Goal: Task Accomplishment & Management: Use online tool/utility

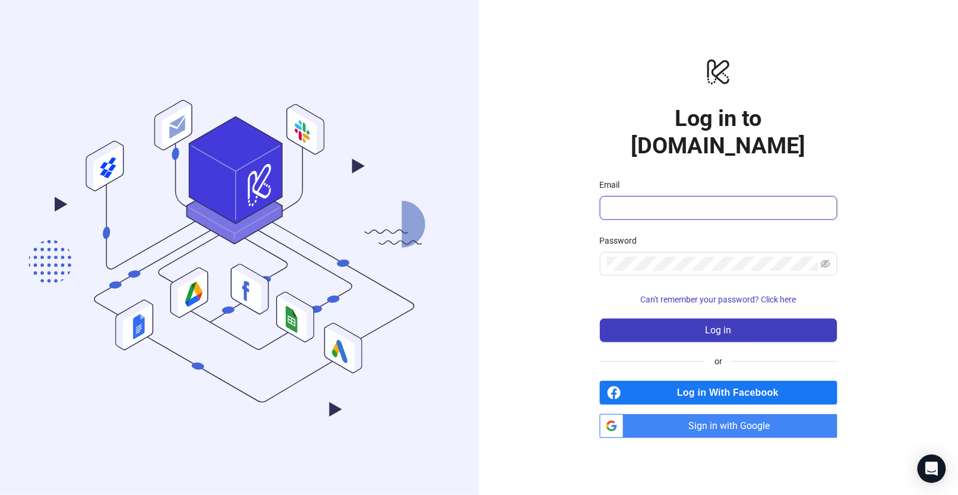
click at [642, 201] on input "Email" at bounding box center [717, 208] width 221 height 14
click at [619, 201] on input "Email" at bounding box center [717, 208] width 221 height 14
type input "**********"
click at [666, 258] on span at bounding box center [718, 264] width 237 height 24
click at [775, 294] on span "Can't remember your password? Click here" at bounding box center [719, 298] width 156 height 9
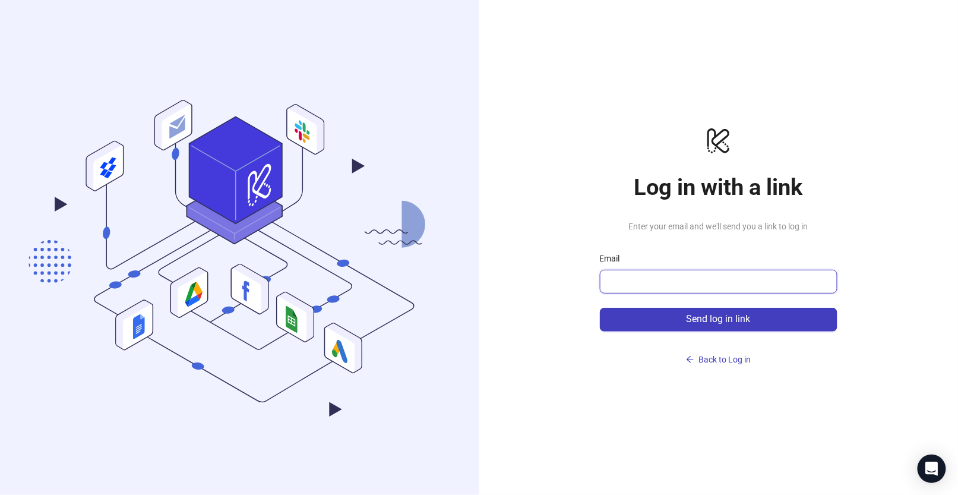
click at [734, 274] on input "Email" at bounding box center [717, 281] width 221 height 14
type input "**********"
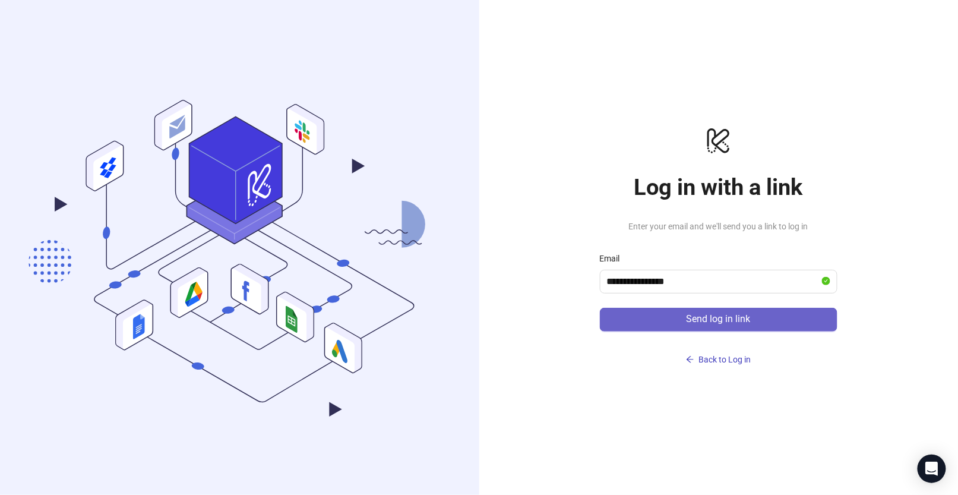
click at [690, 318] on span "Send log in link" at bounding box center [718, 318] width 64 height 11
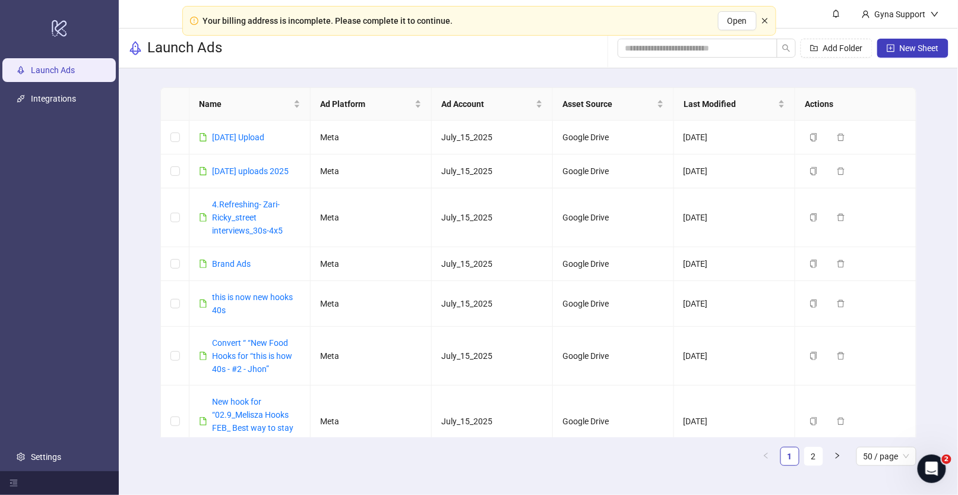
click at [763, 22] on icon "close" at bounding box center [764, 20] width 5 height 5
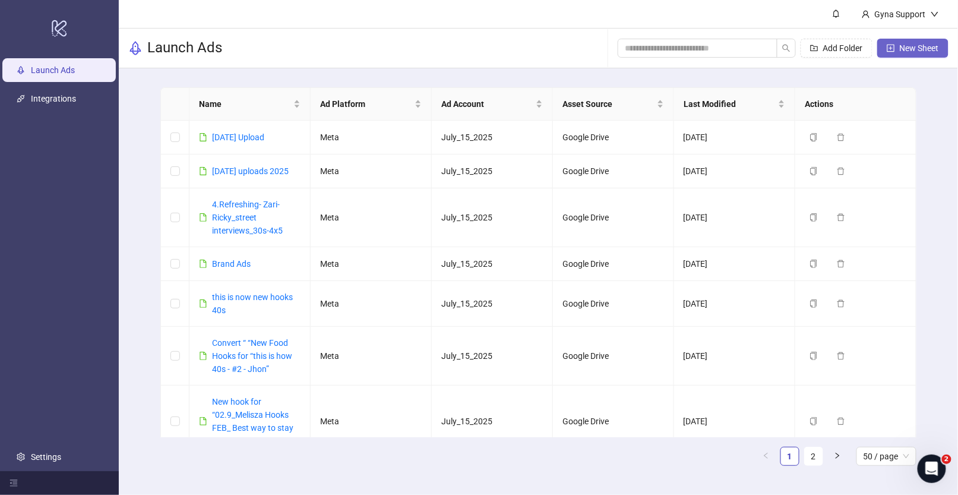
click at [901, 46] on span "New Sheet" at bounding box center [918, 47] width 39 height 9
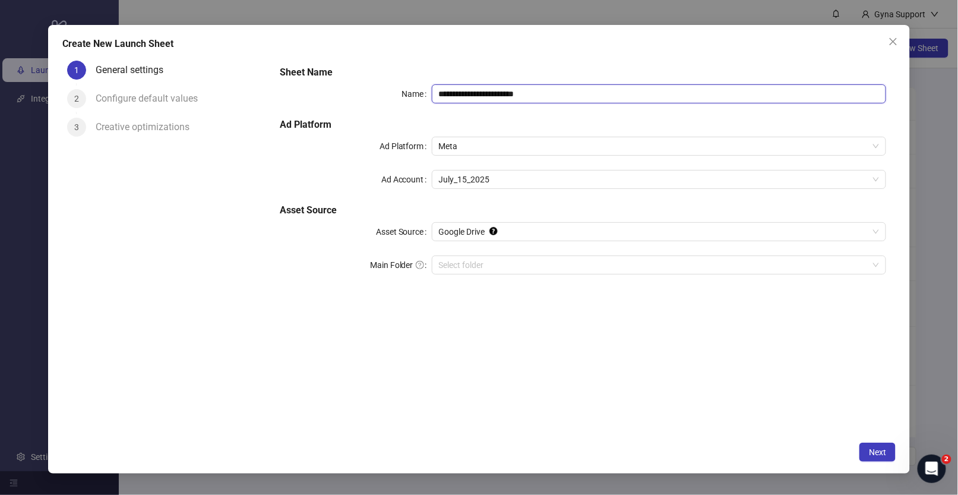
click at [502, 91] on input "**********" at bounding box center [659, 93] width 455 height 19
drag, startPoint x: 451, startPoint y: 84, endPoint x: 299, endPoint y: 75, distance: 152.2
click at [299, 75] on div "**********" at bounding box center [583, 177] width 616 height 233
type input "**********"
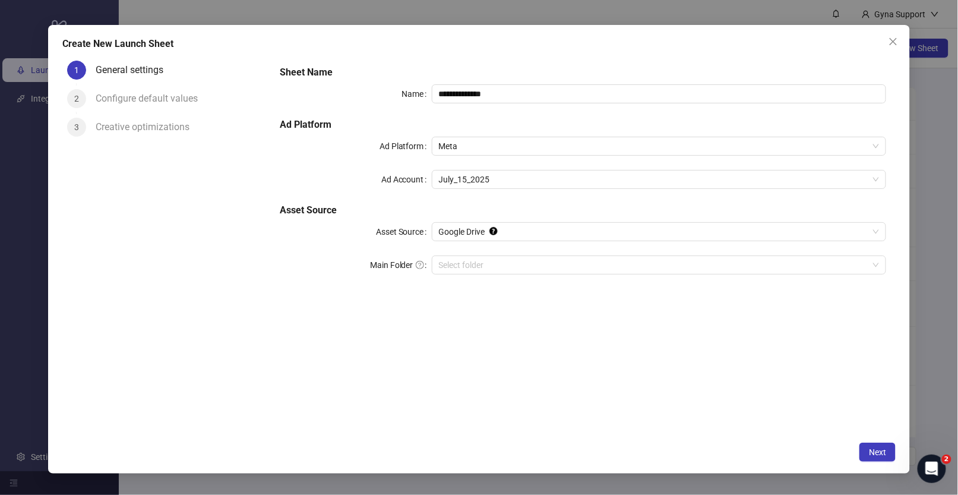
click at [542, 419] on div "**********" at bounding box center [583, 246] width 625 height 380
click at [876, 455] on span "Next" at bounding box center [877, 451] width 17 height 9
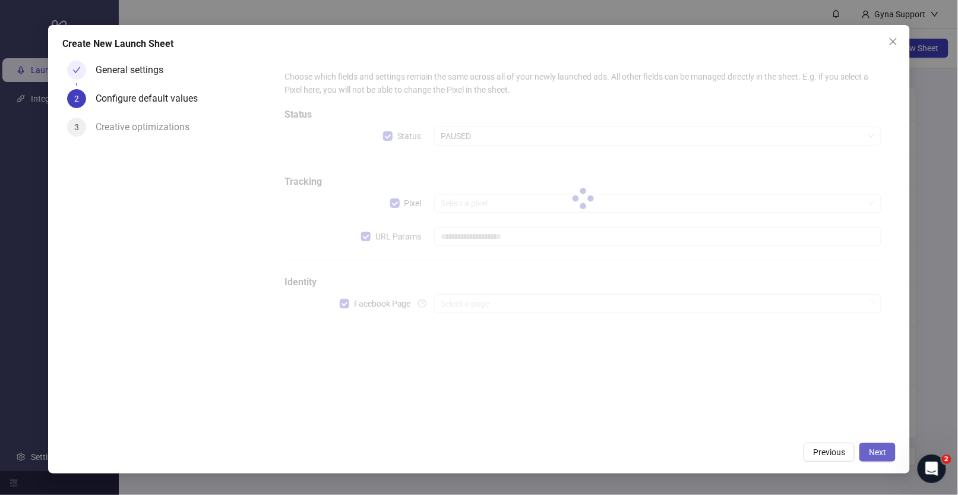
type input "**********"
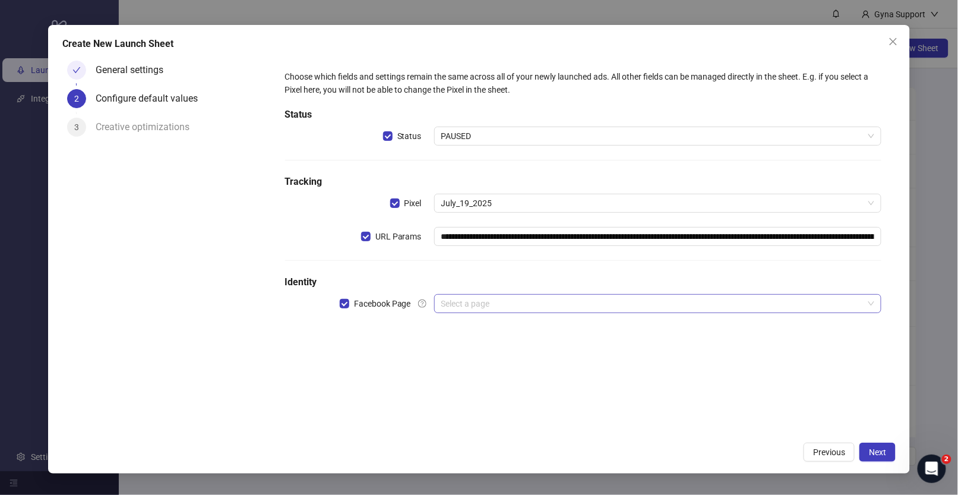
click at [497, 297] on input "search" at bounding box center [652, 303] width 423 height 18
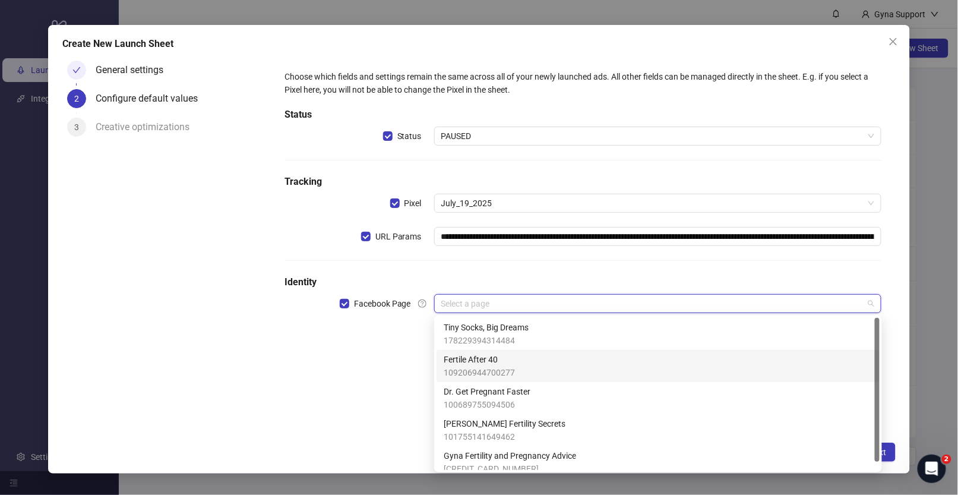
scroll to position [8, 0]
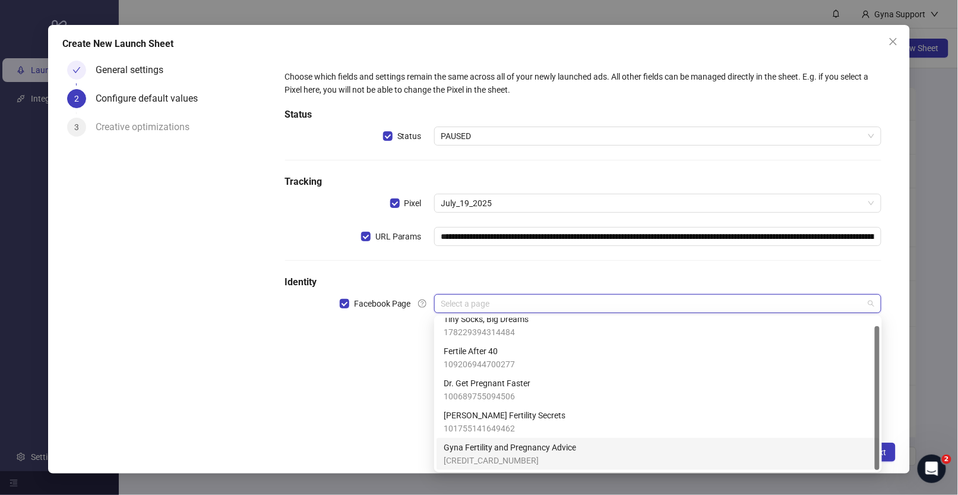
click at [511, 449] on span "Gyna Fertility and Pregnancy Advice" at bounding box center [509, 447] width 132 height 13
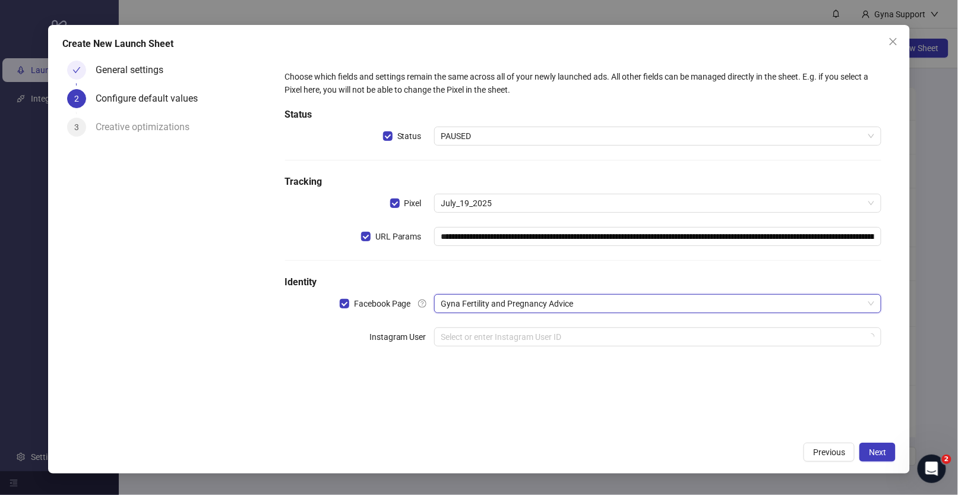
click at [338, 398] on div "**********" at bounding box center [583, 246] width 625 height 380
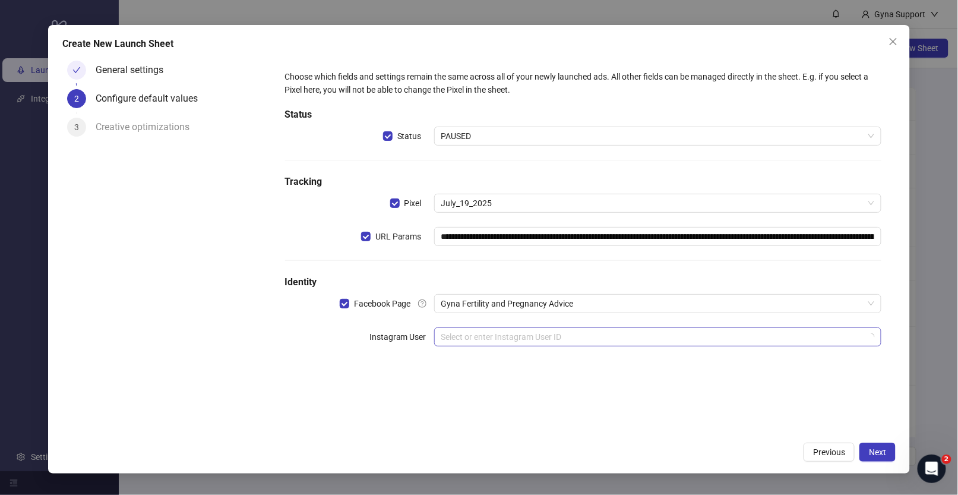
click at [486, 341] on input "search" at bounding box center [652, 337] width 423 height 18
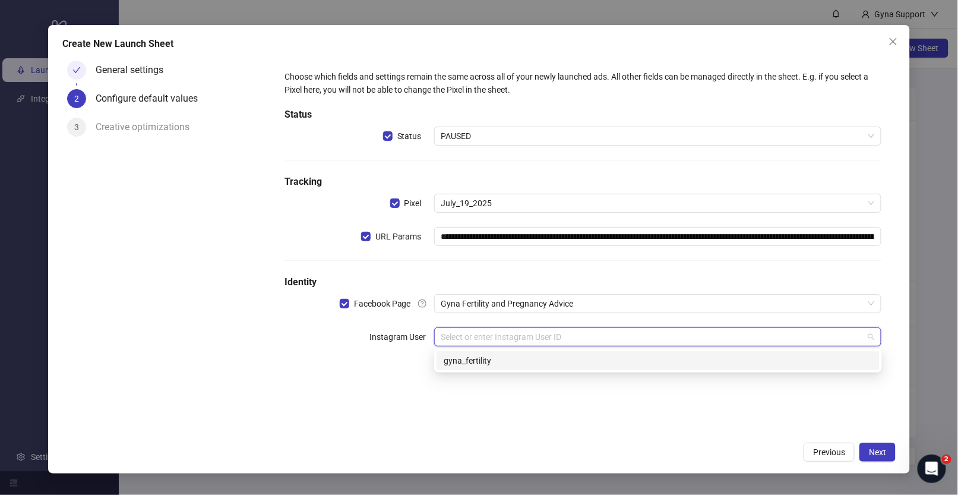
click at [479, 359] on div "gyna_fertility" at bounding box center [657, 360] width 429 height 13
drag, startPoint x: 393, startPoint y: 429, endPoint x: 426, endPoint y: 435, distance: 33.2
click at [394, 429] on div "**********" at bounding box center [583, 246] width 625 height 380
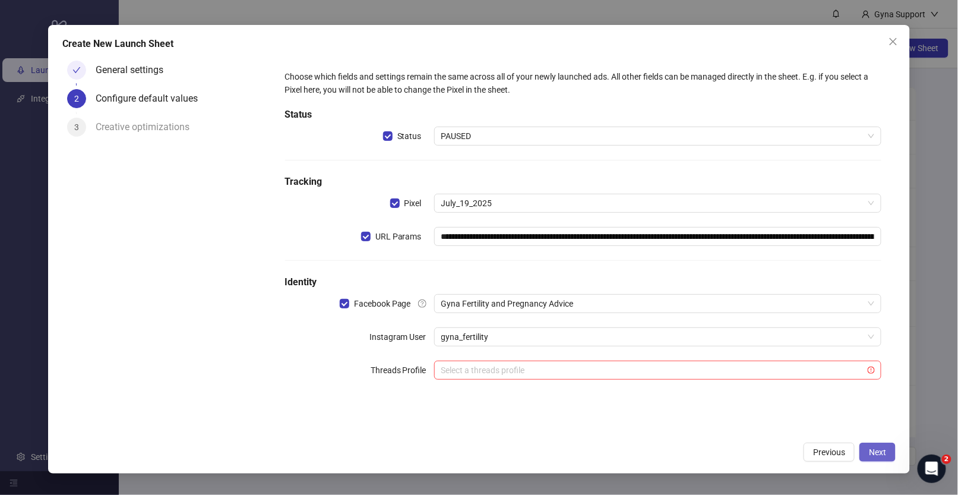
click at [883, 451] on span "Next" at bounding box center [877, 451] width 17 height 9
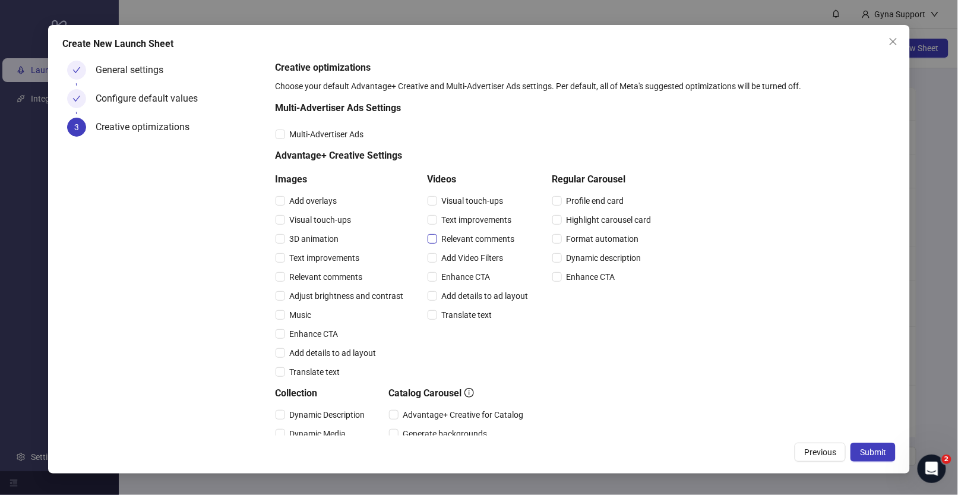
drag, startPoint x: 474, startPoint y: 239, endPoint x: 470, endPoint y: 233, distance: 6.9
click at [474, 239] on span "Relevant comments" at bounding box center [478, 238] width 83 height 13
click at [467, 218] on span "Text improvements" at bounding box center [477, 219] width 80 height 13
click at [875, 451] on span "Submit" at bounding box center [873, 451] width 26 height 9
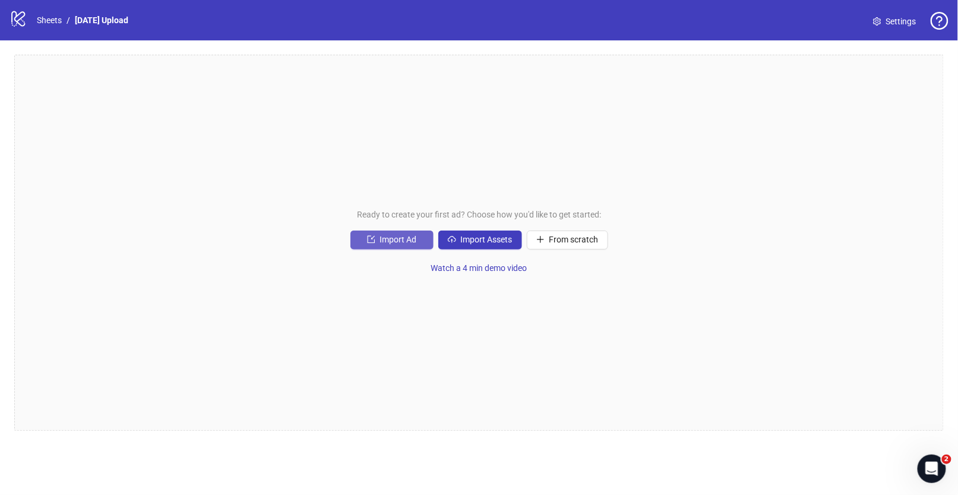
click at [410, 237] on span "Import Ad" at bounding box center [398, 239] width 37 height 9
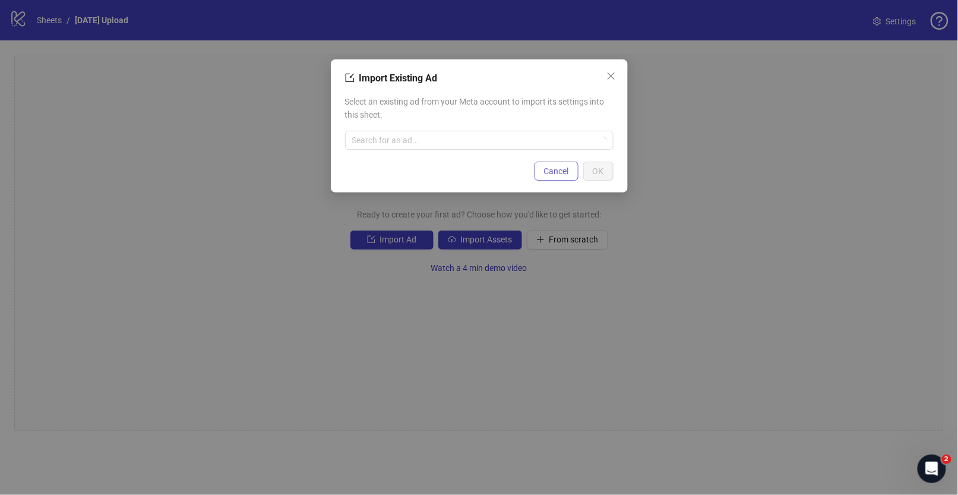
click at [554, 172] on span "Cancel" at bounding box center [556, 170] width 25 height 9
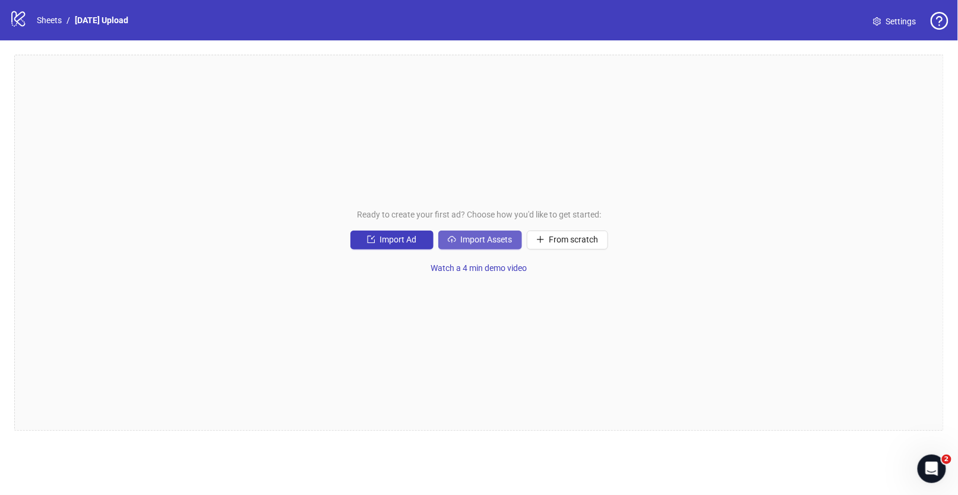
click at [492, 239] on span "Import Assets" at bounding box center [487, 239] width 52 height 9
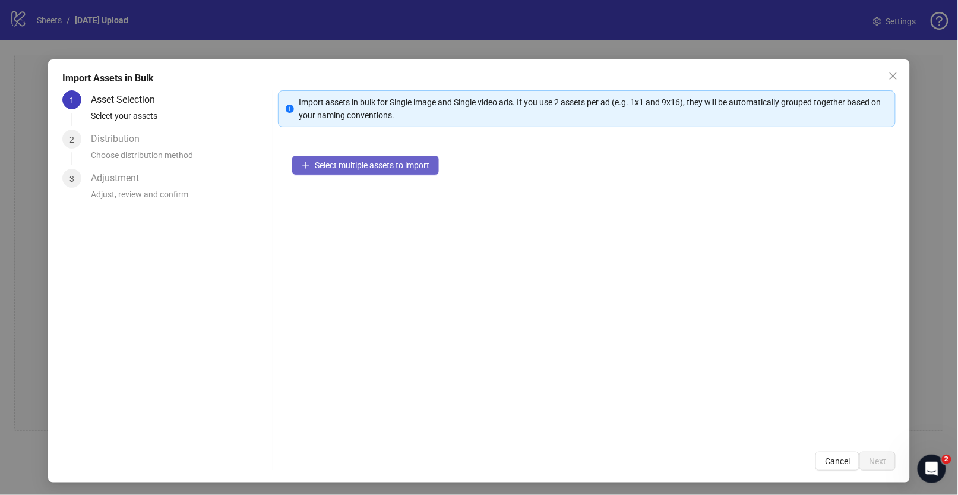
click at [413, 163] on span "Select multiple assets to import" at bounding box center [372, 164] width 115 height 9
click at [888, 77] on span "Close" at bounding box center [892, 75] width 19 height 9
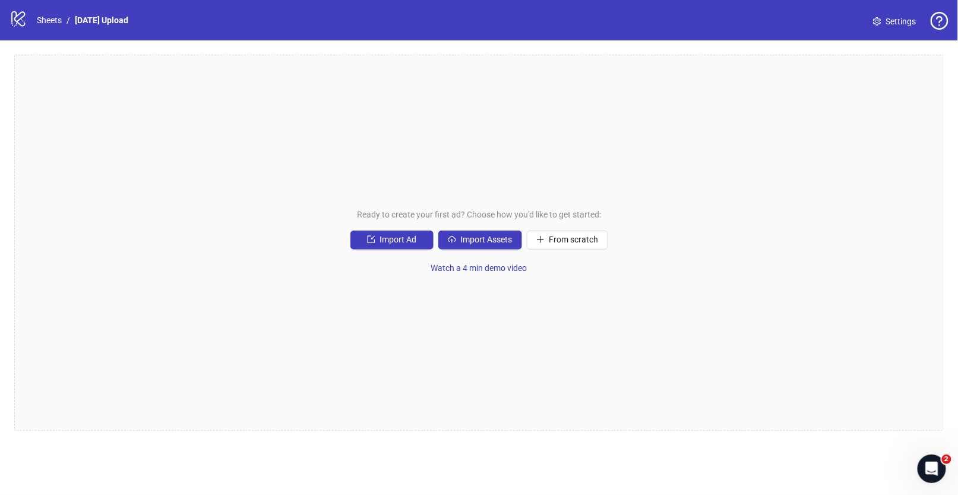
click at [878, 22] on icon "setting" at bounding box center [877, 21] width 8 height 8
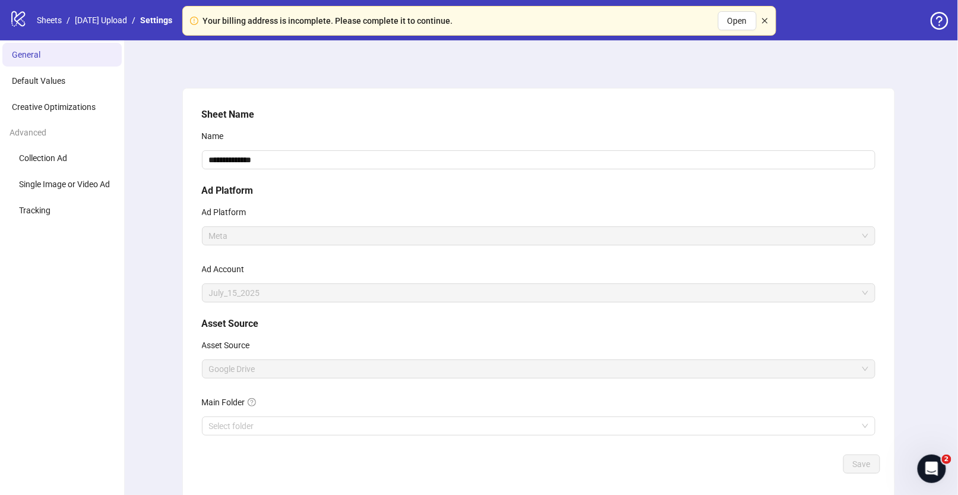
click at [766, 24] on icon "close" at bounding box center [764, 20] width 7 height 7
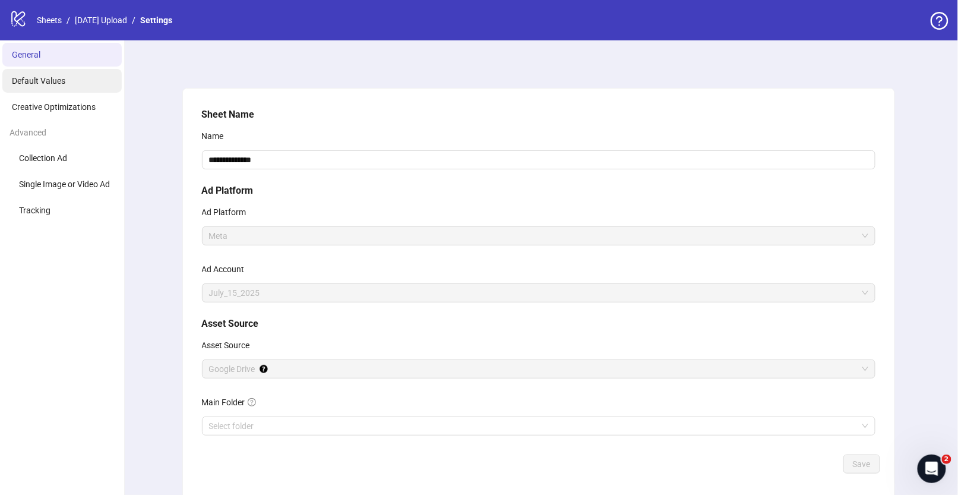
click at [78, 71] on li "Default Values" at bounding box center [61, 81] width 119 height 24
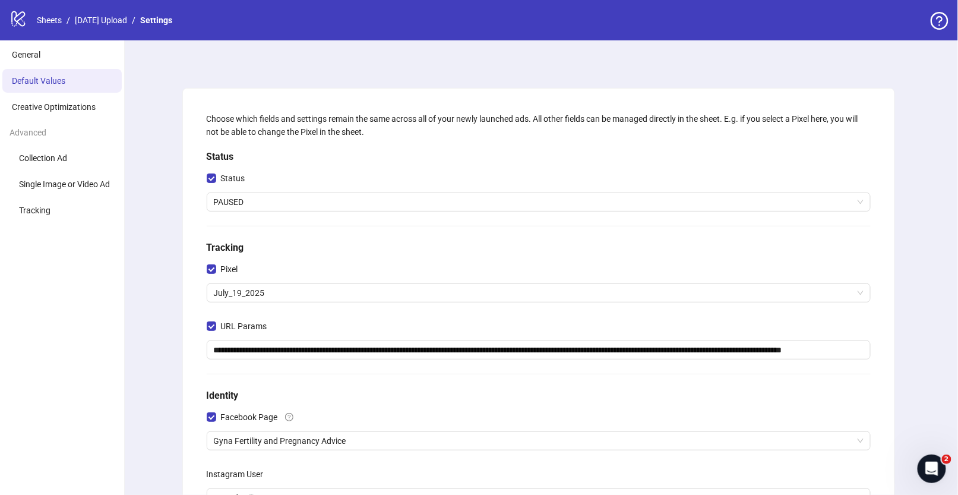
click at [20, 17] on icon "logo/logo-mobile" at bounding box center [18, 18] width 18 height 18
click at [17, 21] on icon at bounding box center [18, 18] width 14 height 15
click at [16, 21] on icon "logo/logo-mobile" at bounding box center [18, 18] width 18 height 18
click at [17, 21] on icon "logo/logo-mobile" at bounding box center [18, 18] width 18 height 18
drag, startPoint x: 26, startPoint y: 13, endPoint x: 43, endPoint y: 18, distance: 18.0
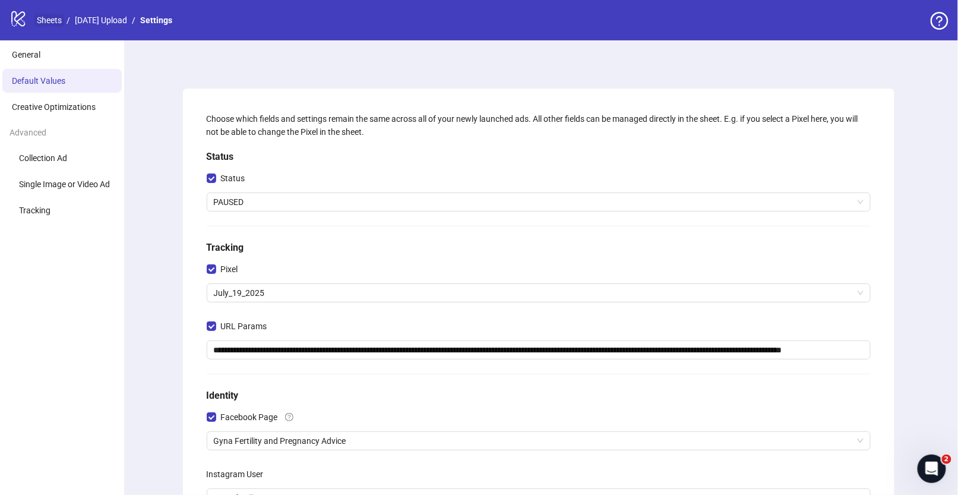
click at [26, 14] on icon "logo/logo-mobile" at bounding box center [18, 18] width 18 height 18
click at [44, 19] on link "Sheets" at bounding box center [49, 20] width 30 height 13
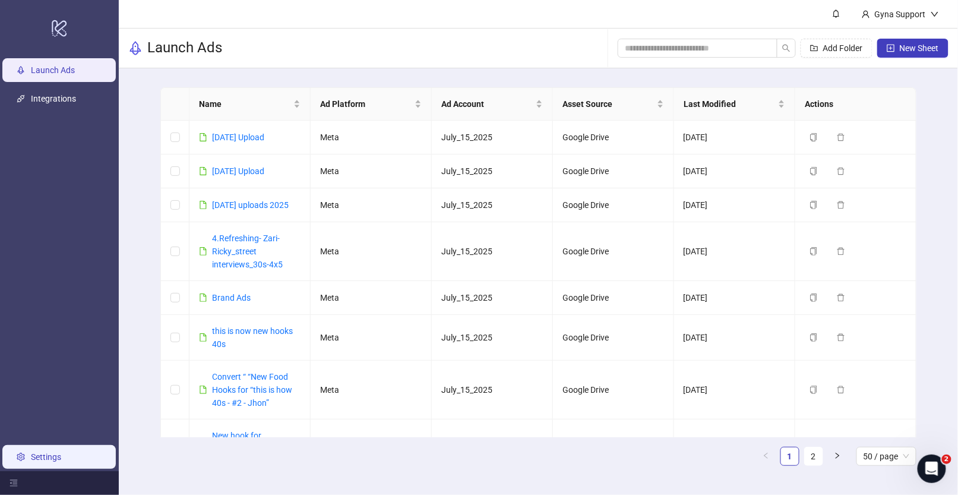
click at [50, 460] on link "Settings" at bounding box center [46, 456] width 30 height 9
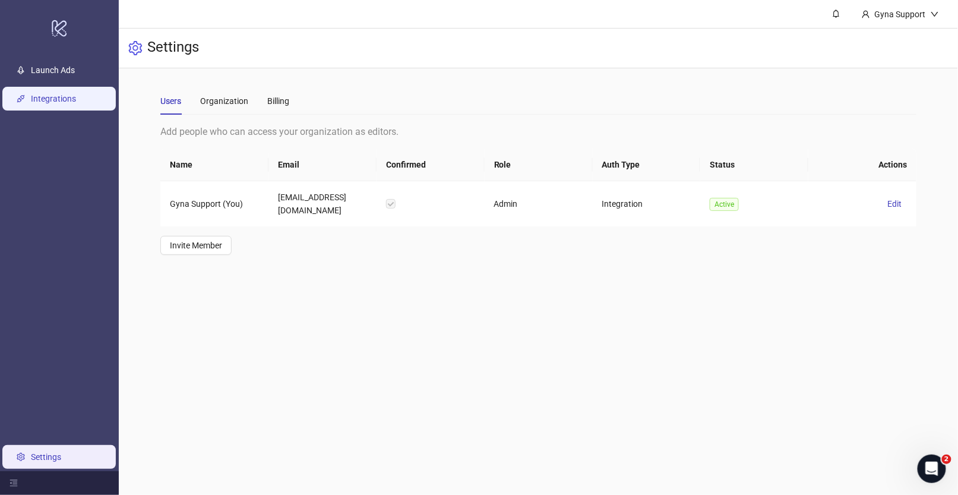
click at [45, 100] on link "Integrations" at bounding box center [53, 98] width 45 height 9
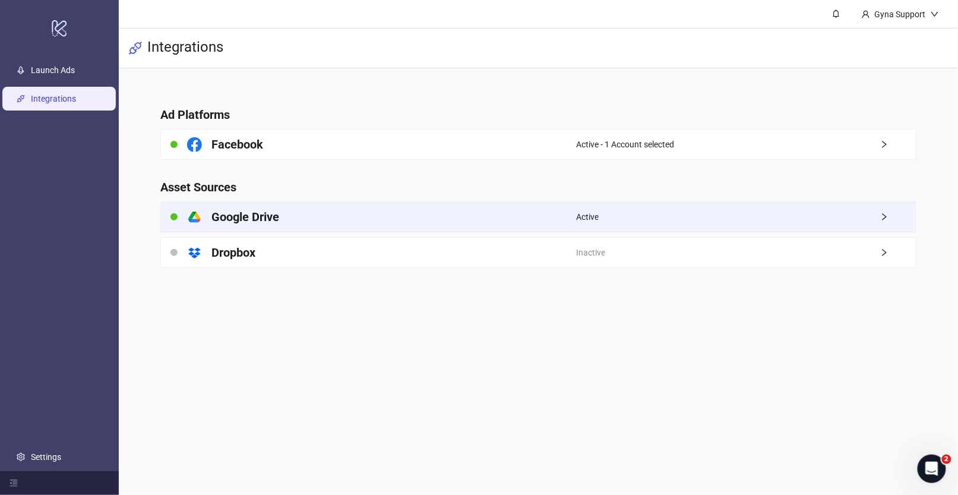
click at [266, 217] on h4 "Google Drive" at bounding box center [245, 216] width 68 height 17
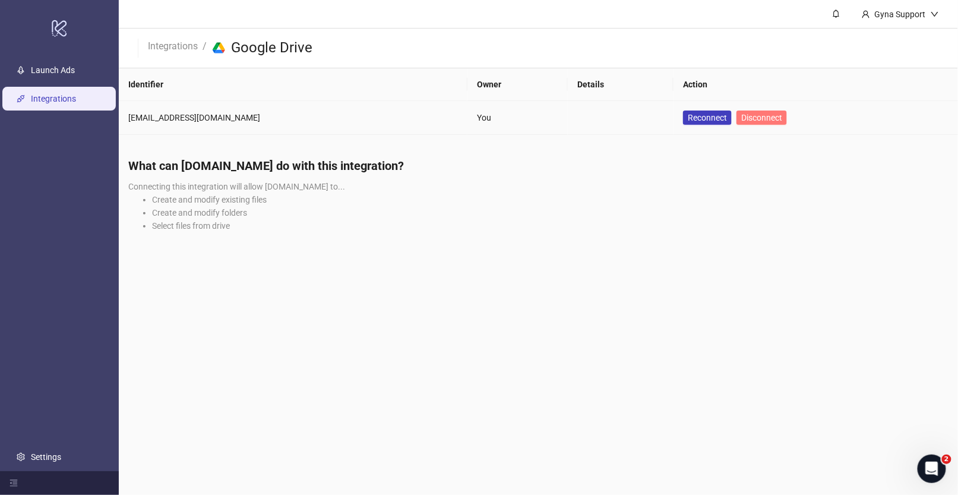
click at [741, 119] on span "Disconnect" at bounding box center [761, 117] width 41 height 9
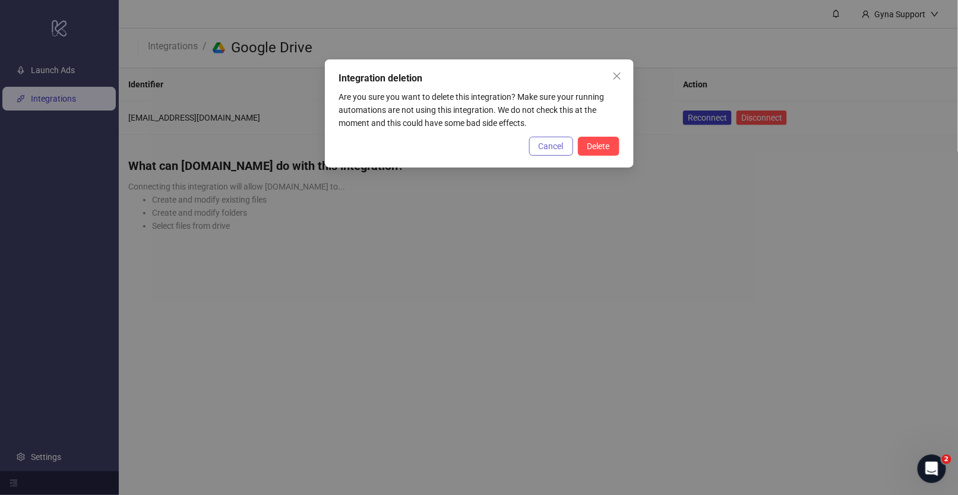
click at [547, 148] on span "Cancel" at bounding box center [550, 145] width 25 height 9
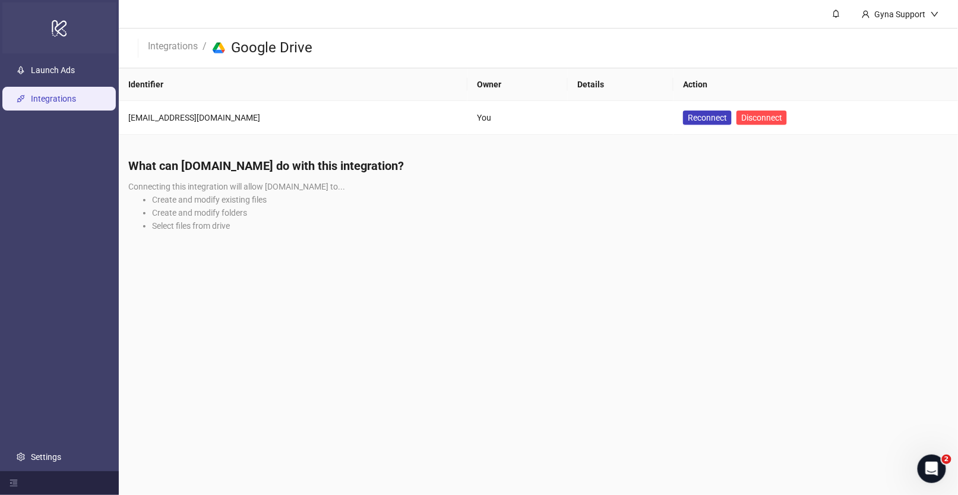
drag, startPoint x: 68, startPoint y: 68, endPoint x: 68, endPoint y: 39, distance: 28.5
click at [68, 68] on link "Launch Ads" at bounding box center [53, 69] width 44 height 9
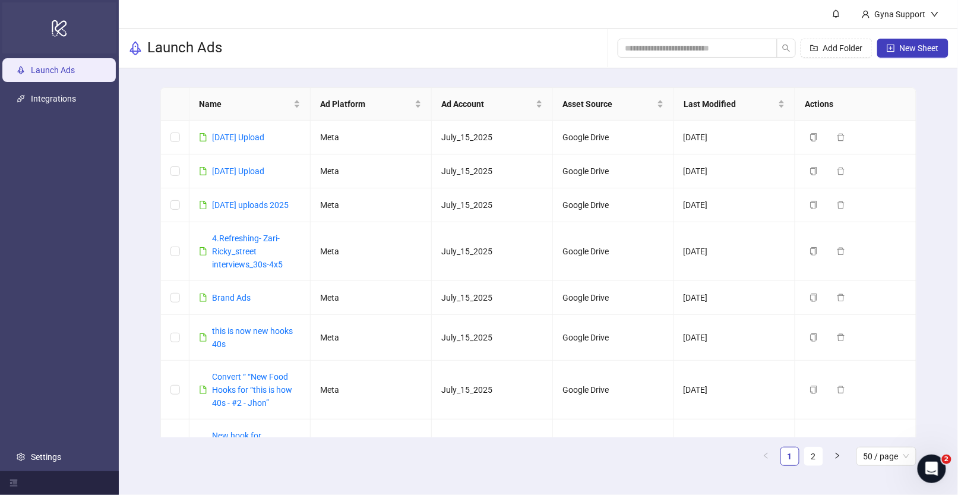
click at [69, 35] on div "logo/logo-mobile" at bounding box center [59, 27] width 114 height 51
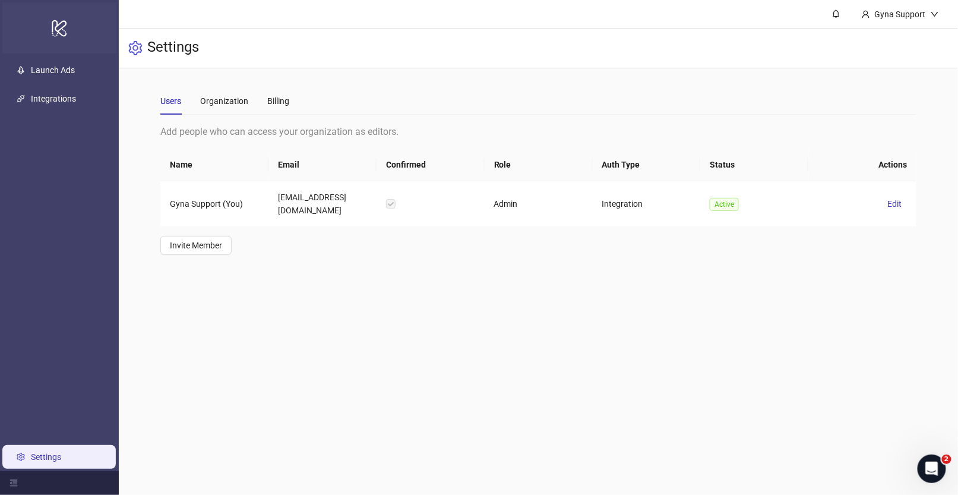
click at [71, 28] on div "logo/logo-mobile" at bounding box center [59, 27] width 114 height 51
click at [47, 73] on link "Launch Ads" at bounding box center [53, 69] width 44 height 9
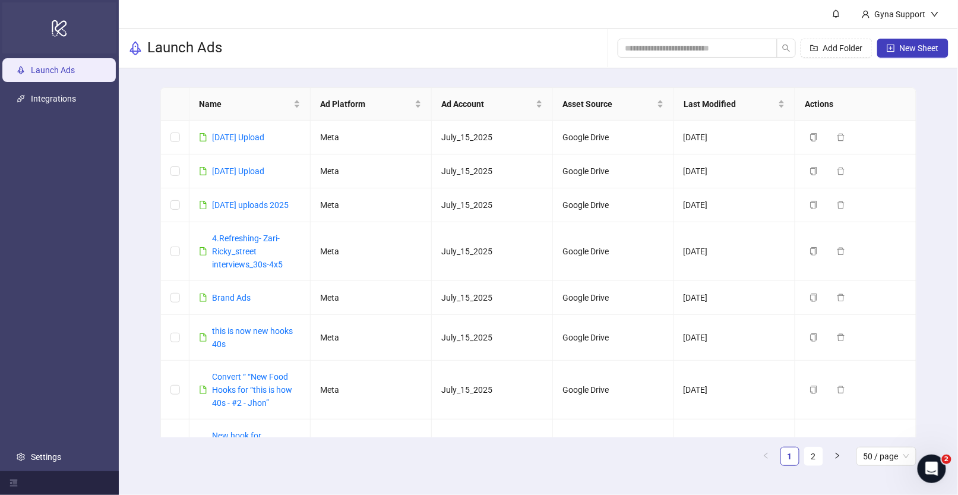
click at [57, 30] on icon "logo/logo-mobile" at bounding box center [59, 28] width 17 height 28
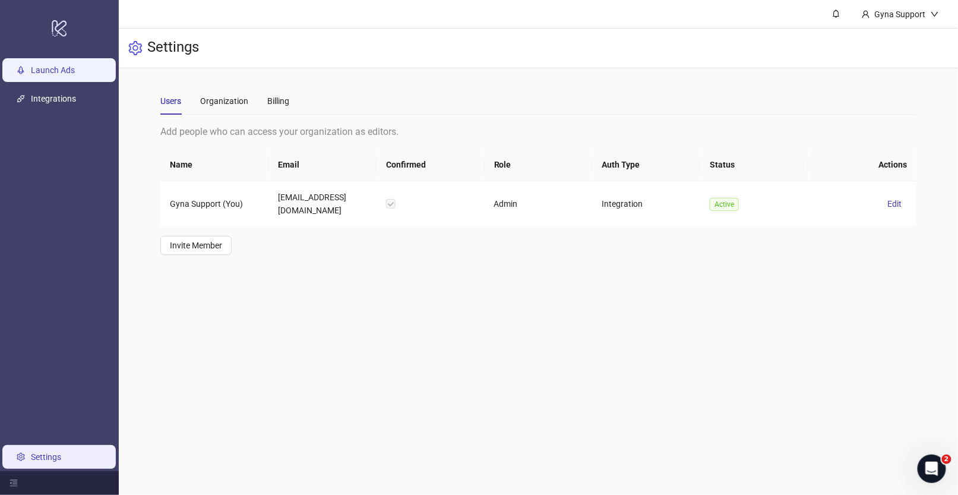
click at [53, 71] on link "Launch Ads" at bounding box center [53, 69] width 44 height 9
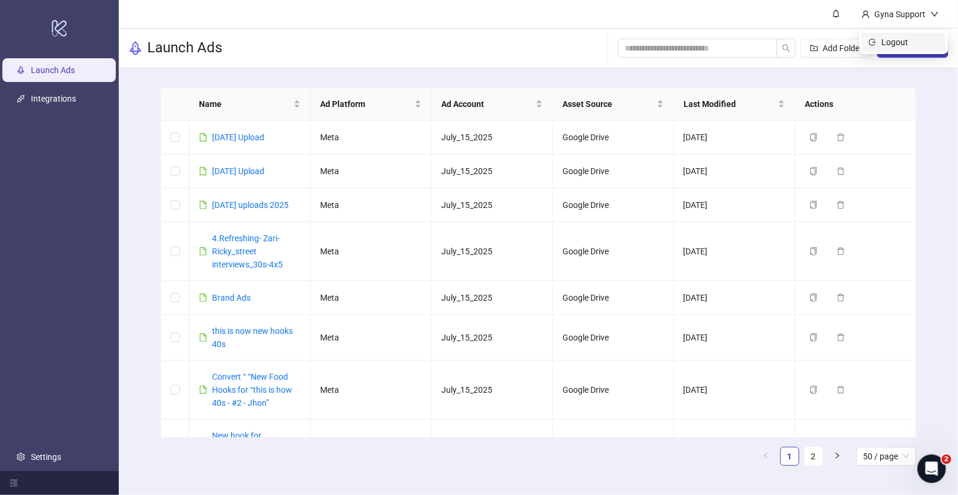
click at [944, 50] on li "Logout" at bounding box center [903, 42] width 84 height 19
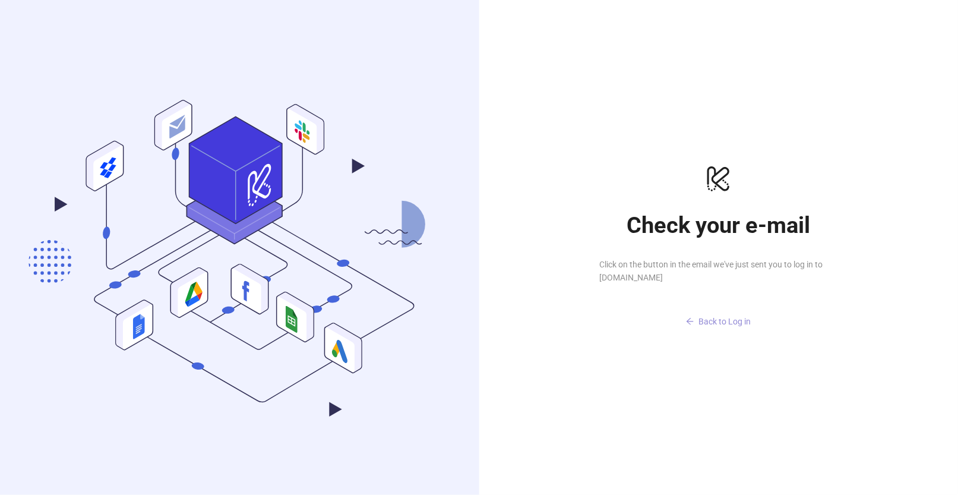
click at [721, 321] on span "Back to Log in" at bounding box center [725, 320] width 52 height 9
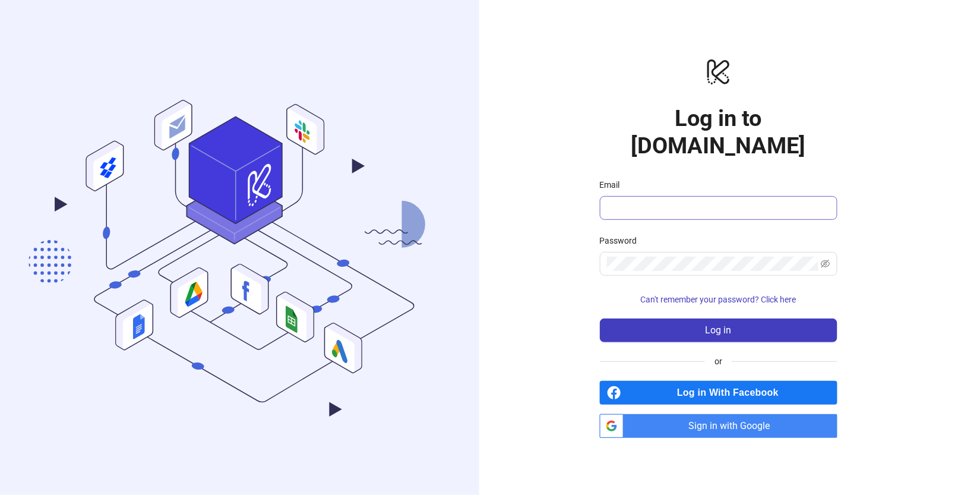
drag, startPoint x: 657, startPoint y: 182, endPoint x: 651, endPoint y: 194, distance: 12.7
click at [657, 196] on span at bounding box center [718, 208] width 237 height 24
click at [651, 201] on input "Email" at bounding box center [717, 208] width 221 height 14
type input "**********"
click at [779, 294] on span "Can't remember your password? Click here" at bounding box center [719, 298] width 156 height 9
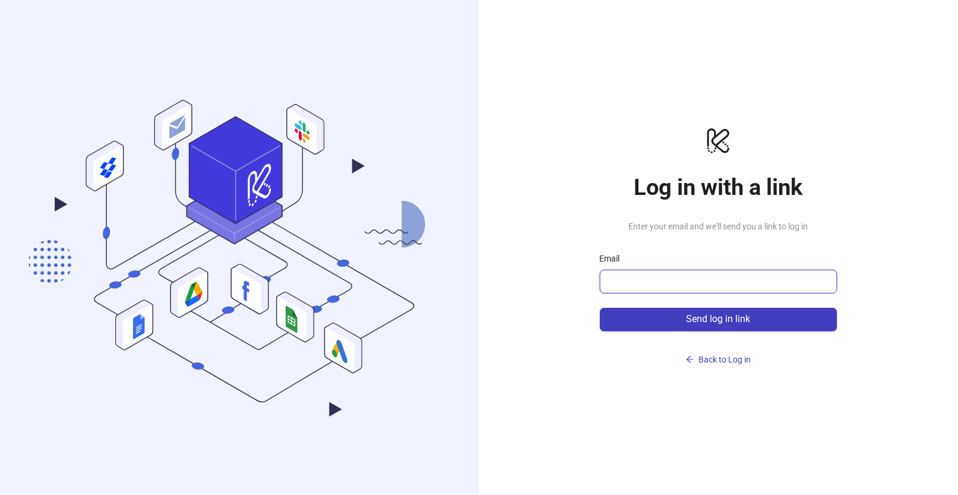
click at [687, 280] on input "Email" at bounding box center [717, 281] width 221 height 14
type input "**********"
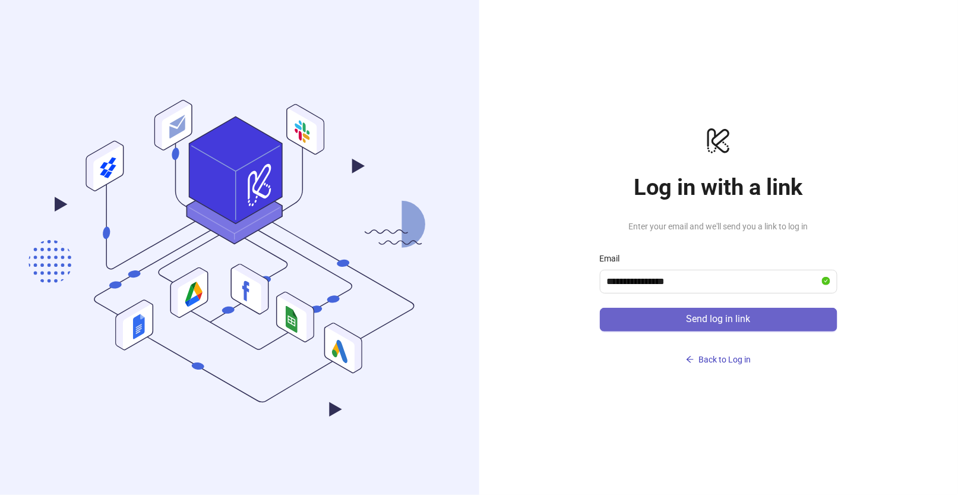
click at [667, 321] on button "Send log in link" at bounding box center [718, 320] width 237 height 24
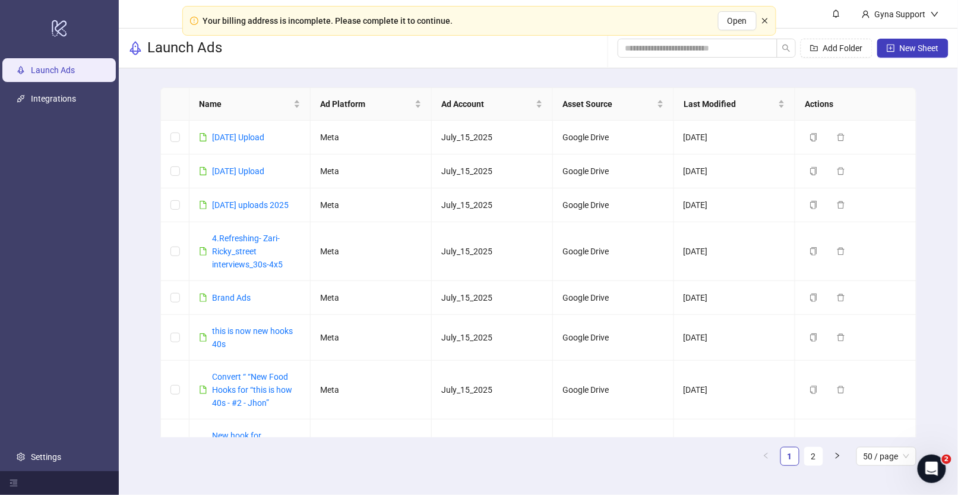
click at [761, 20] on icon "close" at bounding box center [764, 20] width 7 height 7
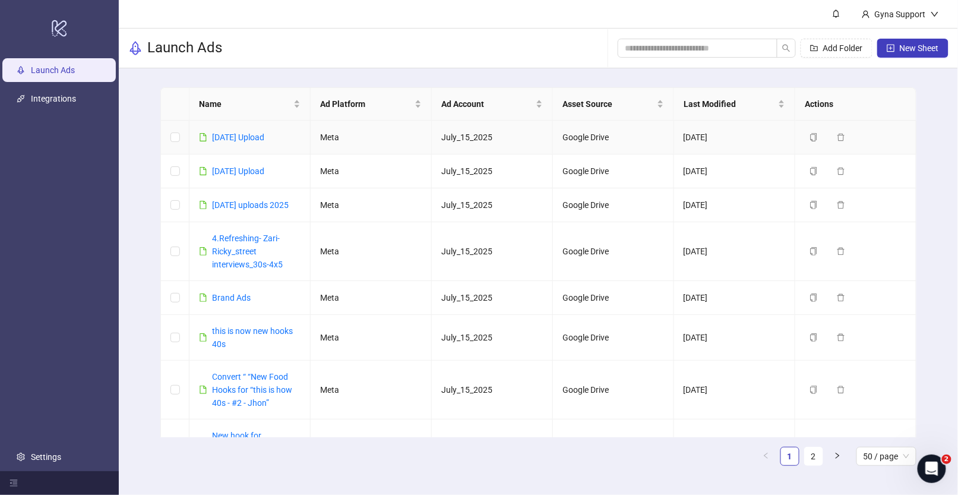
click at [248, 135] on link "[DATE] Upload" at bounding box center [238, 136] width 52 height 9
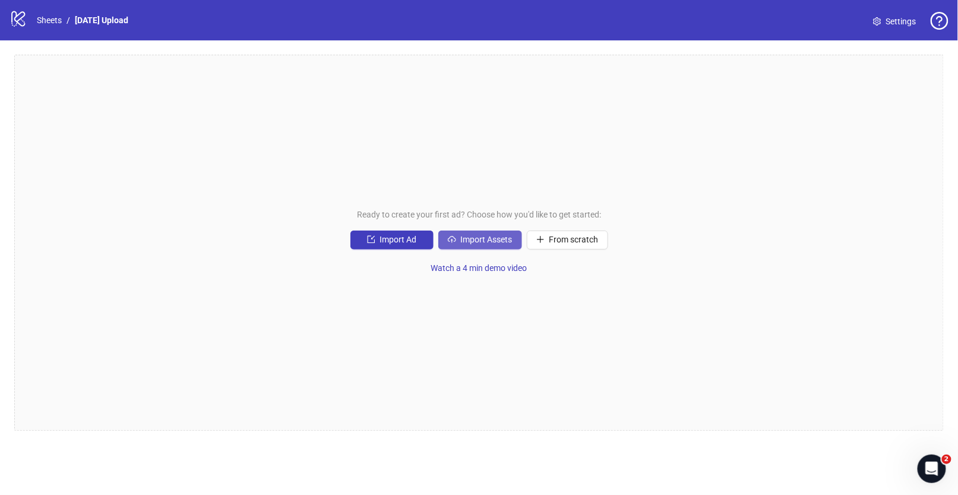
click at [474, 239] on span "Import Assets" at bounding box center [487, 239] width 52 height 9
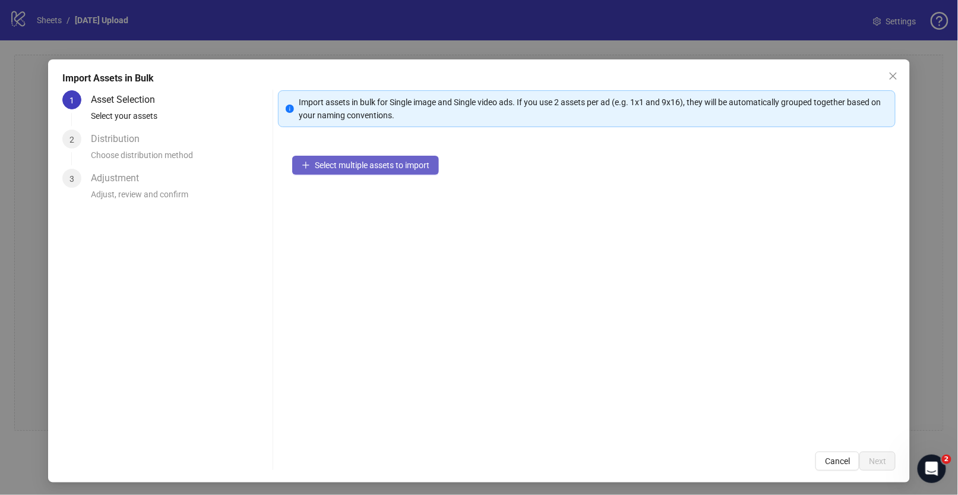
click at [340, 166] on span "Select multiple assets to import" at bounding box center [372, 164] width 115 height 9
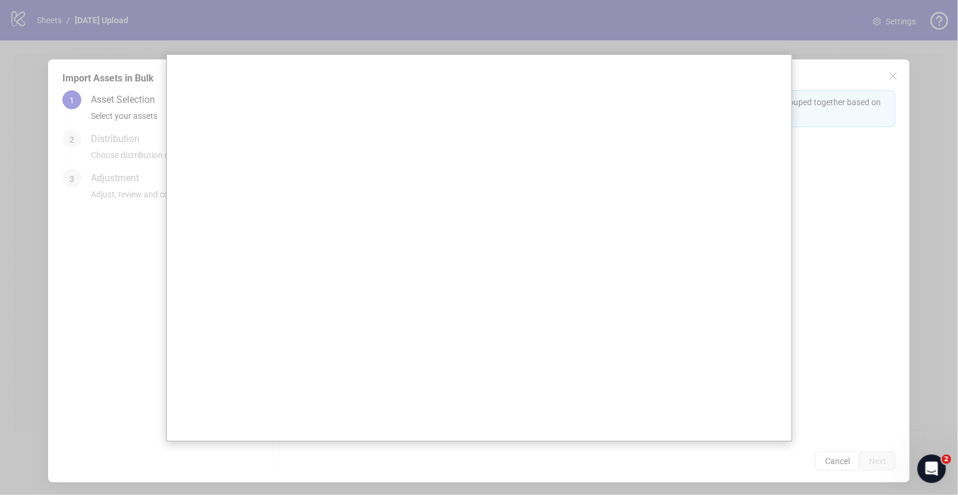
click at [99, 306] on div at bounding box center [479, 247] width 958 height 495
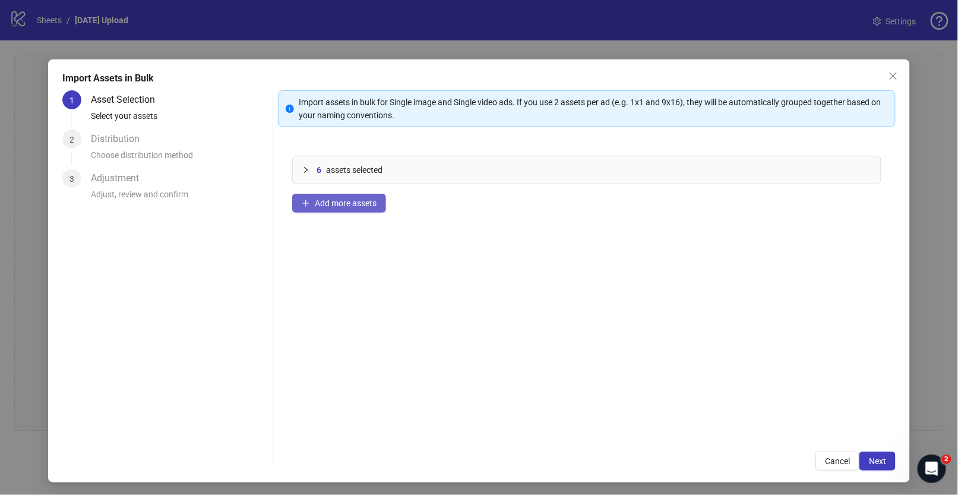
click at [330, 203] on span "Add more assets" at bounding box center [346, 202] width 62 height 9
click at [309, 167] on icon "collapsed" at bounding box center [305, 169] width 7 height 7
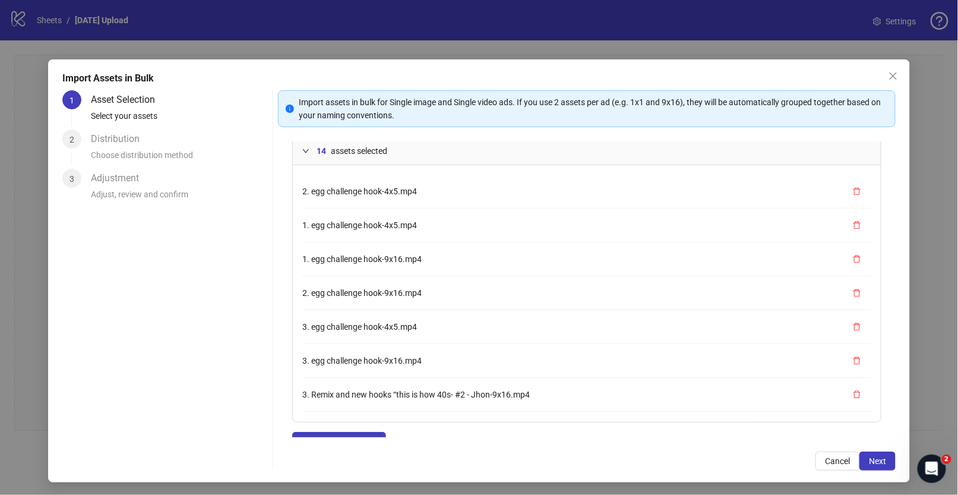
scroll to position [235, 0]
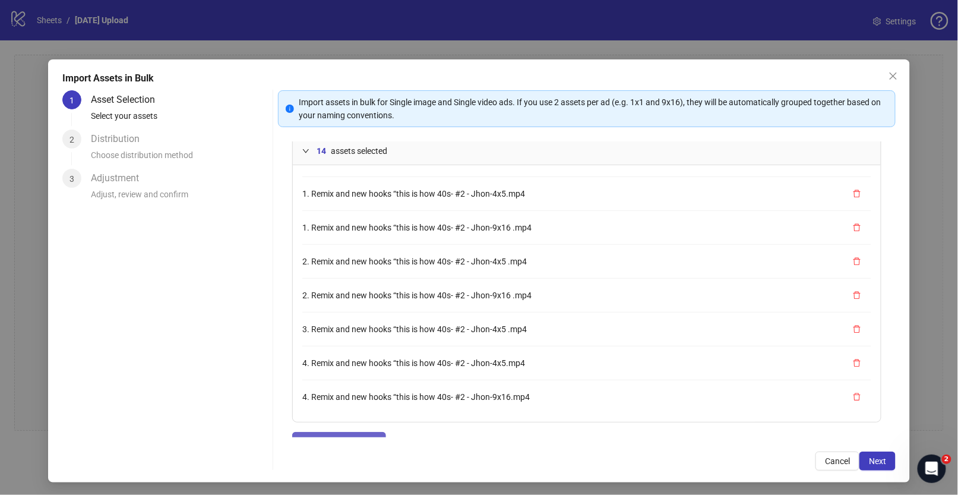
click at [344, 432] on button "Add more assets" at bounding box center [339, 441] width 94 height 19
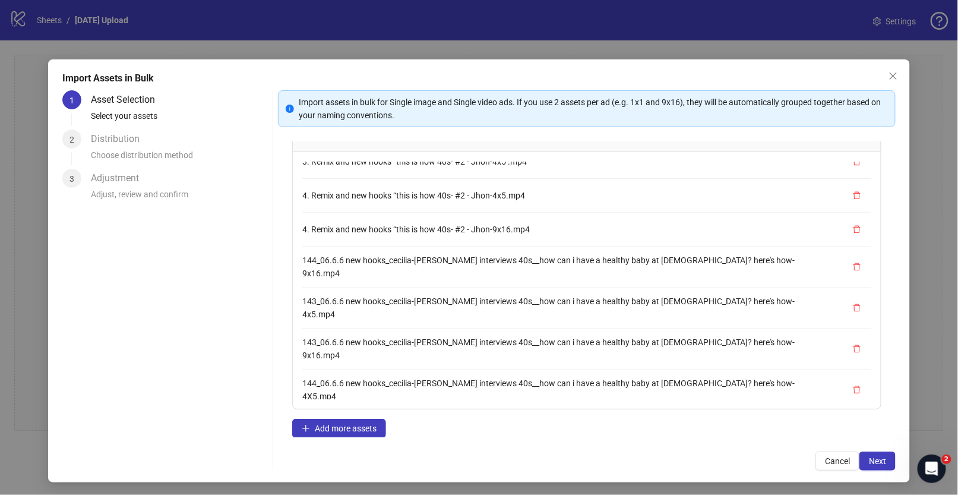
scroll to position [437, 0]
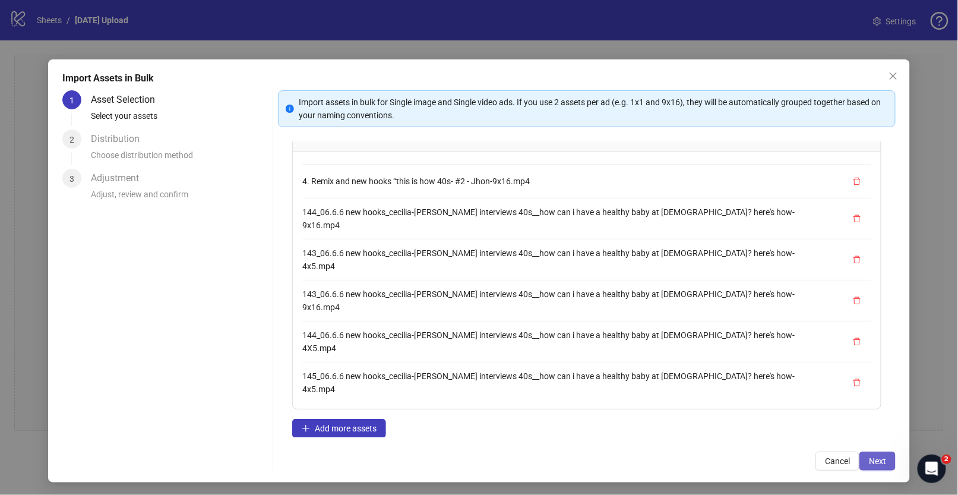
click at [887, 461] on button "Next" at bounding box center [877, 460] width 36 height 19
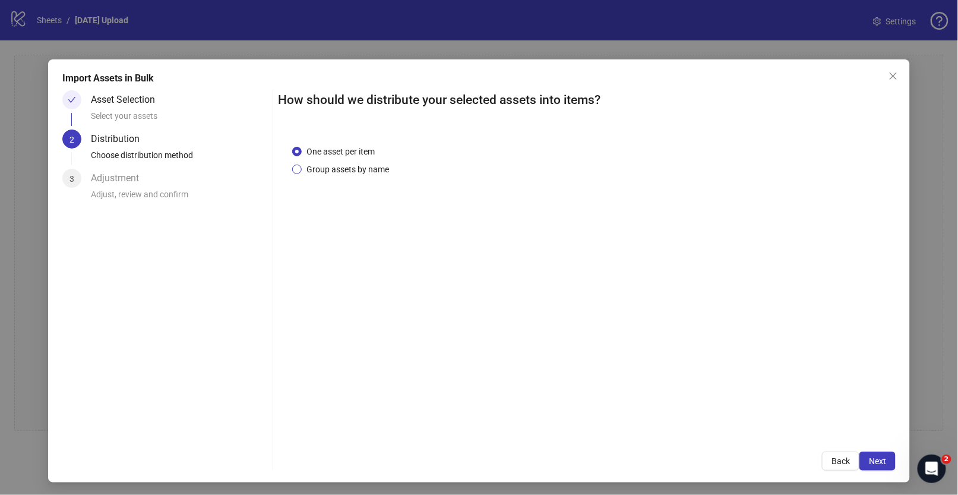
click at [322, 172] on span "Group assets by name" at bounding box center [348, 169] width 92 height 13
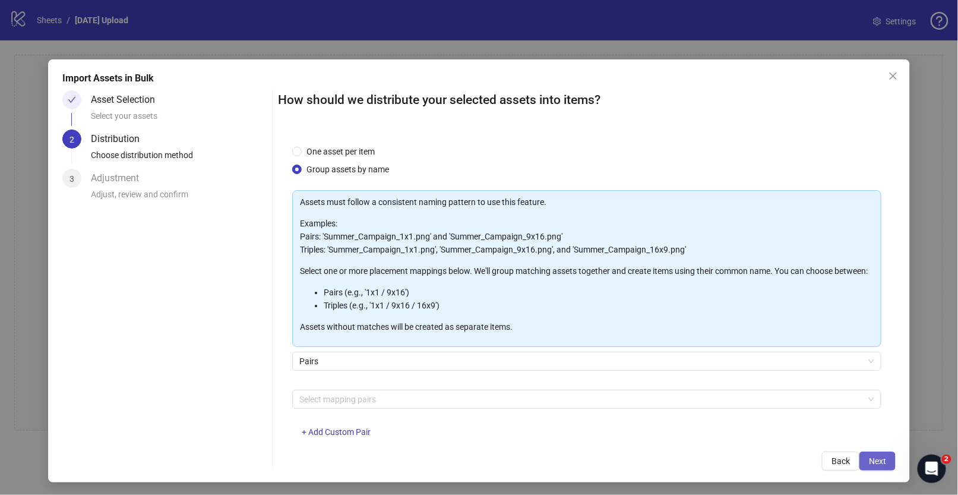
click at [877, 459] on span "Next" at bounding box center [877, 460] width 17 height 9
drag, startPoint x: 654, startPoint y: 424, endPoint x: 646, endPoint y: 419, distance: 9.6
click at [654, 422] on div "Please select at least one mapping pair" at bounding box center [586, 414] width 589 height 13
click at [636, 407] on div at bounding box center [580, 399] width 572 height 17
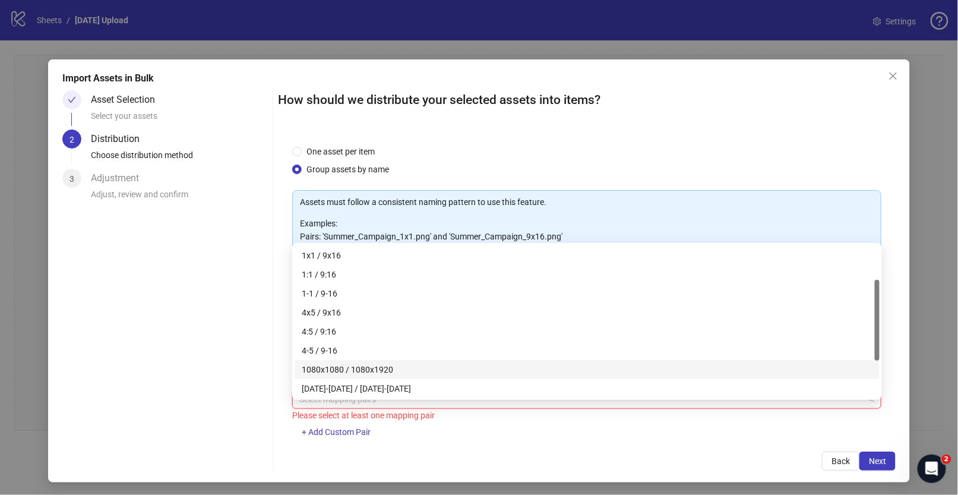
scroll to position [72, 0]
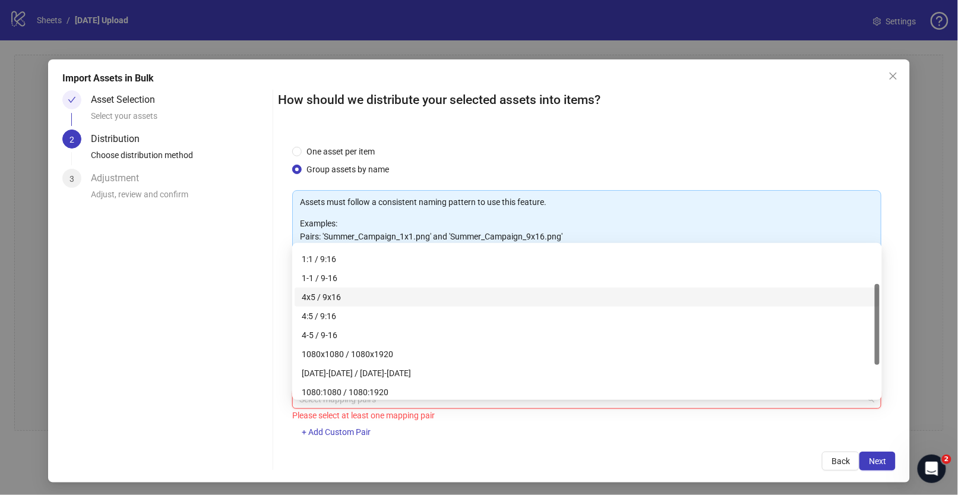
drag, startPoint x: 347, startPoint y: 292, endPoint x: 369, endPoint y: 302, distance: 24.4
click at [347, 292] on div "4x5 / 9x16" at bounding box center [587, 296] width 571 height 13
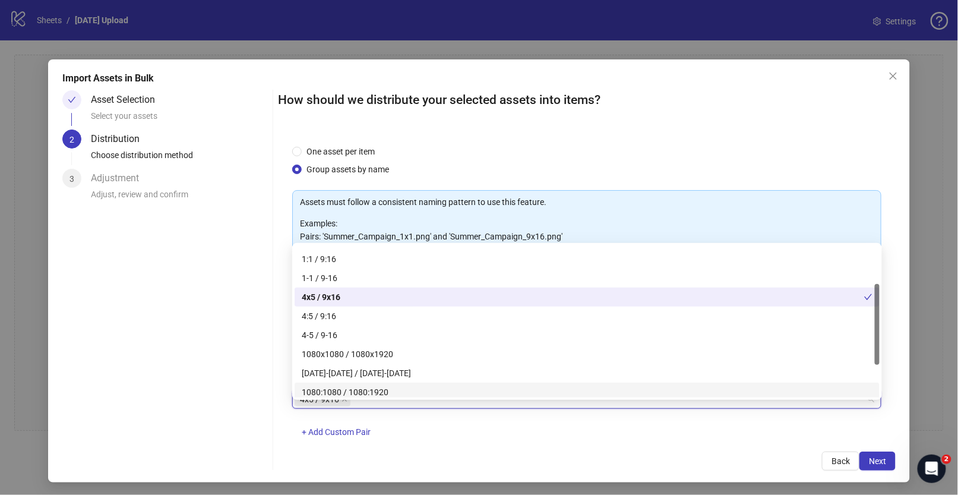
drag, startPoint x: 719, startPoint y: 479, endPoint x: 724, endPoint y: 465, distance: 14.7
click at [719, 479] on div "Import Assets in Bulk Asset Selection Select your assets 2 Distribution Choose …" at bounding box center [479, 270] width 862 height 423
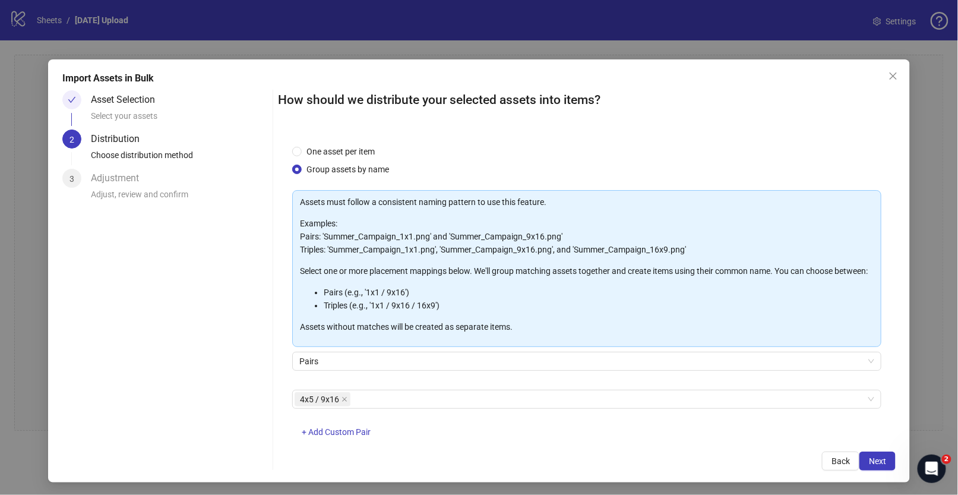
click at [723, 452] on div "Back Next" at bounding box center [586, 460] width 617 height 19
click at [885, 462] on span "Next" at bounding box center [877, 460] width 17 height 9
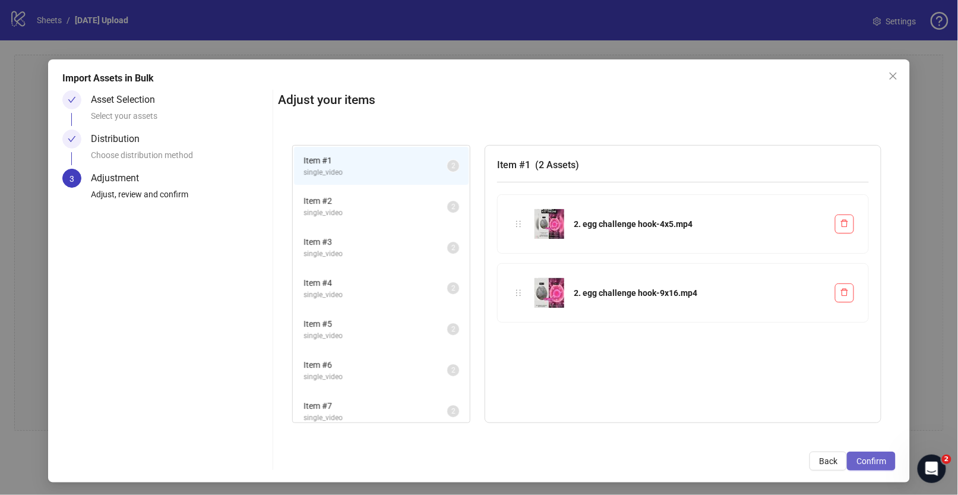
click at [879, 461] on span "Confirm" at bounding box center [871, 460] width 30 height 9
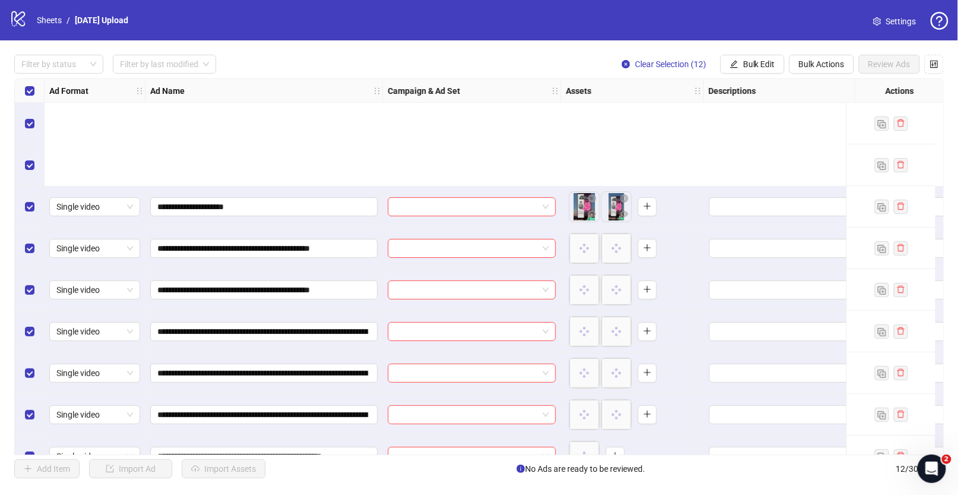
scroll to position [151, 0]
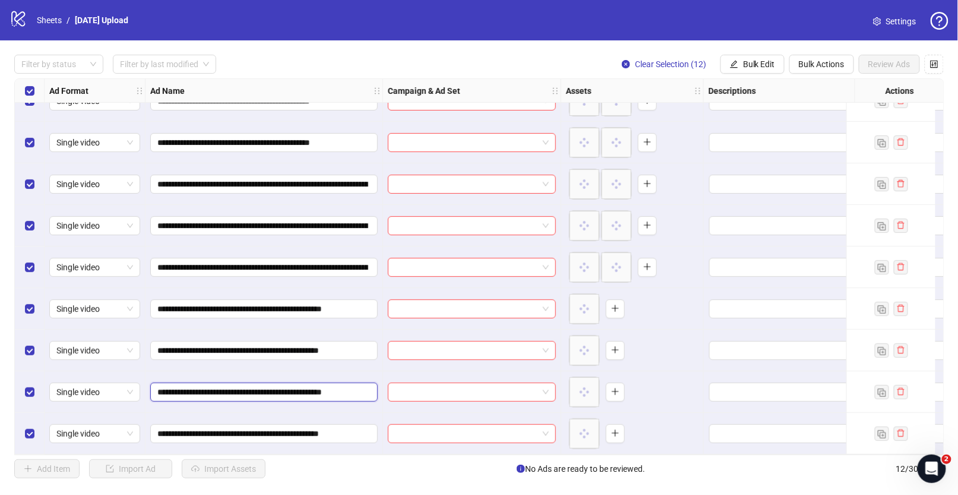
click at [295, 385] on input "**********" at bounding box center [262, 391] width 211 height 13
click at [617, 346] on icon "plus" at bounding box center [615, 350] width 8 height 8
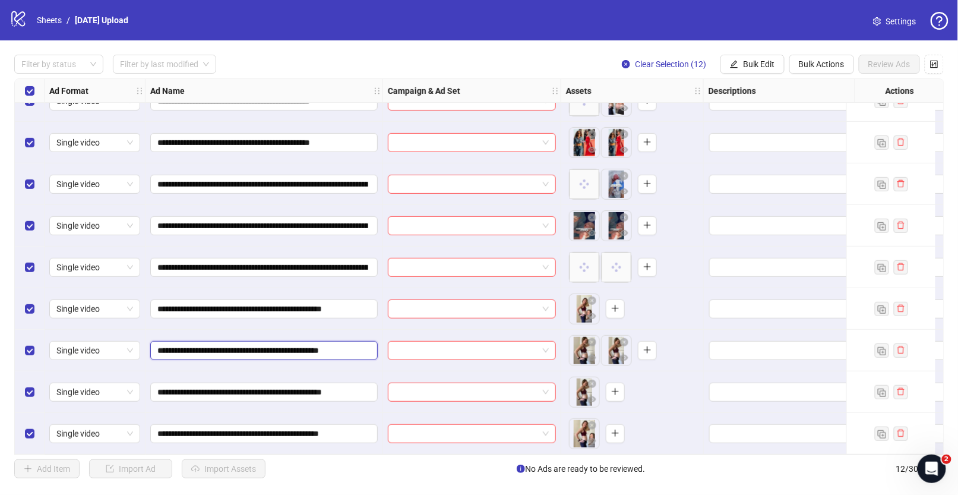
click at [281, 348] on input "**********" at bounding box center [262, 350] width 211 height 13
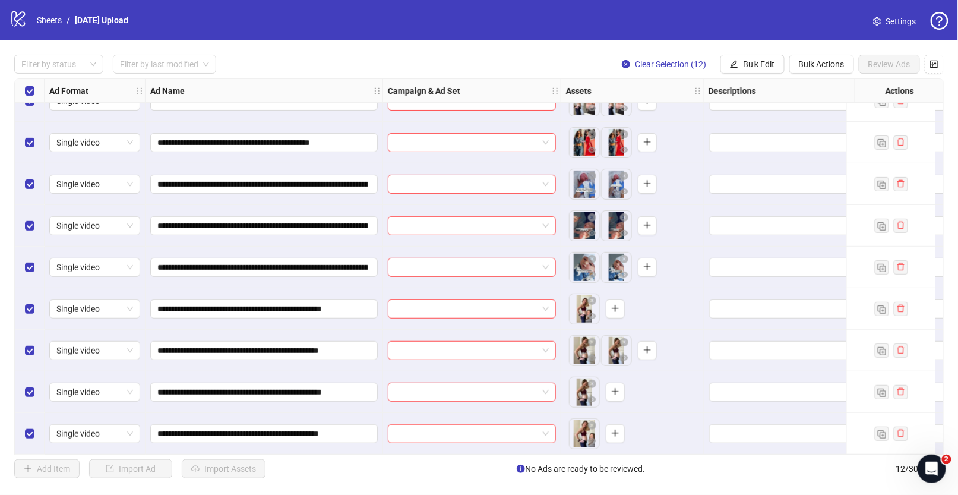
click at [664, 385] on div "To pick up a draggable item, press the space bar. While dragging, use the arrow…" at bounding box center [632, 391] width 132 height 37
click at [331, 305] on input "**********" at bounding box center [262, 308] width 211 height 13
click at [615, 429] on icon "plus" at bounding box center [615, 433] width 8 height 8
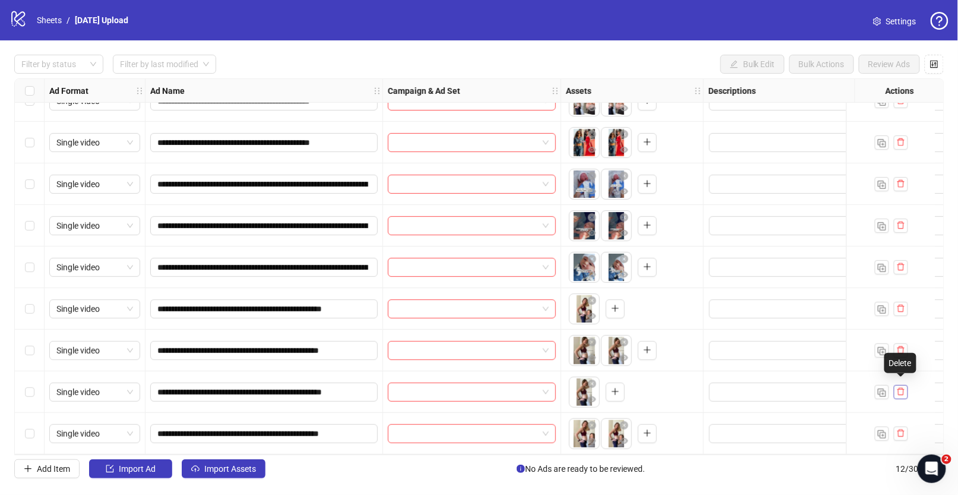
click at [897, 387] on icon "delete" at bounding box center [900, 391] width 8 height 8
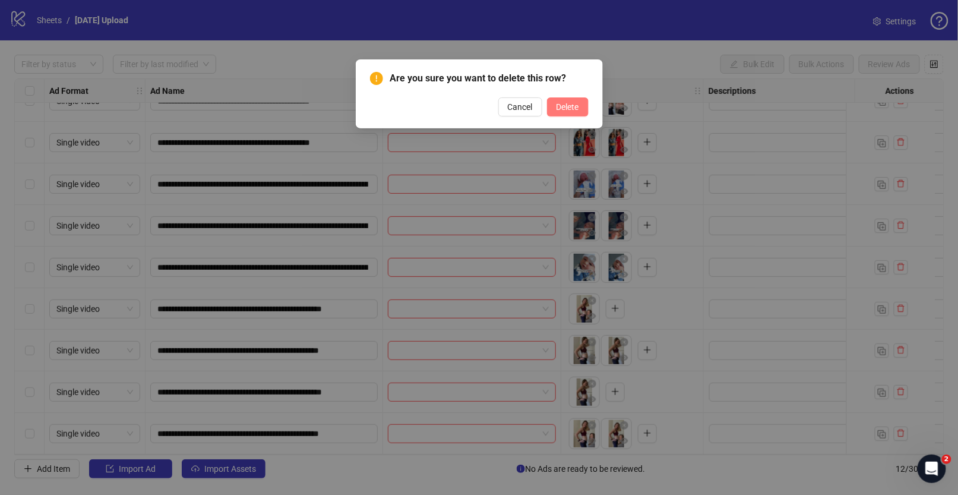
click at [572, 103] on span "Delete" at bounding box center [567, 106] width 23 height 9
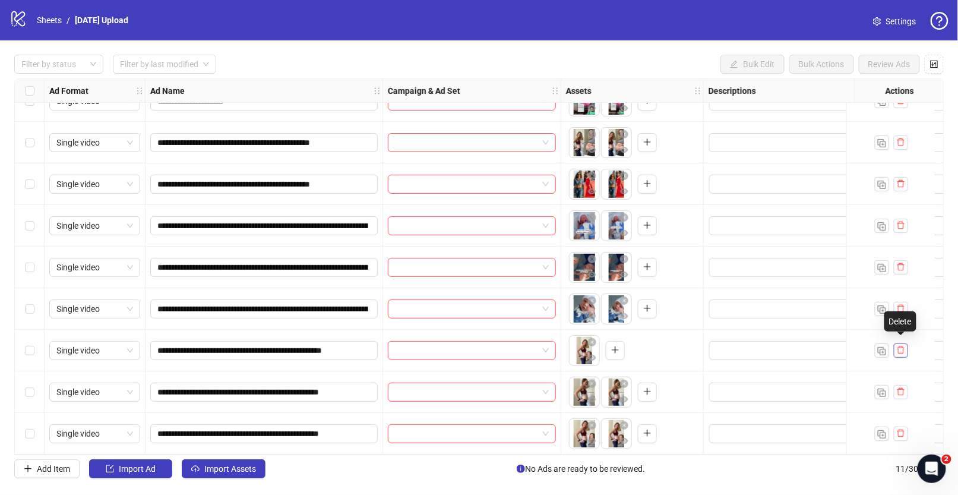
click at [902, 346] on icon "delete" at bounding box center [900, 350] width 7 height 8
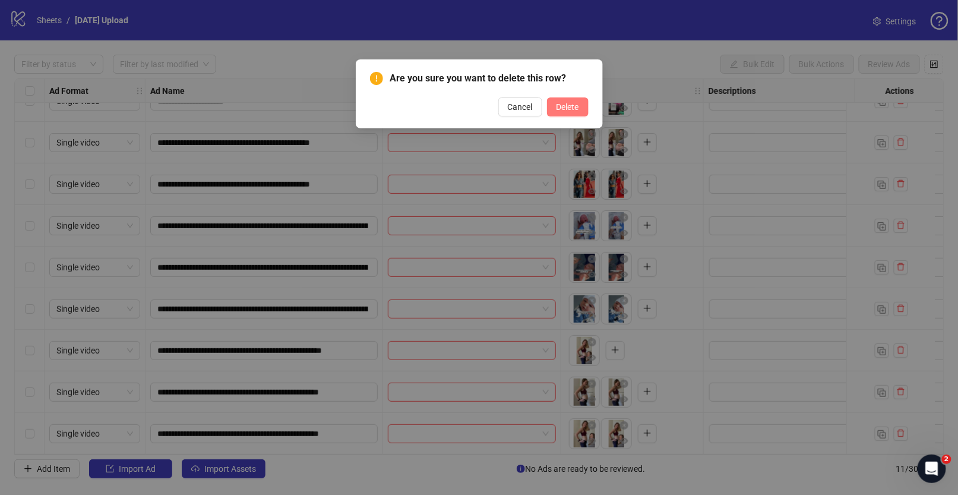
click at [569, 106] on span "Delete" at bounding box center [567, 106] width 23 height 9
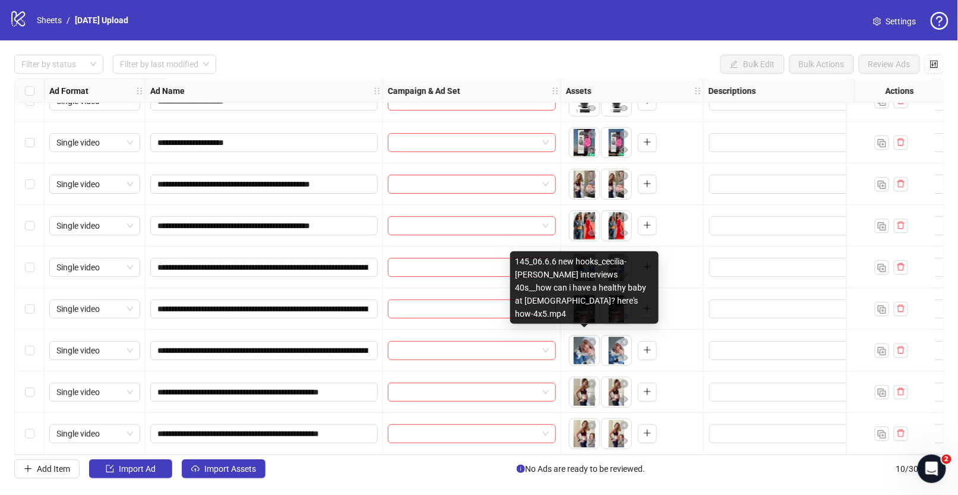
scroll to position [0, 0]
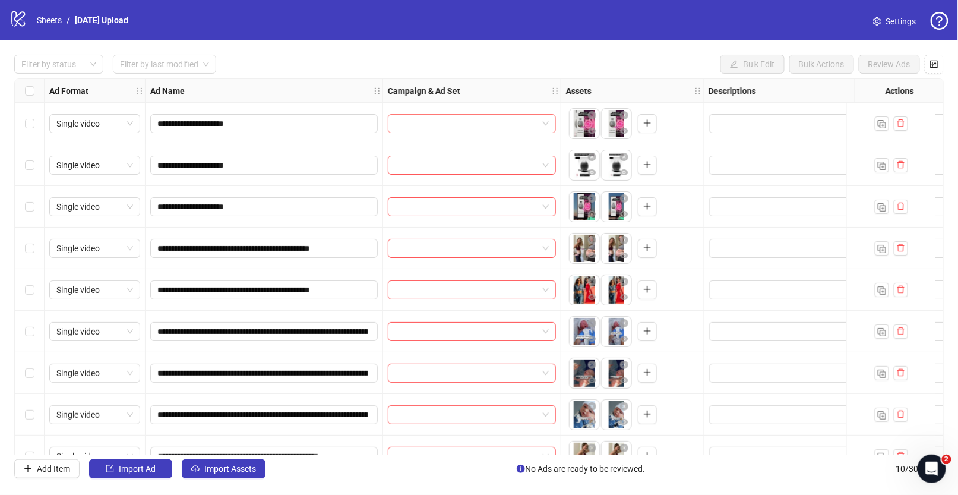
click at [464, 125] on input "search" at bounding box center [466, 124] width 143 height 18
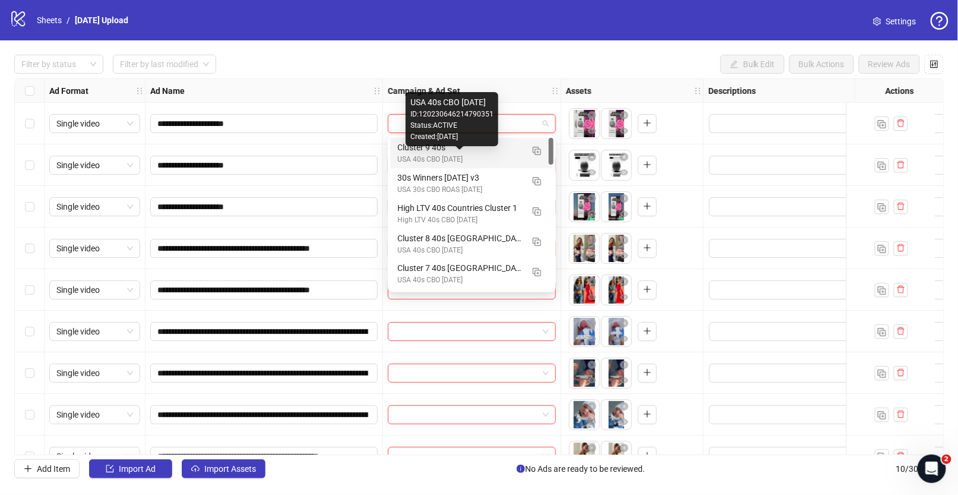
click at [467, 160] on div "USA 40s CBO [DATE]" at bounding box center [459, 159] width 125 height 11
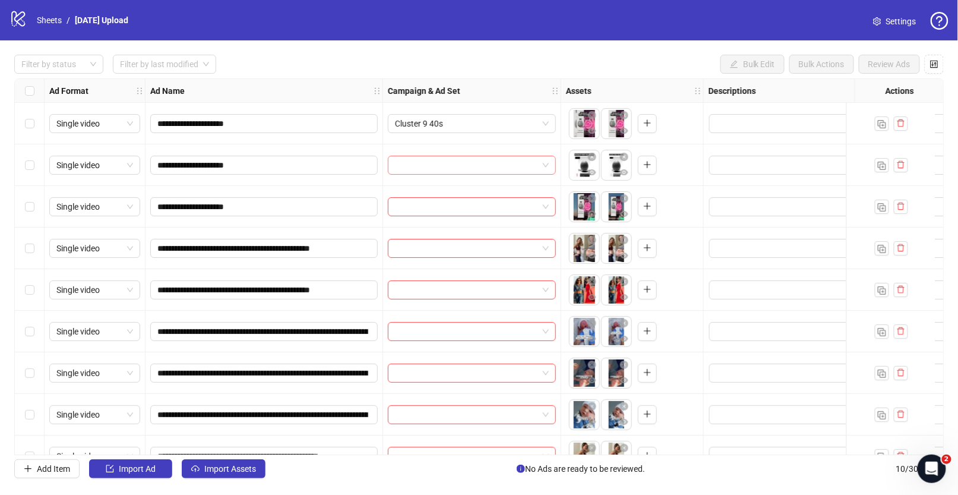
click at [467, 160] on input "search" at bounding box center [466, 165] width 143 height 18
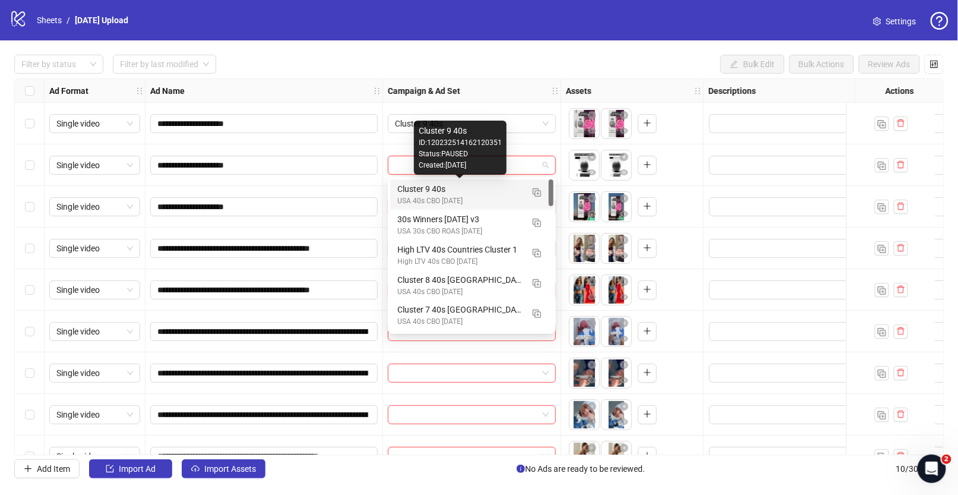
click at [469, 188] on div "Cluster 9 40s" at bounding box center [459, 188] width 125 height 13
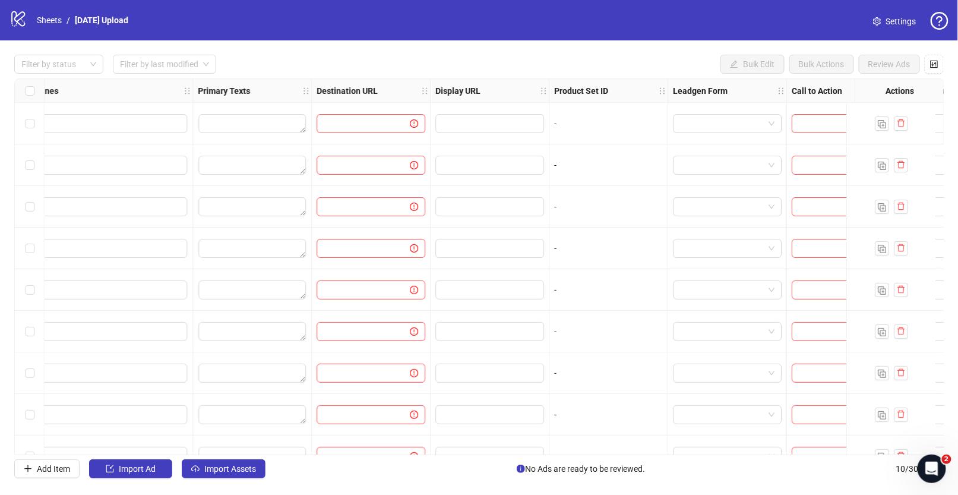
scroll to position [0, 870]
drag, startPoint x: 374, startPoint y: 128, endPoint x: 368, endPoint y: 120, distance: 9.7
click at [374, 128] on input "text" at bounding box center [355, 123] width 69 height 13
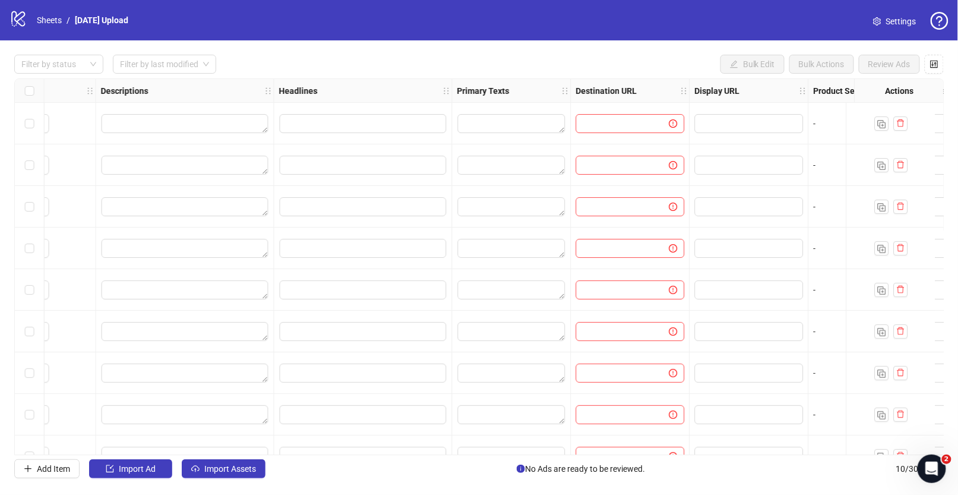
scroll to position [0, 731]
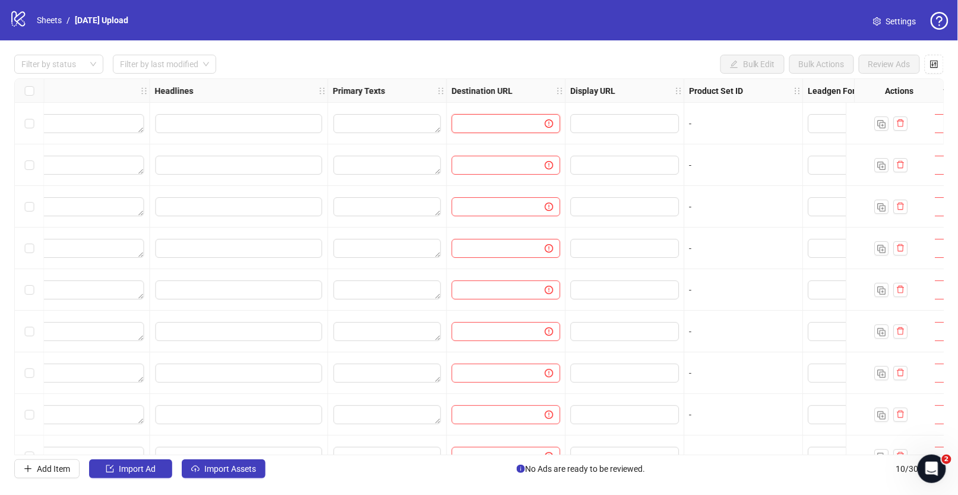
click at [496, 119] on input "text" at bounding box center [493, 123] width 69 height 13
paste input "**********"
type input "**********"
click at [638, 56] on div "Filter by status Filter by last modified Bulk Edit Bulk Actions Review Ads" at bounding box center [478, 64] width 929 height 19
click at [608, 127] on input "text" at bounding box center [624, 123] width 92 height 13
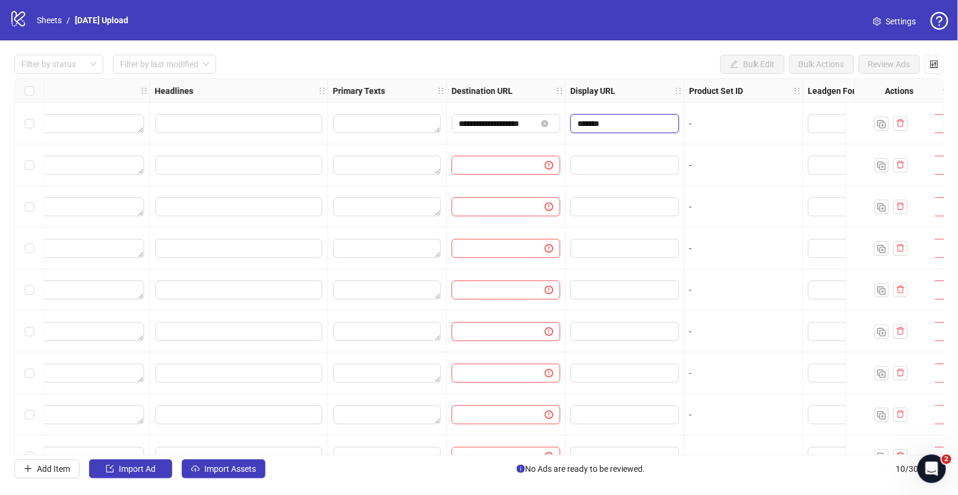
type input "********"
click at [645, 67] on div "Filter by status Filter by last modified Bulk Edit Bulk Actions Review Ads" at bounding box center [478, 64] width 929 height 19
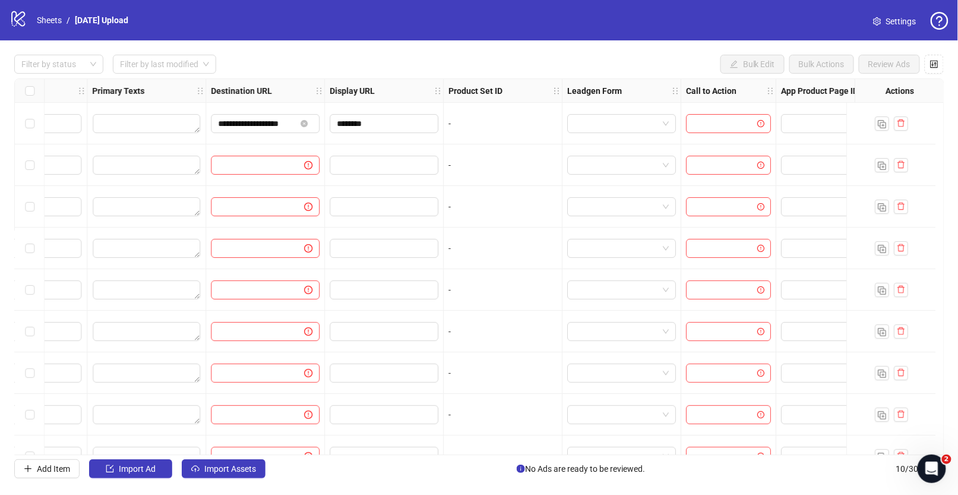
scroll to position [0, 1021]
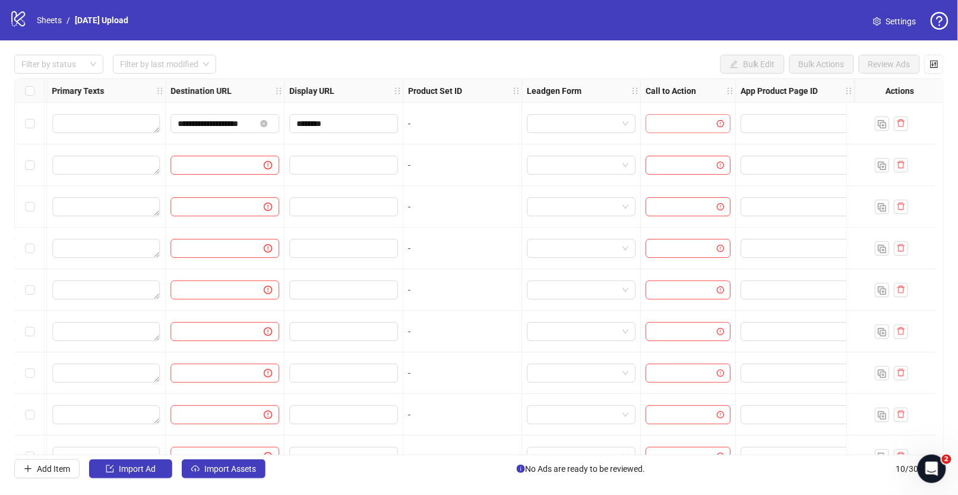
click at [672, 128] on input "search" at bounding box center [682, 124] width 60 height 18
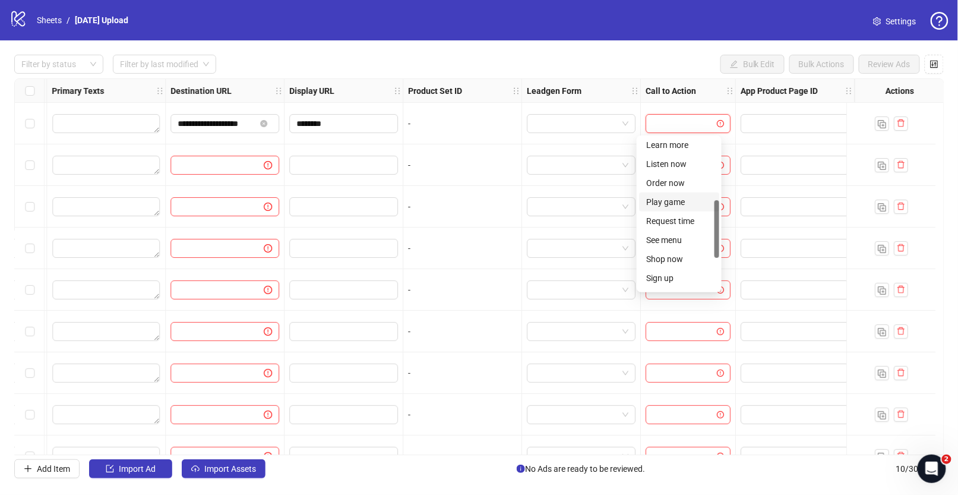
scroll to position [157, 0]
click at [670, 161] on div "Learn more" at bounding box center [679, 160] width 66 height 13
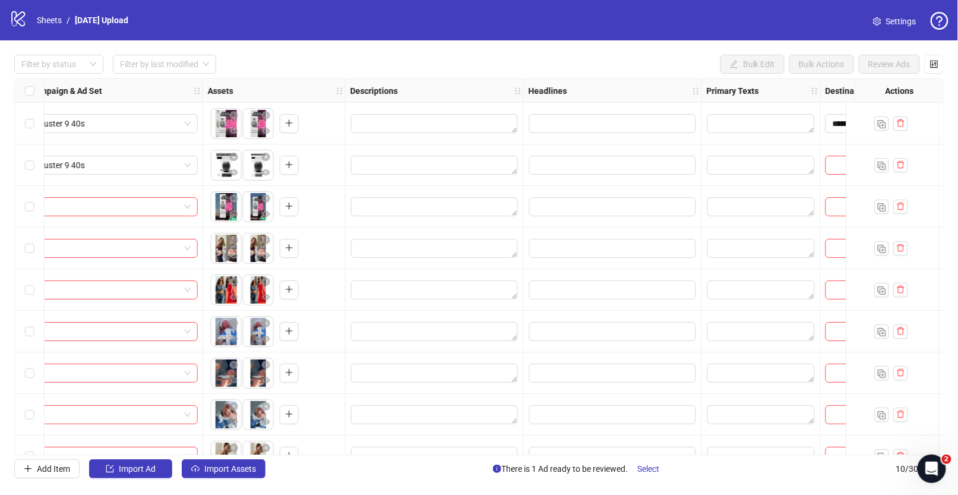
scroll to position [0, 507]
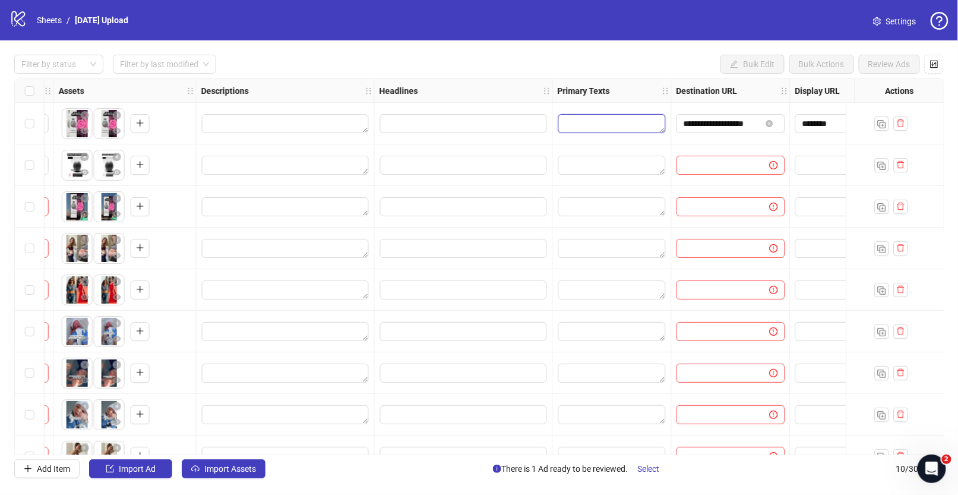
click at [603, 114] on textarea "Edit values" at bounding box center [611, 123] width 107 height 19
click at [598, 124] on textarea "Edit values" at bounding box center [611, 123] width 107 height 19
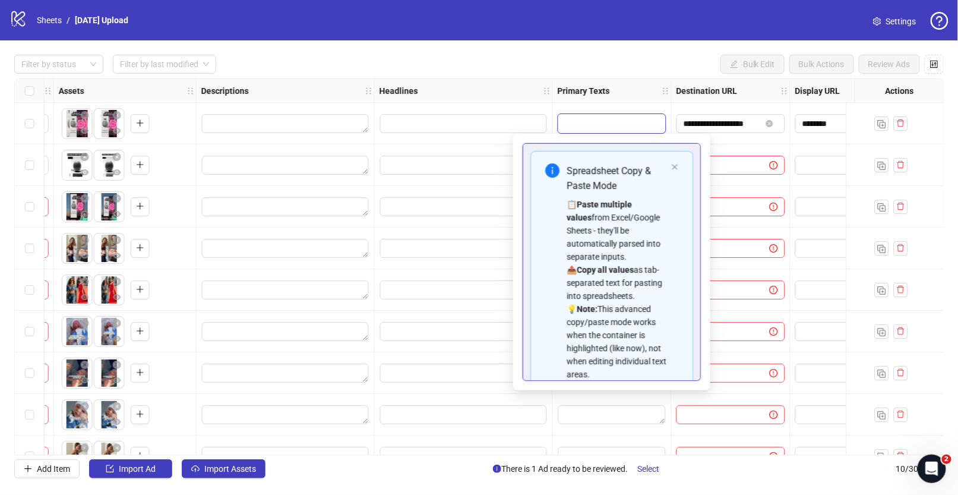
click at [597, 124] on textarea "Edit values" at bounding box center [611, 123] width 107 height 19
click at [676, 166] on icon "close" at bounding box center [674, 166] width 7 height 7
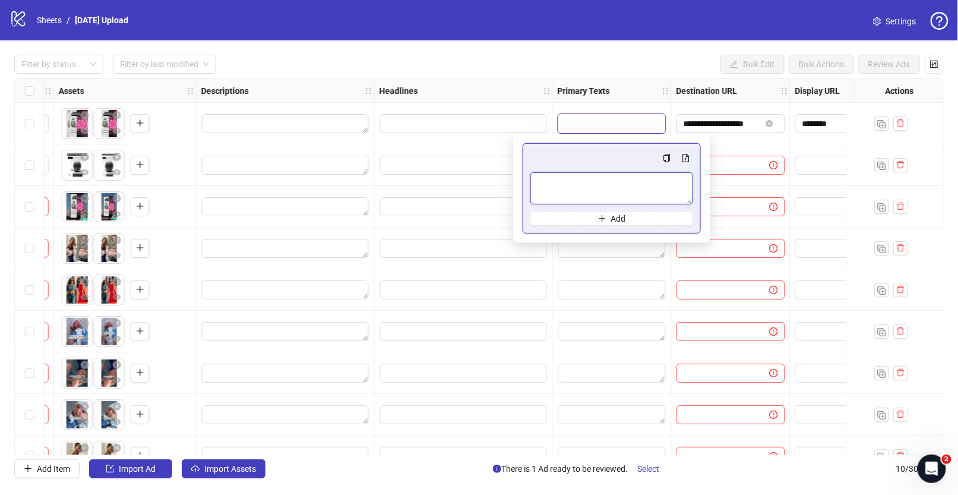
click at [596, 188] on textarea "Multi-text input container - paste or copy values" at bounding box center [611, 188] width 163 height 32
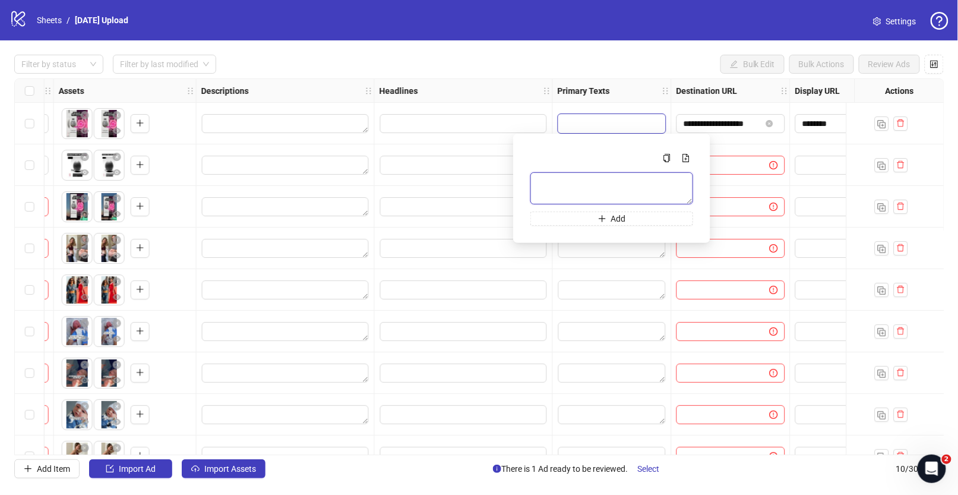
paste textarea "**********"
type textarea "**********"
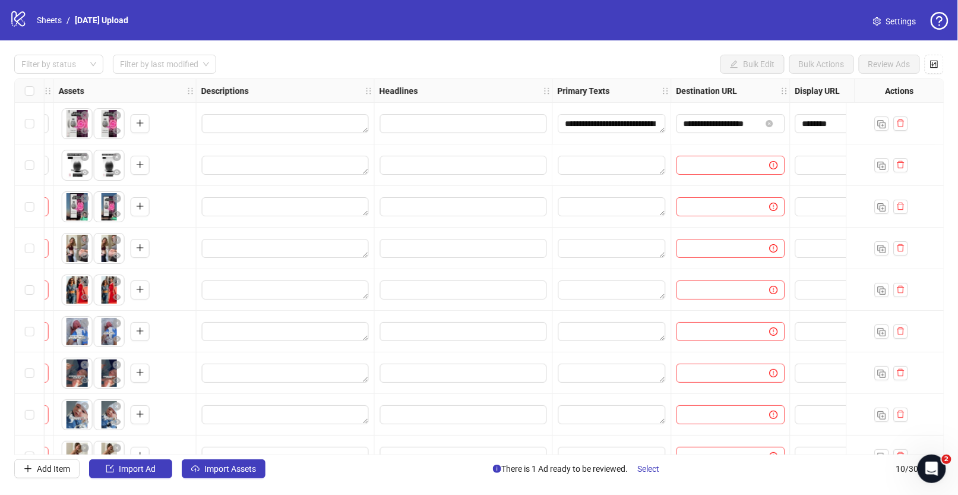
click at [532, 65] on div "Filter by status Filter by last modified Bulk Edit Bulk Actions Review Ads" at bounding box center [478, 64] width 929 height 19
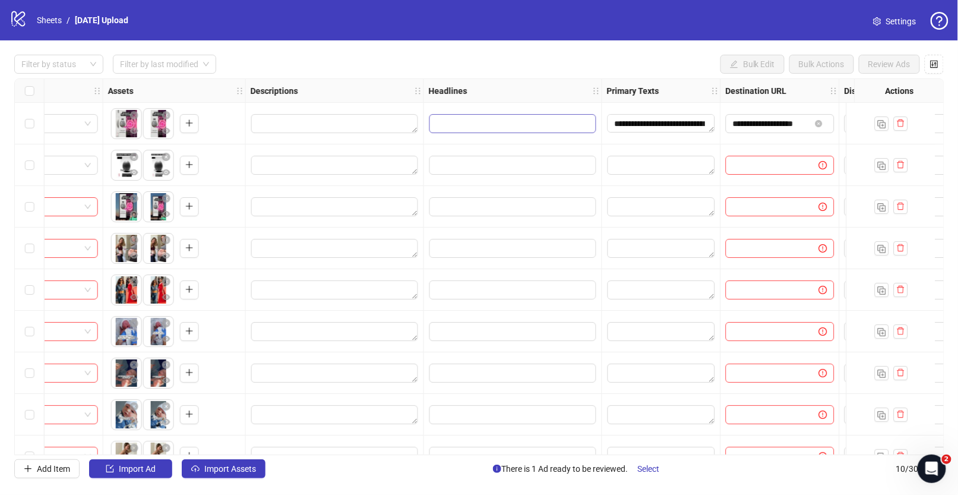
scroll to position [0, 458]
click at [466, 121] on input "Edit values" at bounding box center [512, 123] width 167 height 19
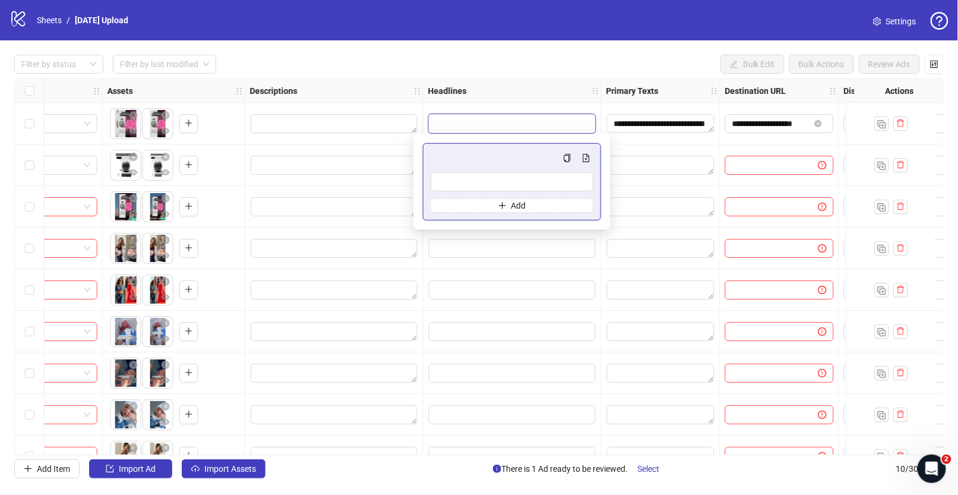
type input "**********"
click at [526, 62] on div "Filter by status Filter by last modified Bulk Edit Bulk Actions Review Ads" at bounding box center [478, 64] width 929 height 19
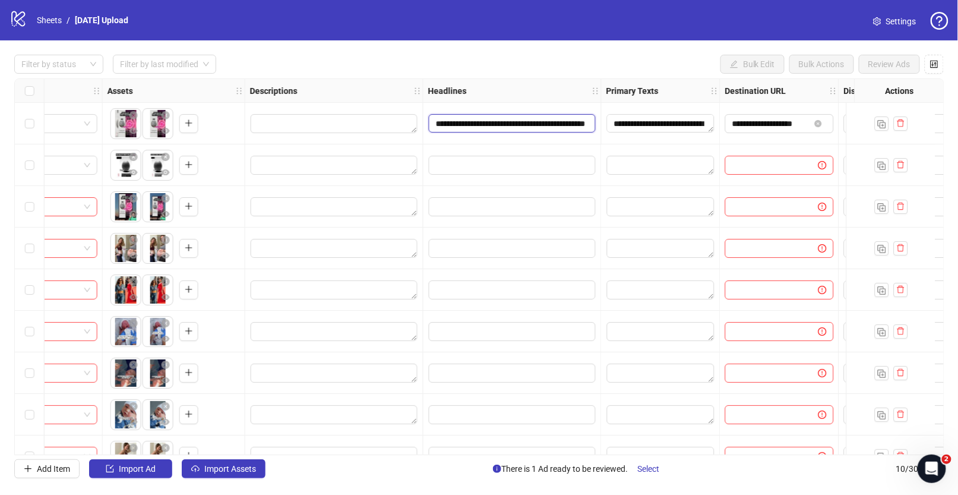
scroll to position [0, 0]
click at [461, 125] on input "**********" at bounding box center [512, 123] width 167 height 19
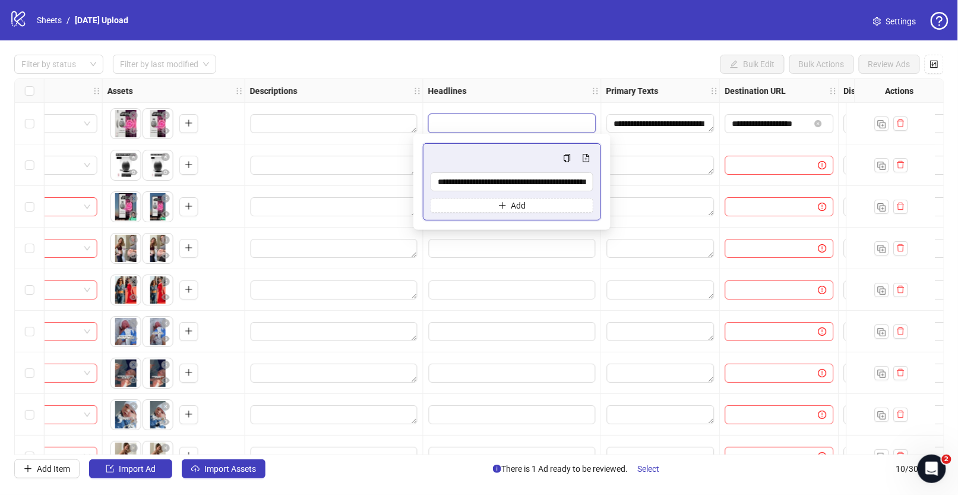
scroll to position [0, 31]
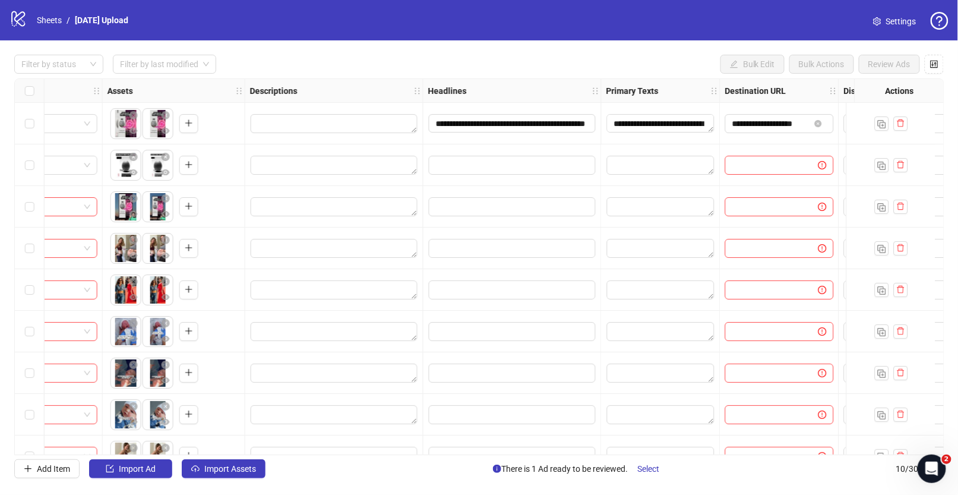
click at [480, 72] on div "Filter by status Filter by last modified Bulk Edit Bulk Actions Review Ads" at bounding box center [478, 64] width 929 height 19
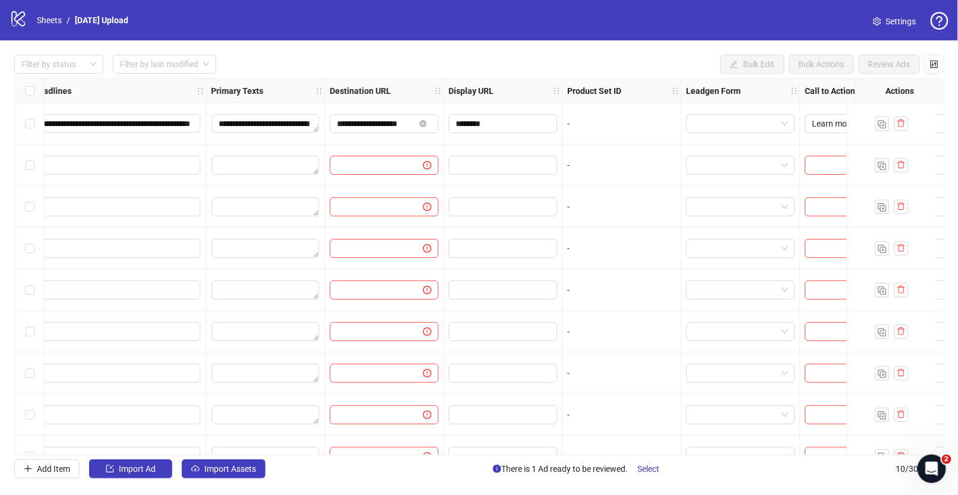
scroll to position [0, 867]
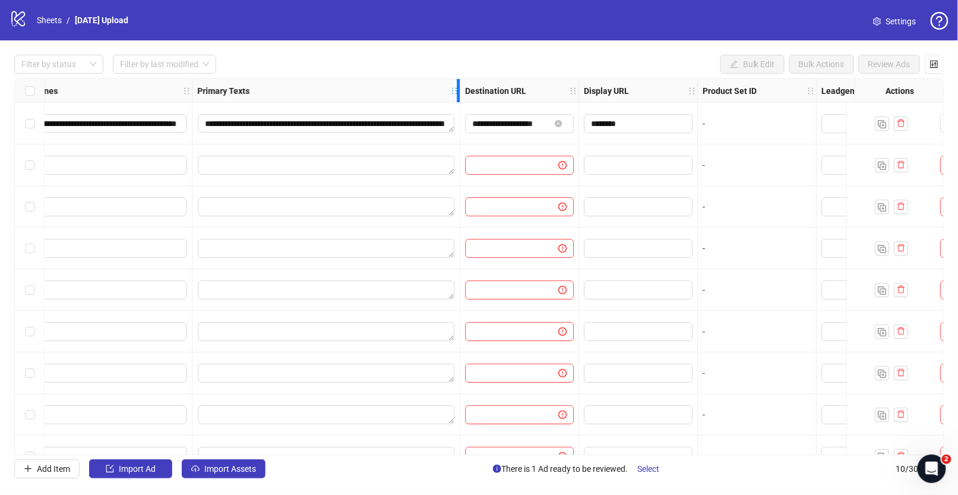
drag, startPoint x: 309, startPoint y: 90, endPoint x: 391, endPoint y: 137, distance: 94.7
click at [458, 87] on icon "holder" at bounding box center [462, 91] width 8 height 8
click at [358, 123] on textarea "**********" at bounding box center [326, 123] width 256 height 19
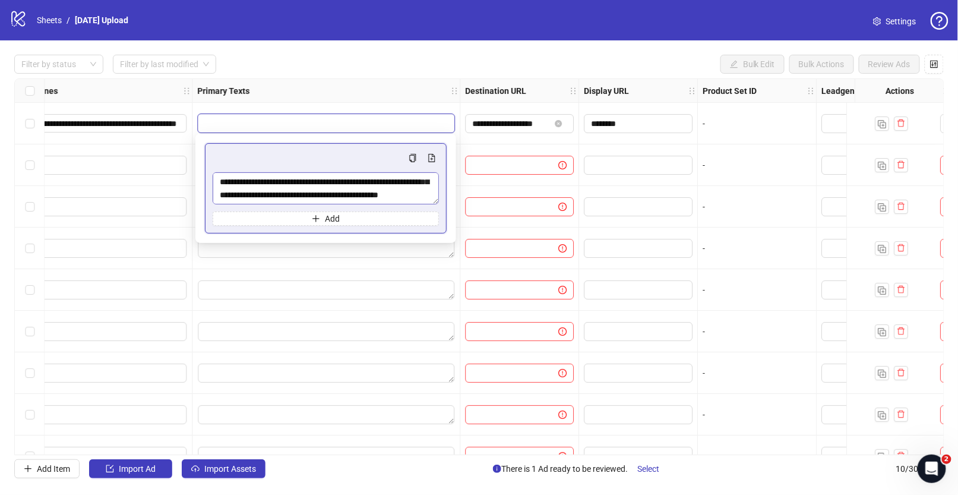
scroll to position [0, 0]
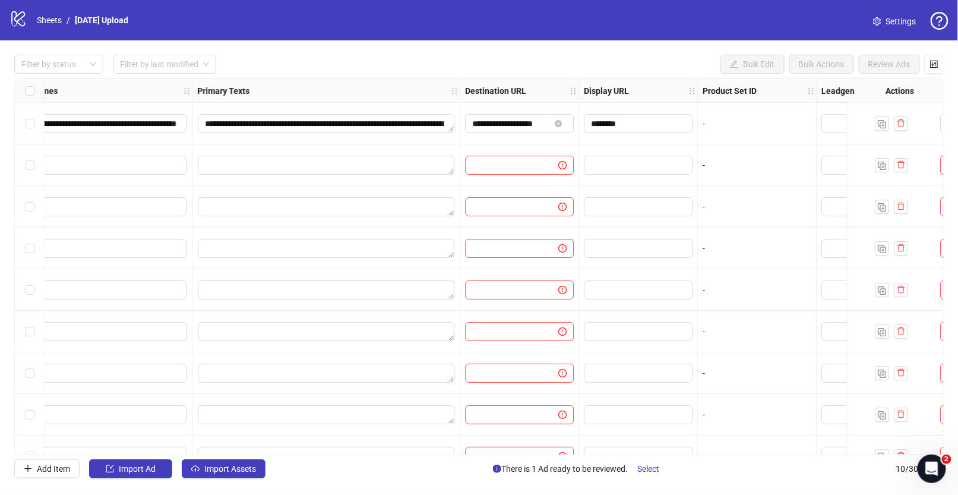
click at [359, 53] on div "**********" at bounding box center [479, 266] width 958 height 452
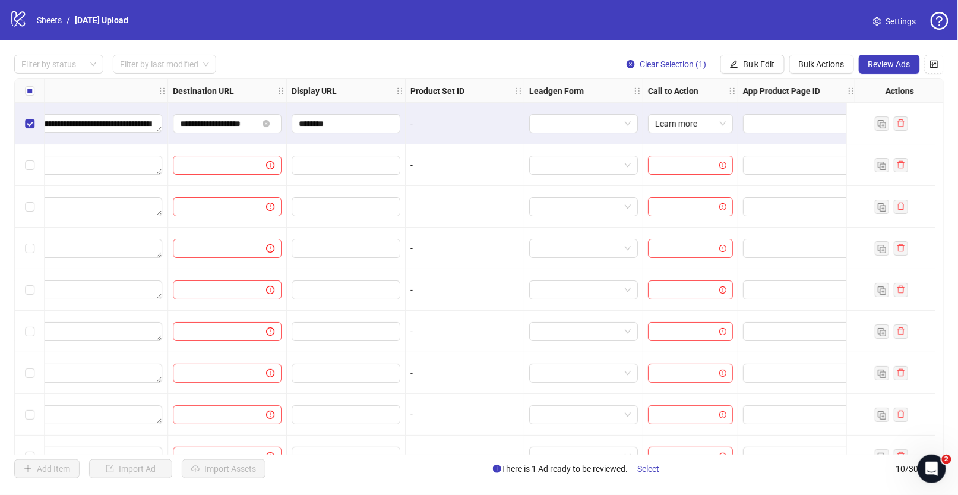
scroll to position [0, 1170]
click at [762, 65] on span "Bulk Edit" at bounding box center [759, 63] width 32 height 9
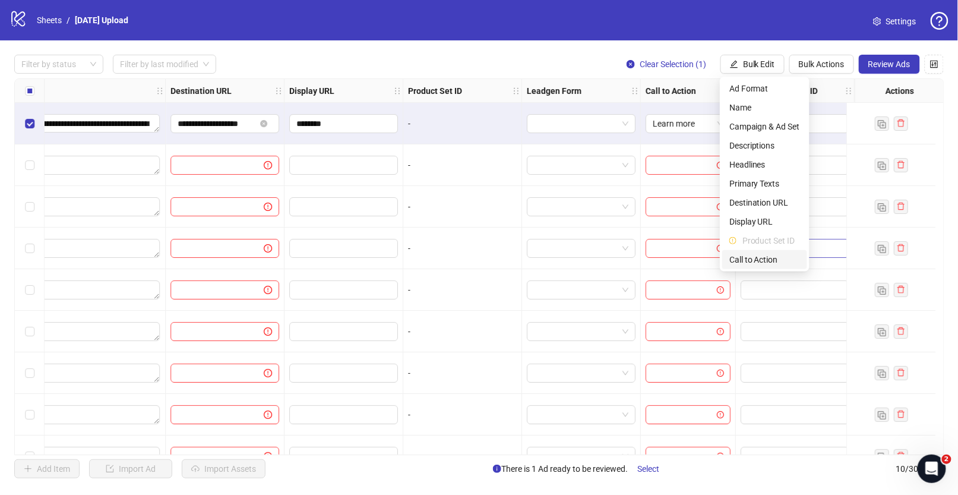
click at [763, 256] on span "Call to Action" at bounding box center [764, 259] width 71 height 13
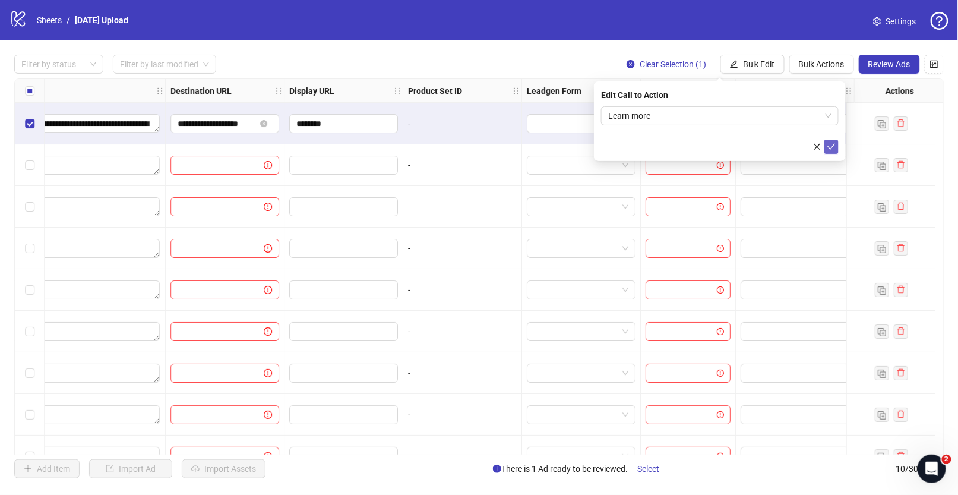
click at [831, 145] on icon "check" at bounding box center [831, 146] width 8 height 8
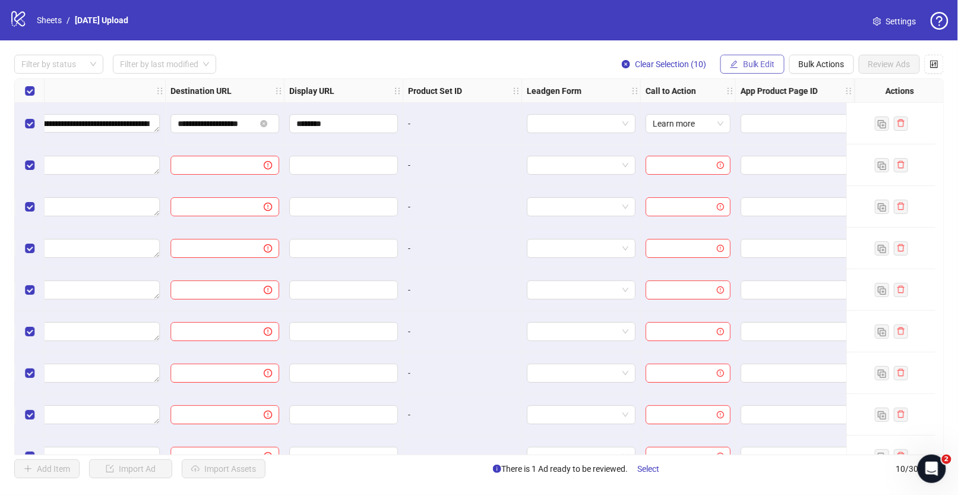
click at [749, 62] on span "Bulk Edit" at bounding box center [759, 63] width 32 height 9
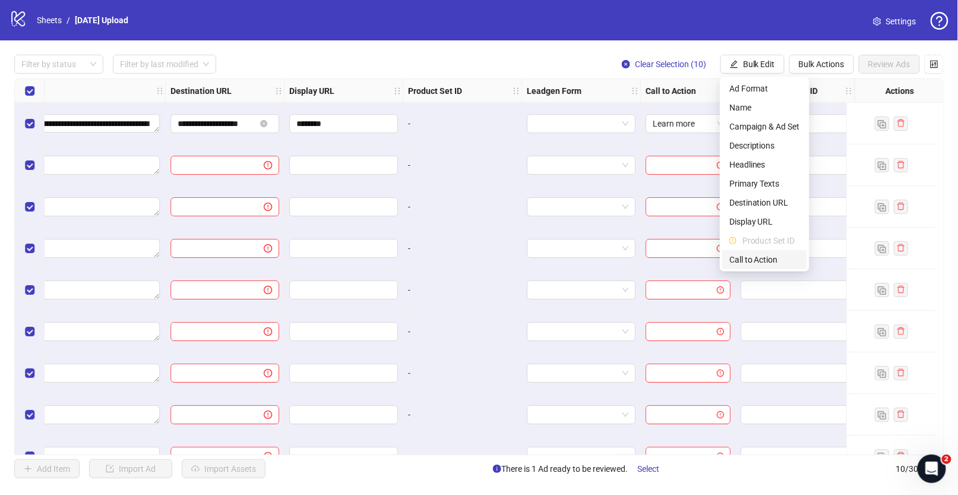
click at [758, 254] on span "Call to Action" at bounding box center [764, 259] width 71 height 13
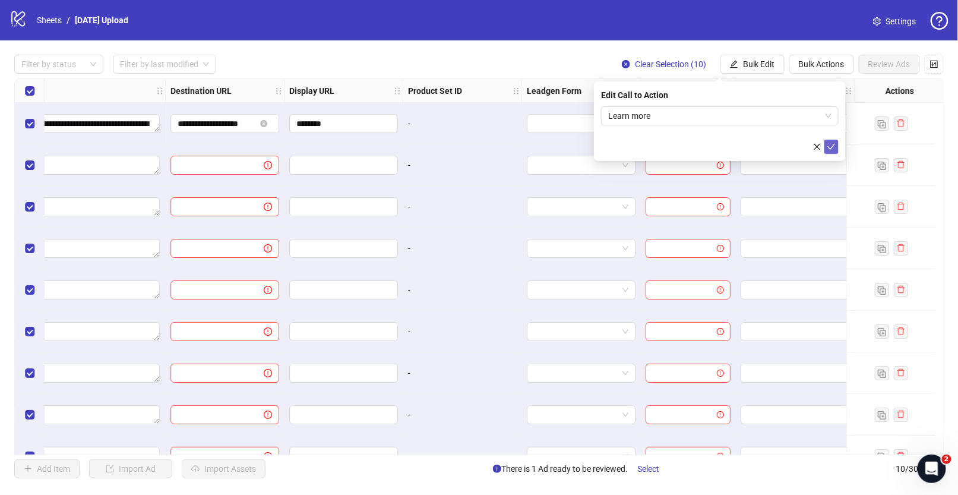
click at [830, 142] on icon "check" at bounding box center [831, 146] width 8 height 8
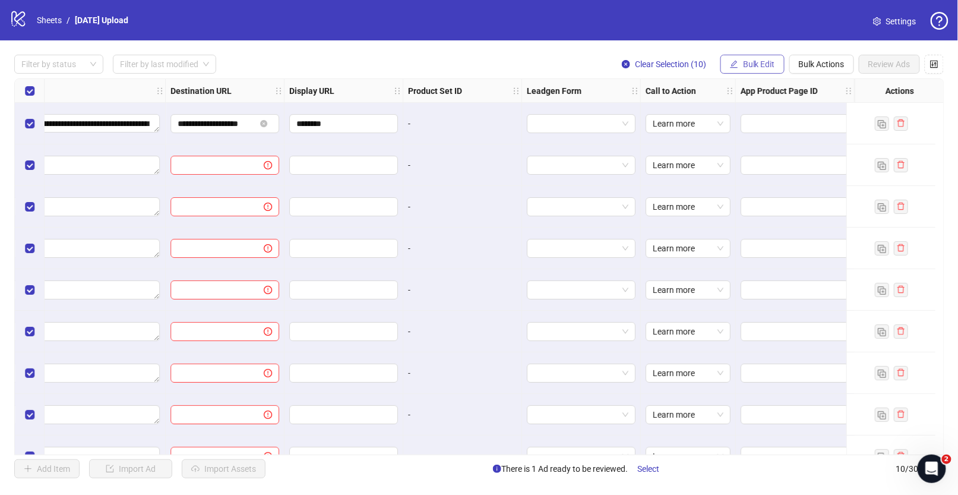
click at [753, 62] on span "Bulk Edit" at bounding box center [759, 63] width 32 height 9
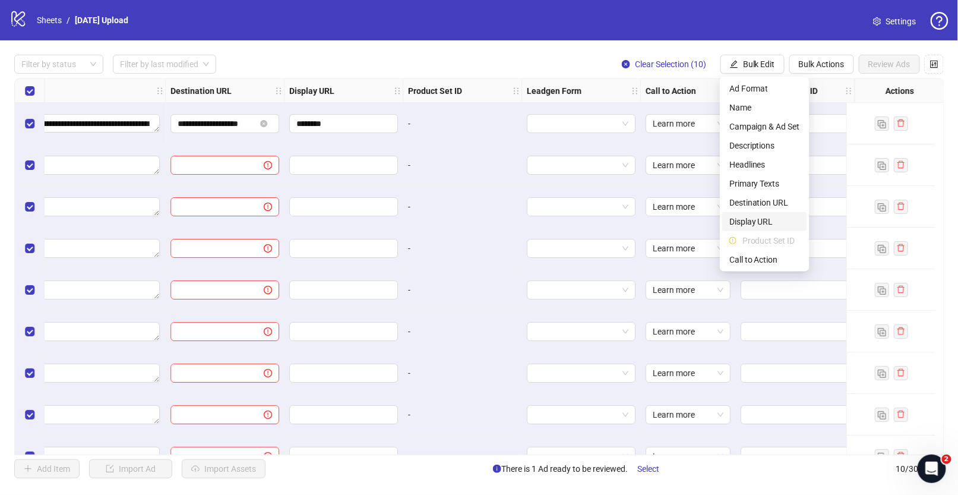
click at [768, 218] on span "Display URL" at bounding box center [764, 221] width 71 height 13
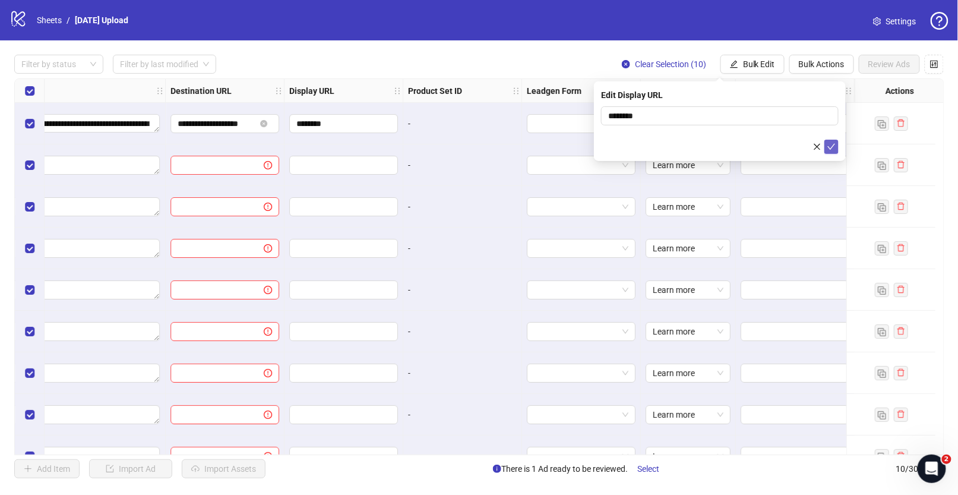
click at [831, 147] on icon "check" at bounding box center [831, 146] width 8 height 8
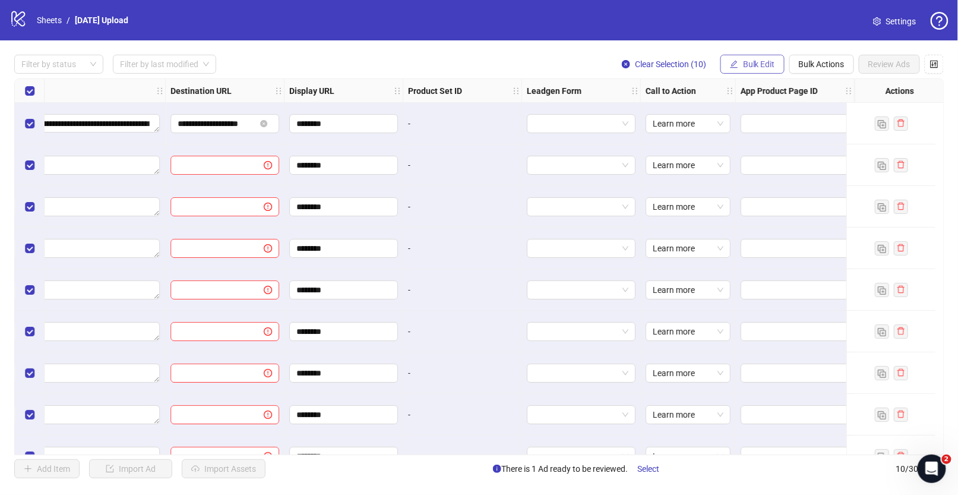
click at [752, 66] on span "Bulk Edit" at bounding box center [759, 63] width 32 height 9
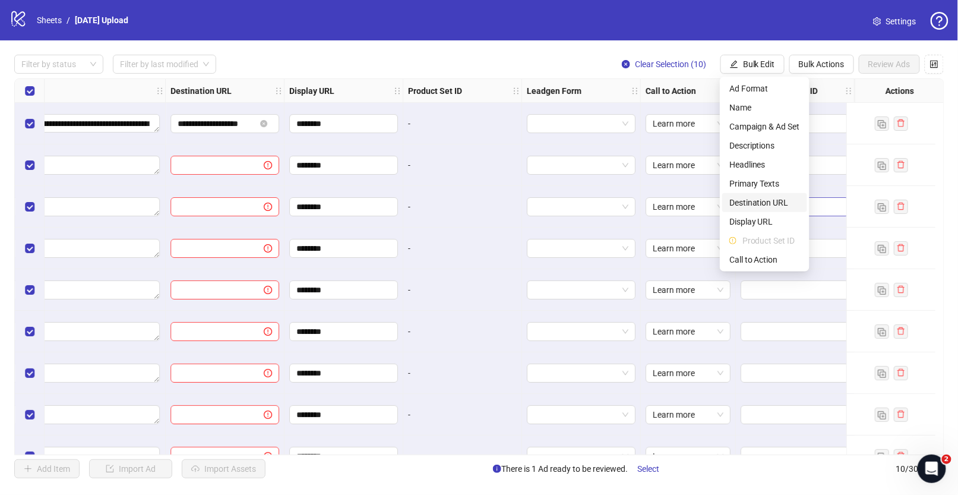
click at [759, 203] on span "Destination URL" at bounding box center [764, 202] width 71 height 13
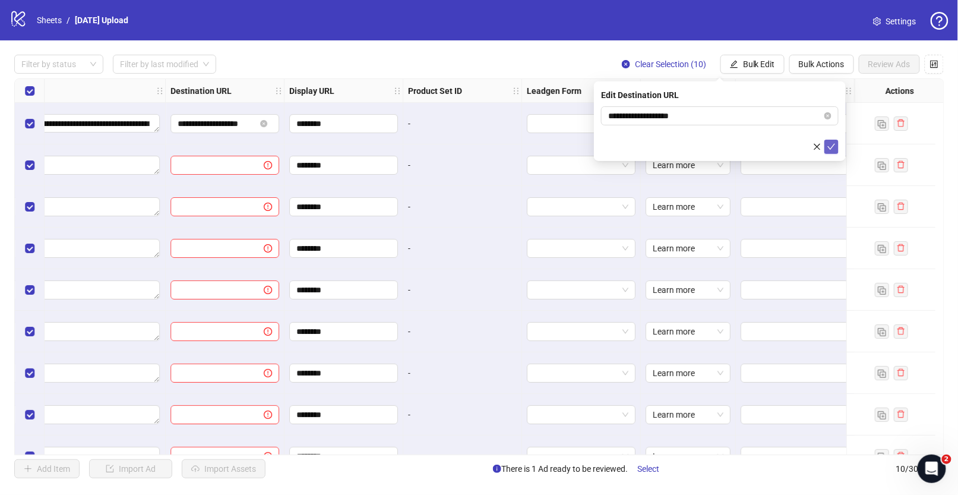
click at [832, 145] on icon "check" at bounding box center [831, 146] width 8 height 8
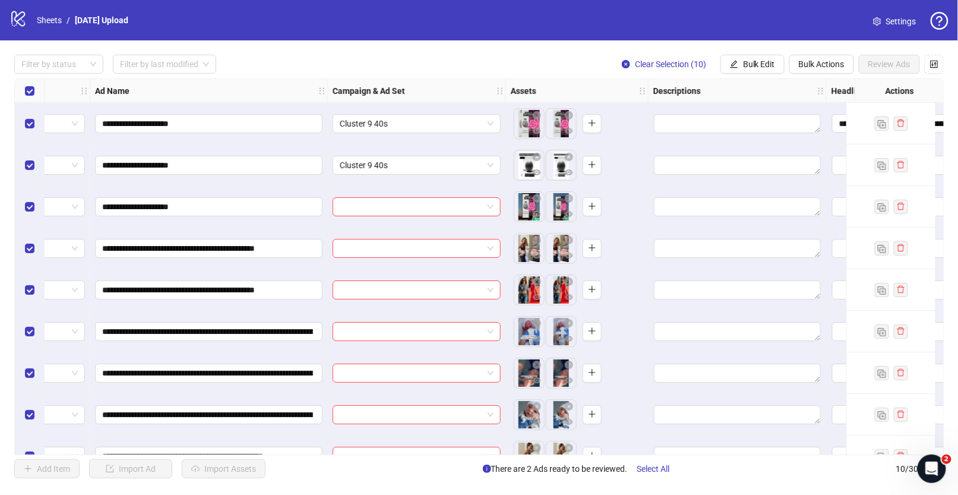
scroll to position [0, 0]
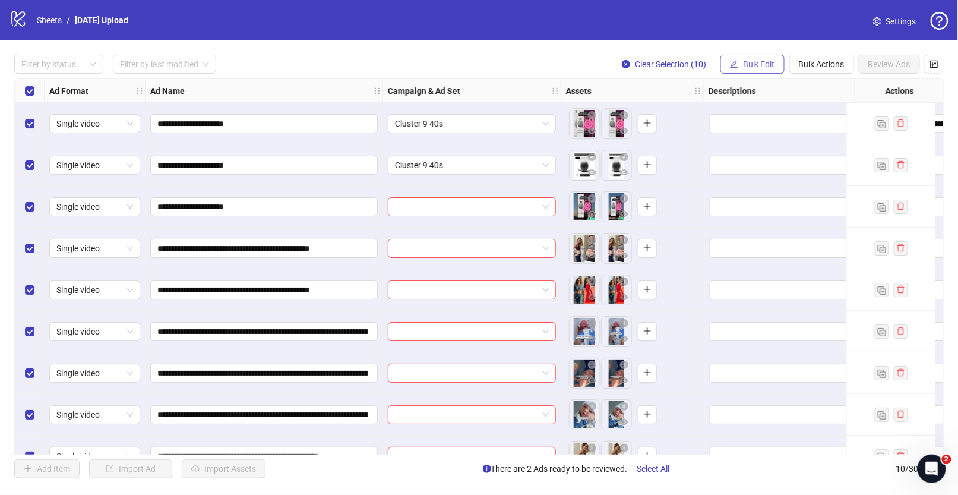
click at [744, 67] on span "Bulk Edit" at bounding box center [759, 63] width 32 height 9
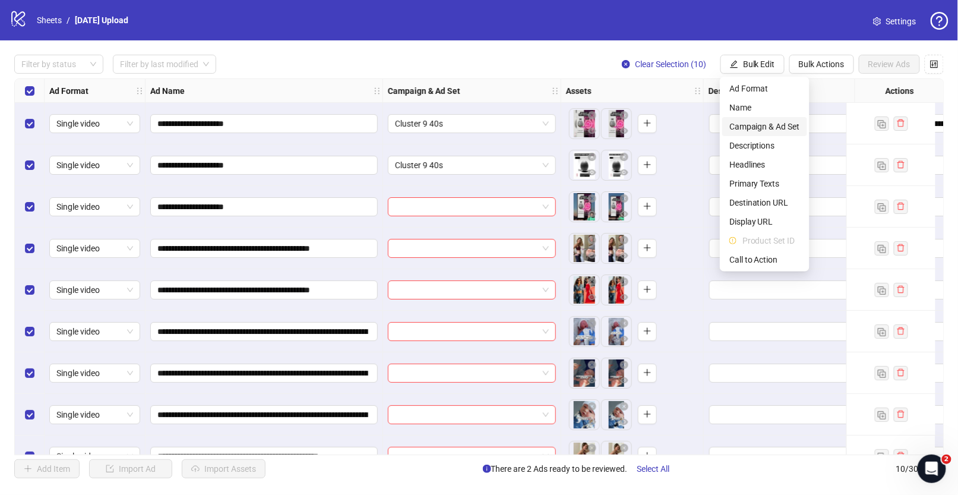
click at [755, 128] on span "Campaign & Ad Set" at bounding box center [764, 126] width 71 height 13
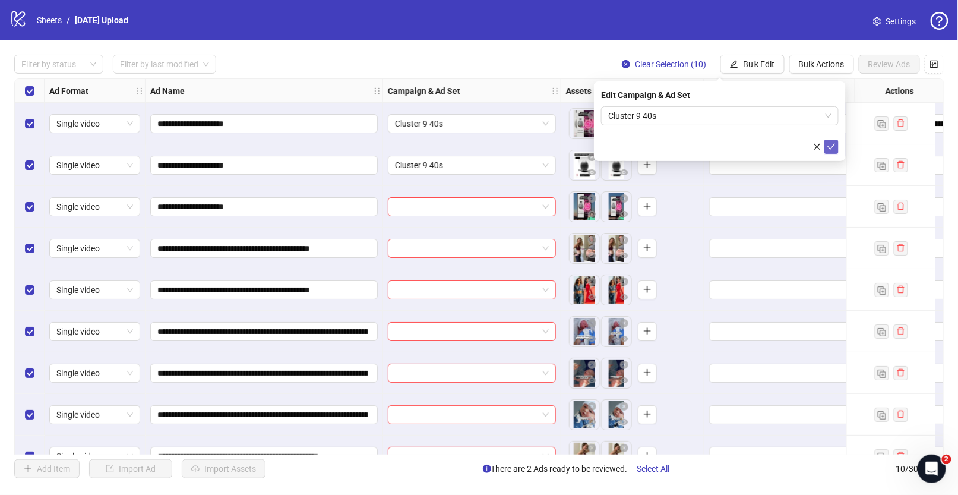
click at [832, 142] on icon "check" at bounding box center [831, 146] width 8 height 8
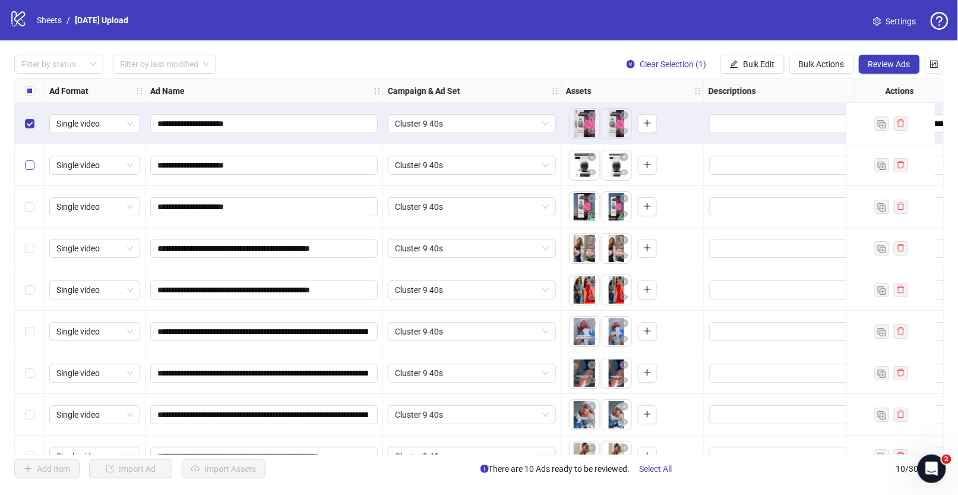
click at [28, 171] on label "Select row 2" at bounding box center [29, 165] width 9 height 13
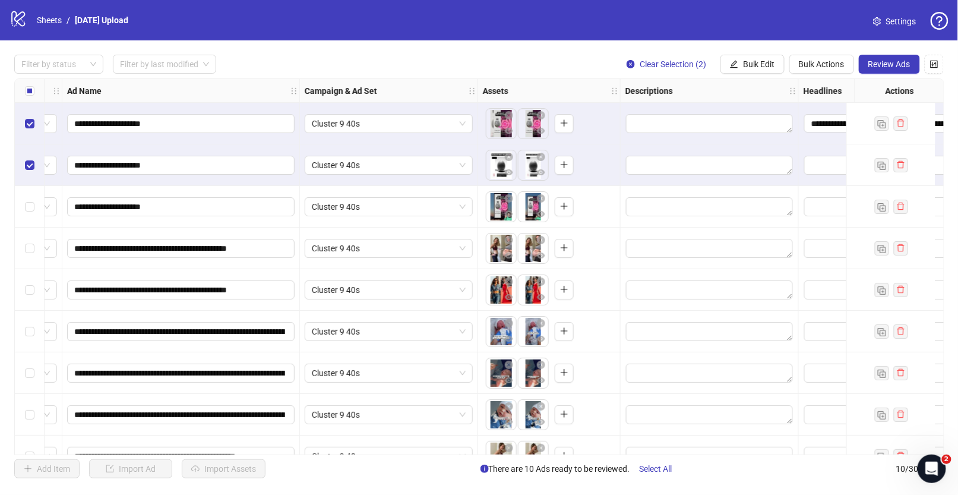
scroll to position [0, 89]
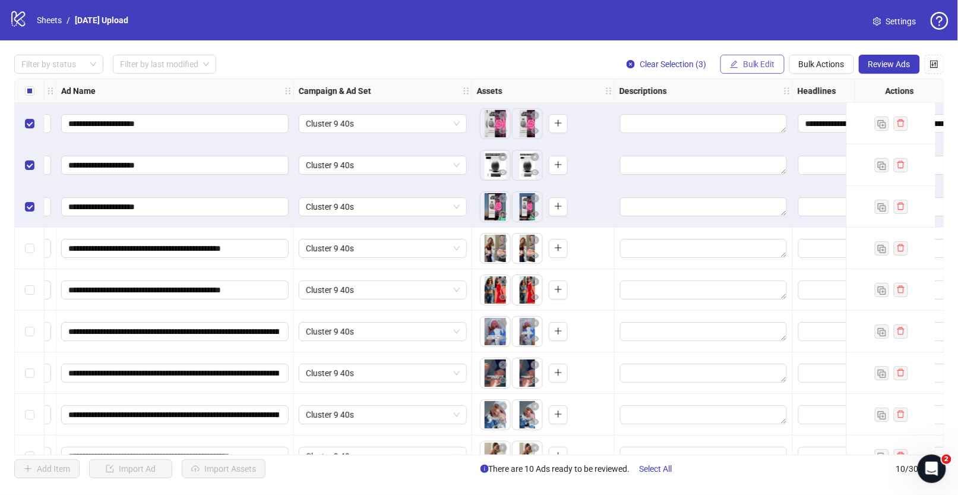
click at [775, 66] on button "Bulk Edit" at bounding box center [752, 64] width 64 height 19
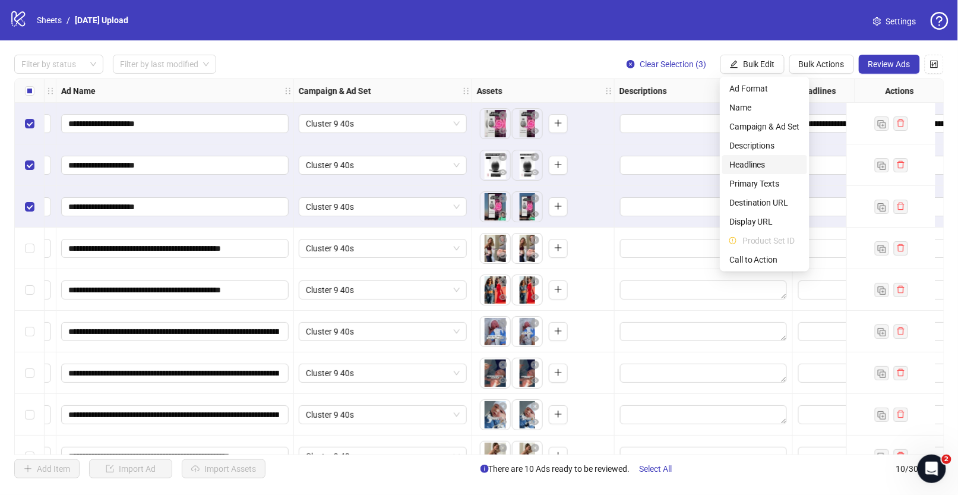
click at [769, 167] on span "Headlines" at bounding box center [764, 164] width 71 height 13
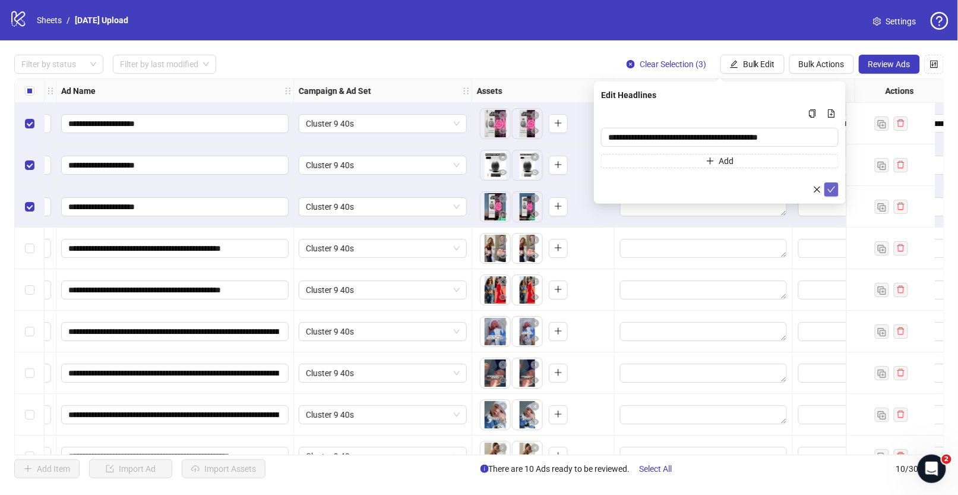
click at [823, 190] on div at bounding box center [719, 189] width 237 height 14
click at [830, 189] on icon "check" at bounding box center [831, 189] width 8 height 8
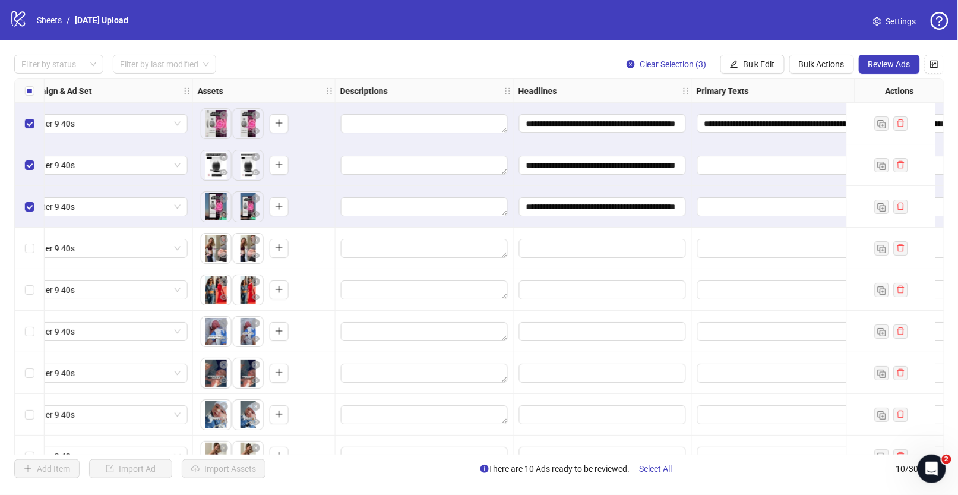
scroll to position [0, 369]
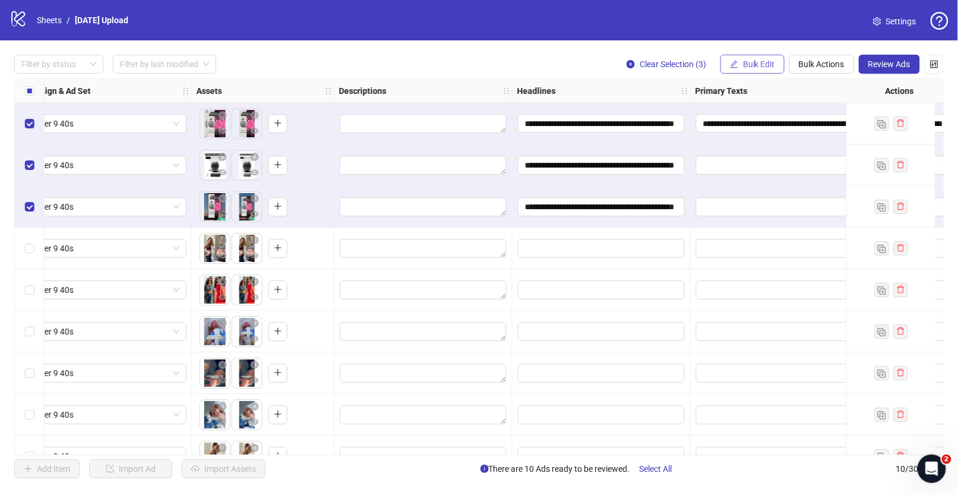
click at [761, 67] on span "Bulk Edit" at bounding box center [759, 63] width 32 height 9
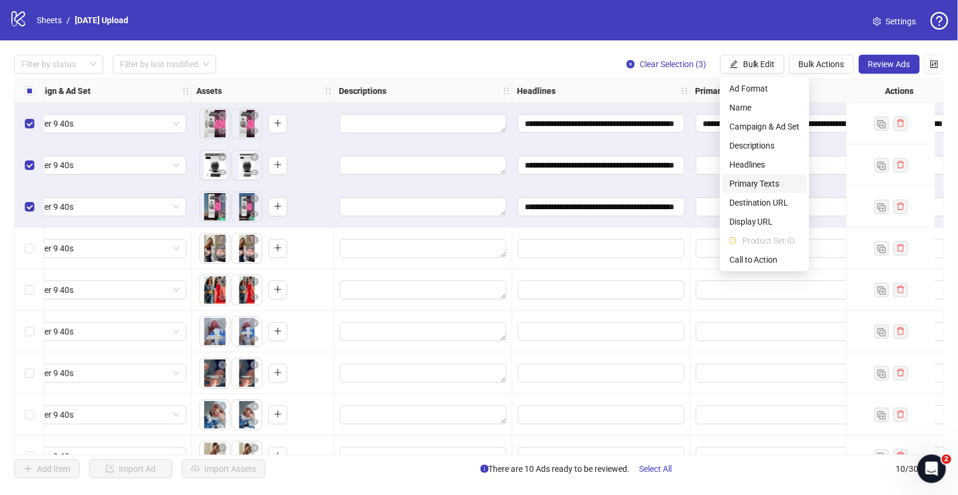
click at [758, 186] on span "Primary Texts" at bounding box center [764, 183] width 71 height 13
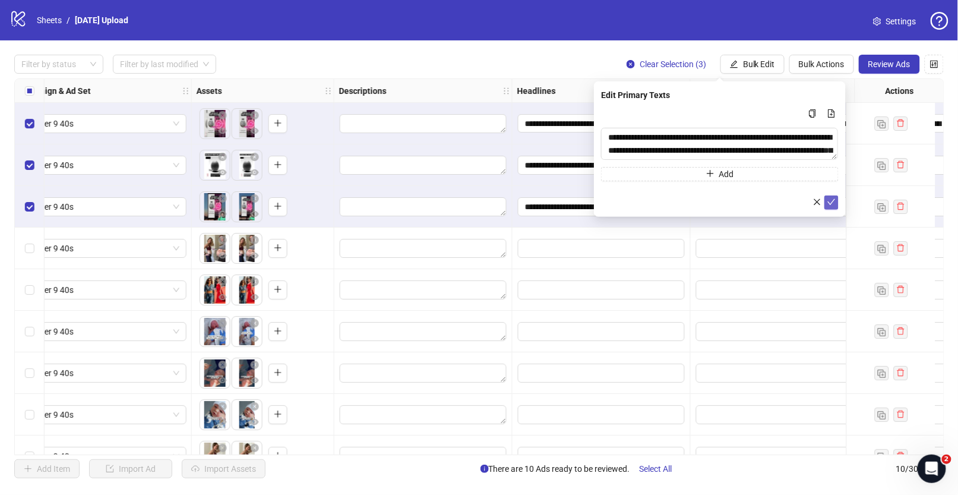
click at [832, 208] on button "submit" at bounding box center [831, 202] width 14 height 14
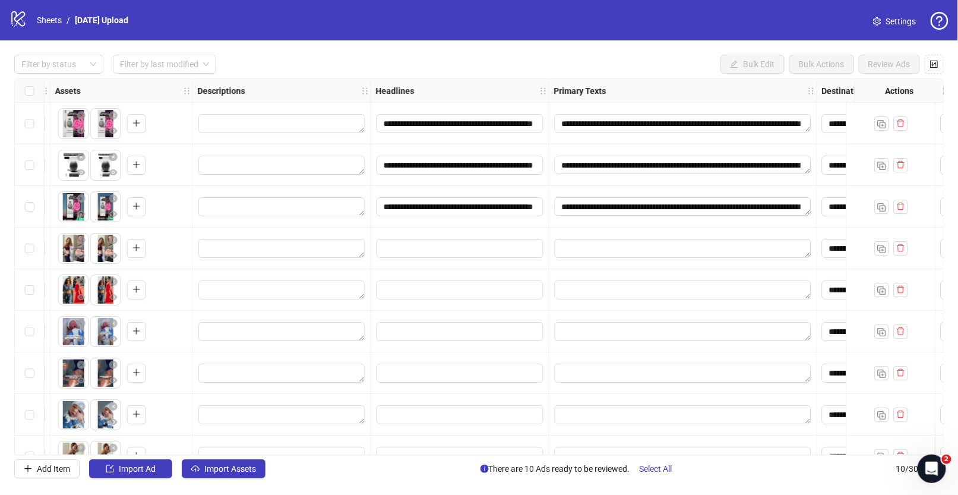
scroll to position [0, 492]
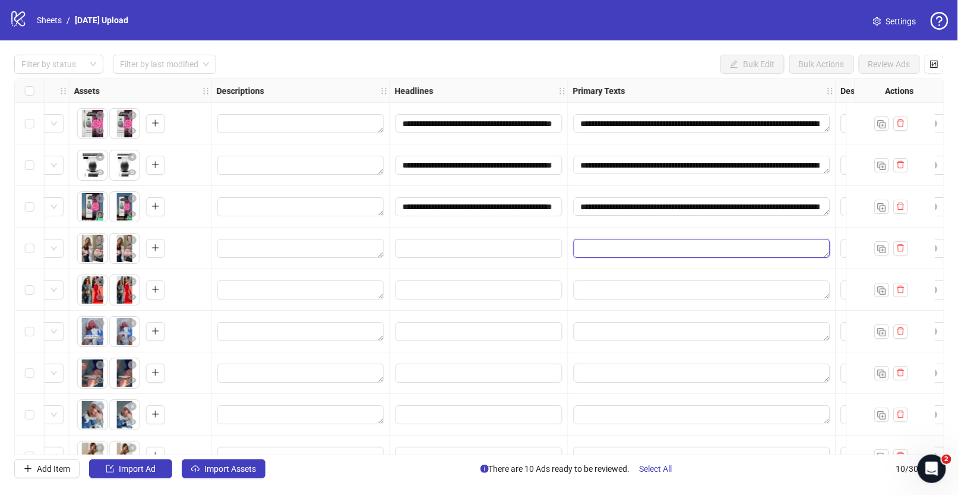
click at [587, 250] on textarea "Edit values" at bounding box center [702, 248] width 256 height 19
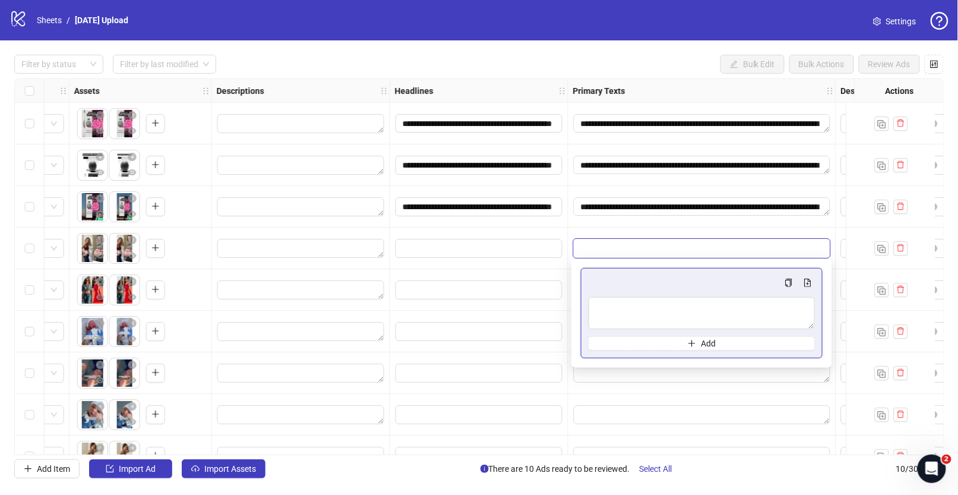
type textarea "**********"
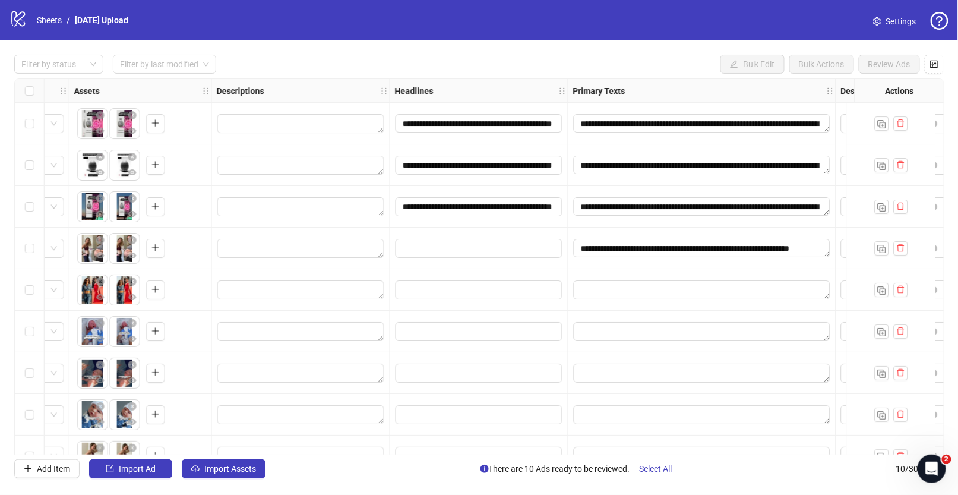
click at [556, 266] on div at bounding box center [479, 248] width 178 height 42
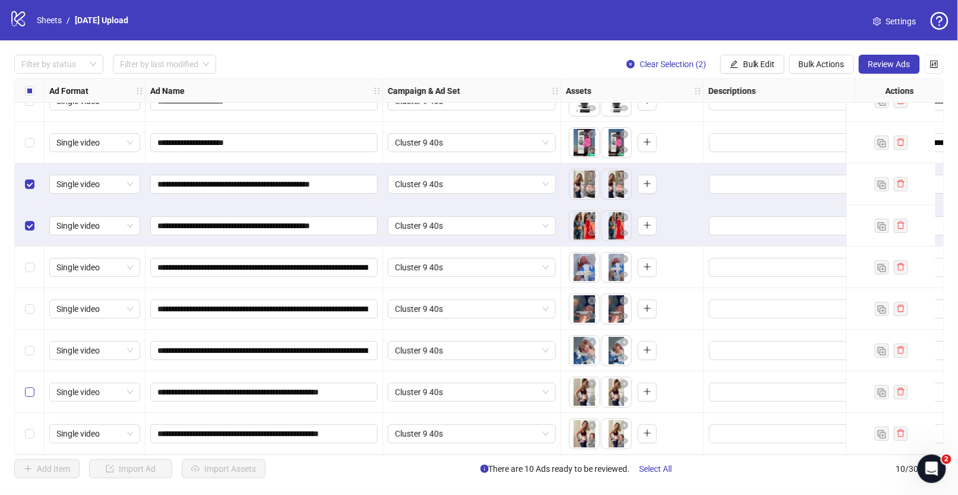
scroll to position [62, 0]
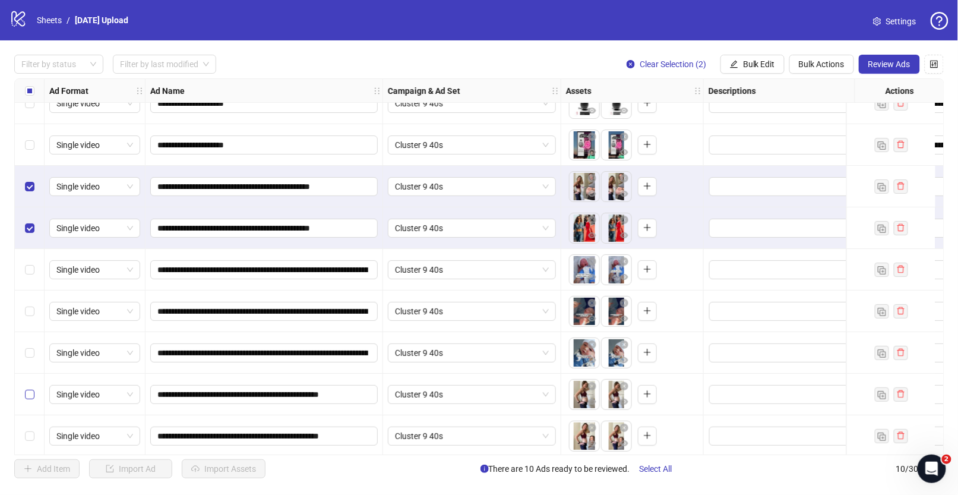
drag, startPoint x: 27, startPoint y: 382, endPoint x: 29, endPoint y: 388, distance: 6.4
click at [29, 388] on label "Select row 9" at bounding box center [29, 394] width 9 height 13
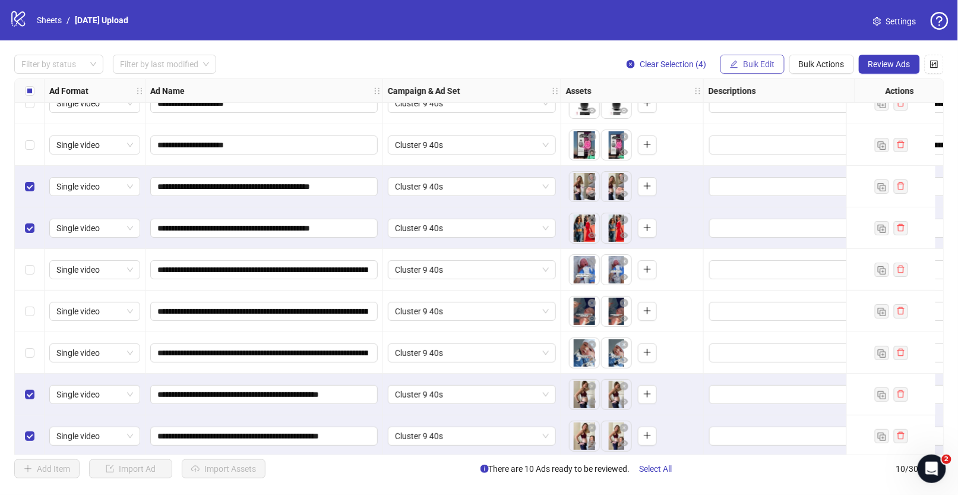
click at [740, 63] on button "Bulk Edit" at bounding box center [752, 64] width 64 height 19
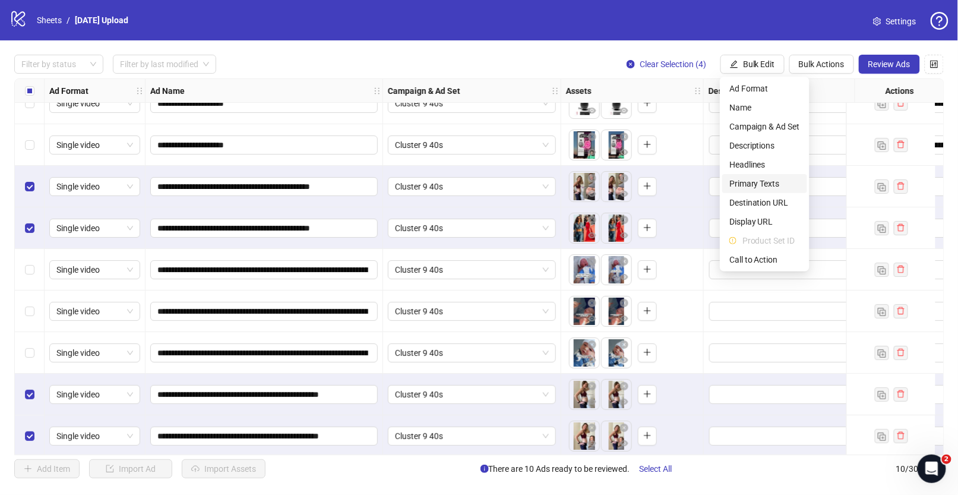
click at [756, 182] on span "Primary Texts" at bounding box center [764, 183] width 71 height 13
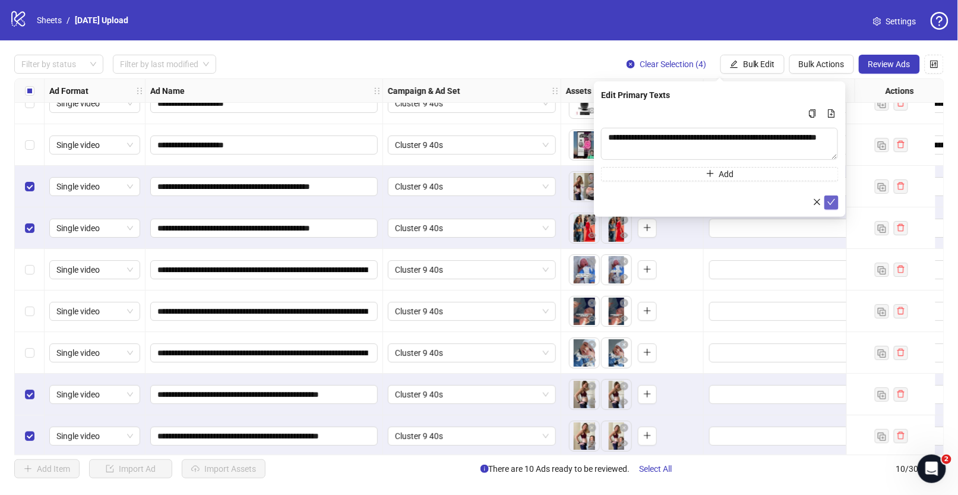
click at [835, 201] on button "submit" at bounding box center [831, 202] width 14 height 14
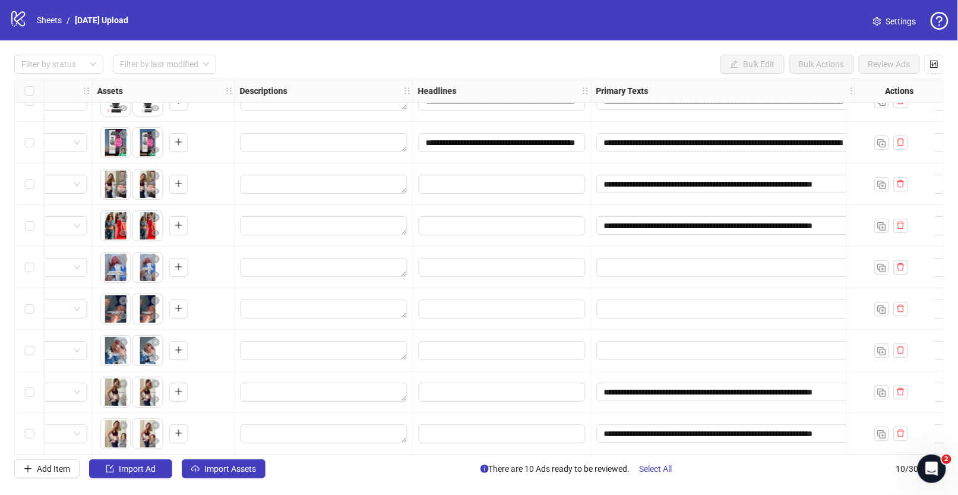
scroll to position [68, 473]
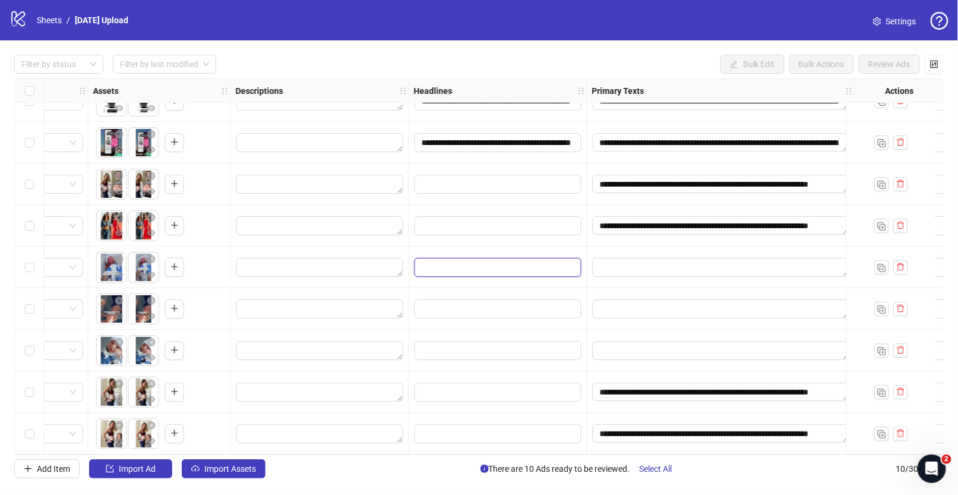
click at [502, 263] on input "Edit values" at bounding box center [497, 267] width 167 height 19
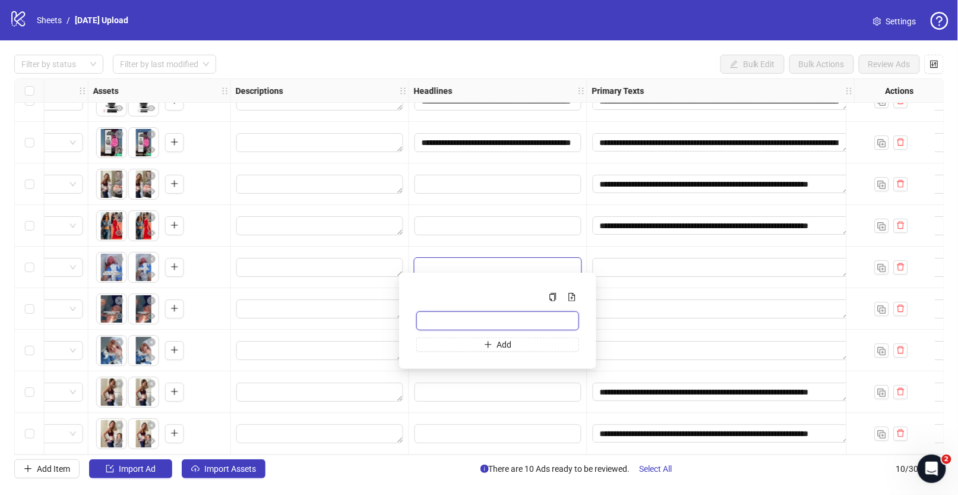
click at [471, 321] on input "Multi-input container - paste or copy values" at bounding box center [497, 320] width 163 height 19
paste input "**********"
drag, startPoint x: 468, startPoint y: 319, endPoint x: 409, endPoint y: 318, distance: 58.8
click at [409, 318] on div "**********" at bounding box center [497, 320] width 178 height 77
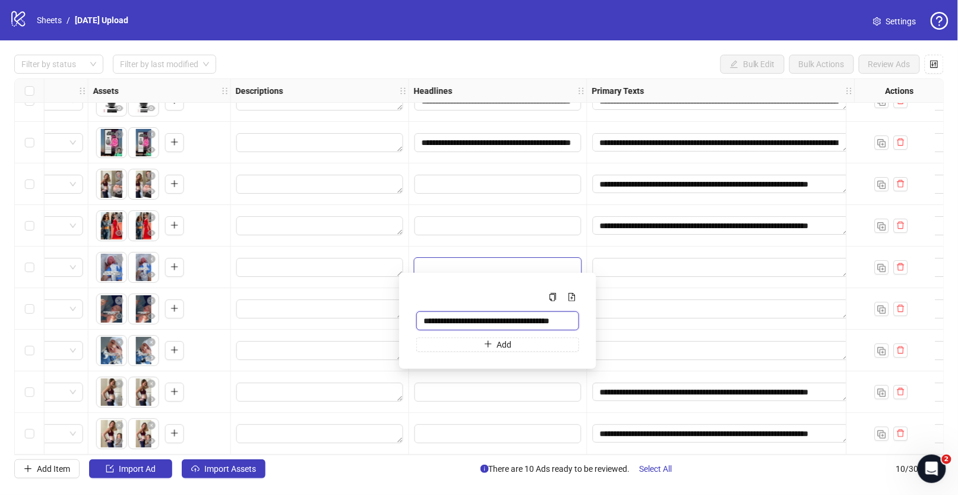
drag, startPoint x: 477, startPoint y: 319, endPoint x: 424, endPoint y: 321, distance: 52.3
click at [424, 321] on input "**********" at bounding box center [497, 320] width 163 height 19
click at [464, 318] on input "**********" at bounding box center [497, 320] width 163 height 19
drag, startPoint x: 458, startPoint y: 322, endPoint x: 388, endPoint y: 317, distance: 70.8
click at [388, 319] on body "**********" at bounding box center [479, 247] width 958 height 495
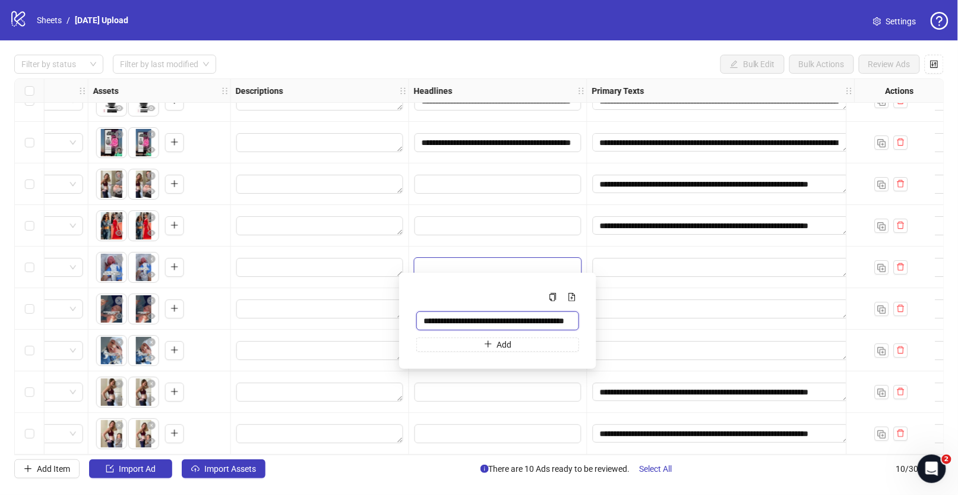
drag, startPoint x: 482, startPoint y: 320, endPoint x: 388, endPoint y: 318, distance: 94.4
click at [387, 318] on body "**********" at bounding box center [479, 247] width 958 height 495
type input "**********"
click at [698, 281] on div at bounding box center [721, 267] width 268 height 42
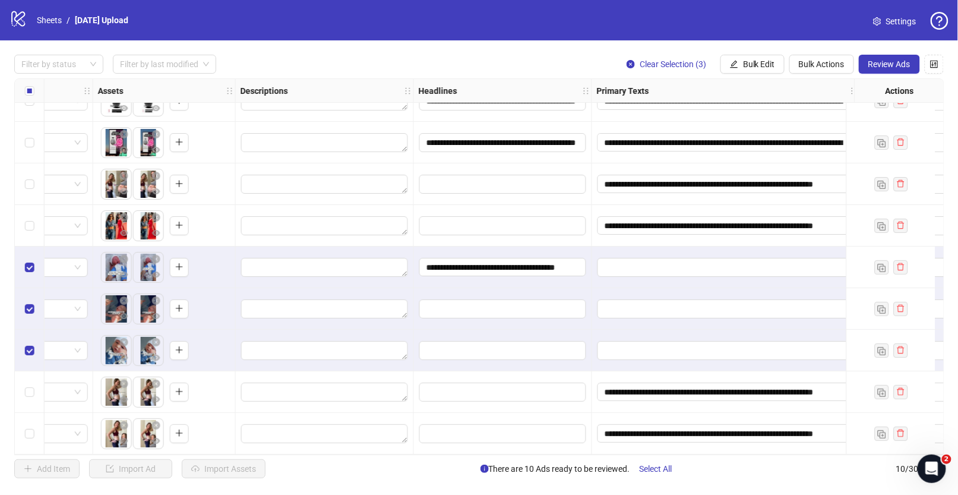
scroll to position [68, 465]
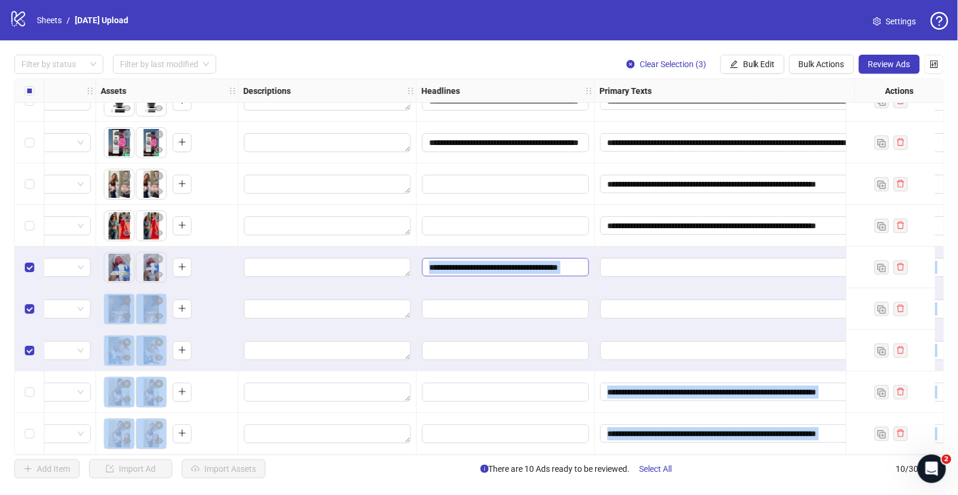
drag, startPoint x: 468, startPoint y: 263, endPoint x: 449, endPoint y: 262, distance: 19.6
click at [449, 262] on div "**********" at bounding box center [479, 266] width 930 height 376
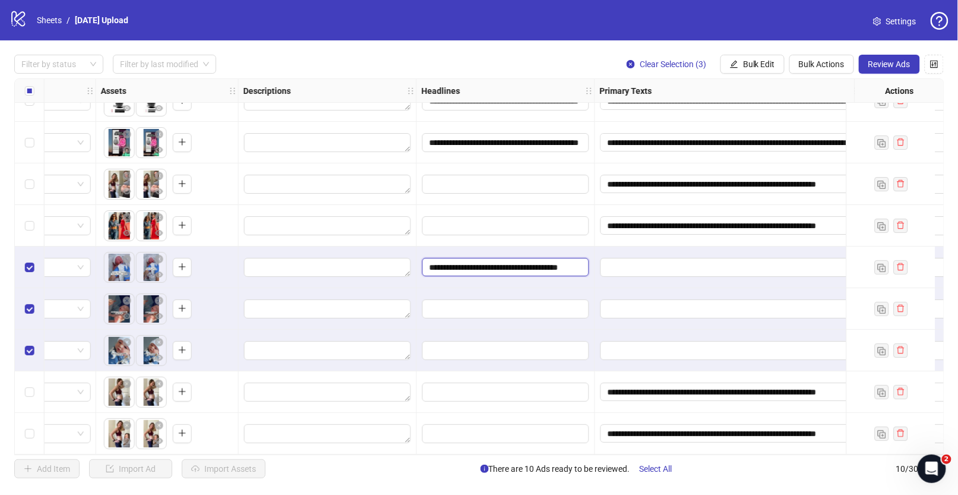
click at [446, 263] on input "**********" at bounding box center [505, 267] width 167 height 19
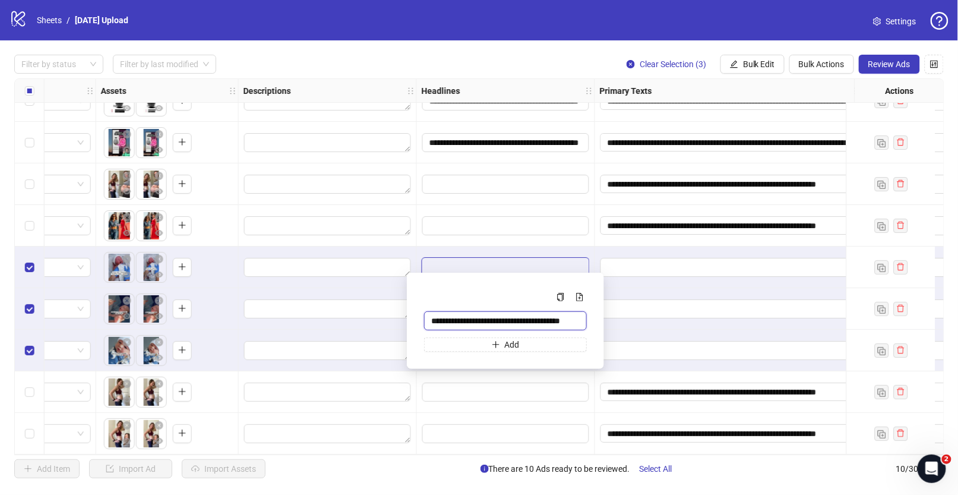
drag, startPoint x: 474, startPoint y: 321, endPoint x: 445, endPoint y: 319, distance: 29.1
click at [445, 319] on input "**********" at bounding box center [505, 320] width 163 height 19
drag, startPoint x: 481, startPoint y: 321, endPoint x: 604, endPoint y: 326, distance: 123.0
click at [604, 326] on body "**********" at bounding box center [479, 247] width 958 height 495
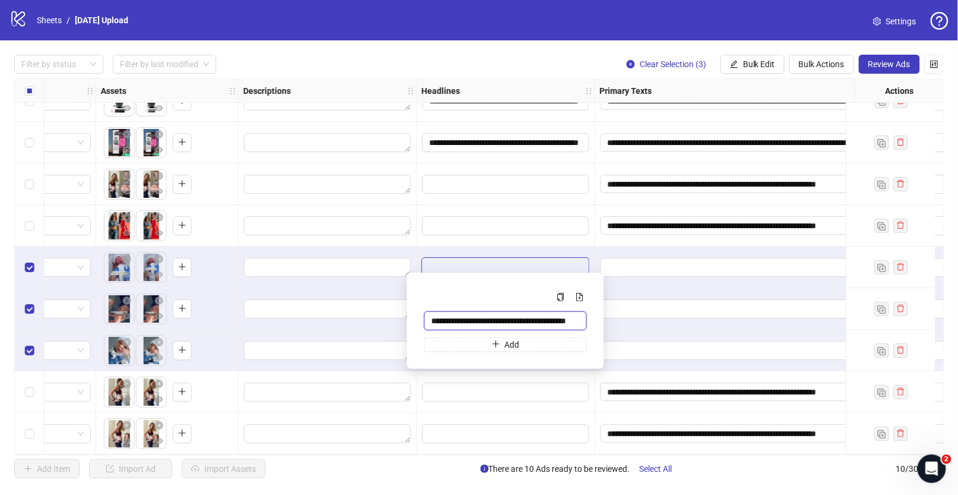
scroll to position [0, 0]
click at [509, 313] on input "**********" at bounding box center [505, 320] width 163 height 19
drag, startPoint x: 502, startPoint y: 321, endPoint x: 639, endPoint y: 321, distance: 137.7
click at [639, 321] on body "**********" at bounding box center [479, 247] width 958 height 495
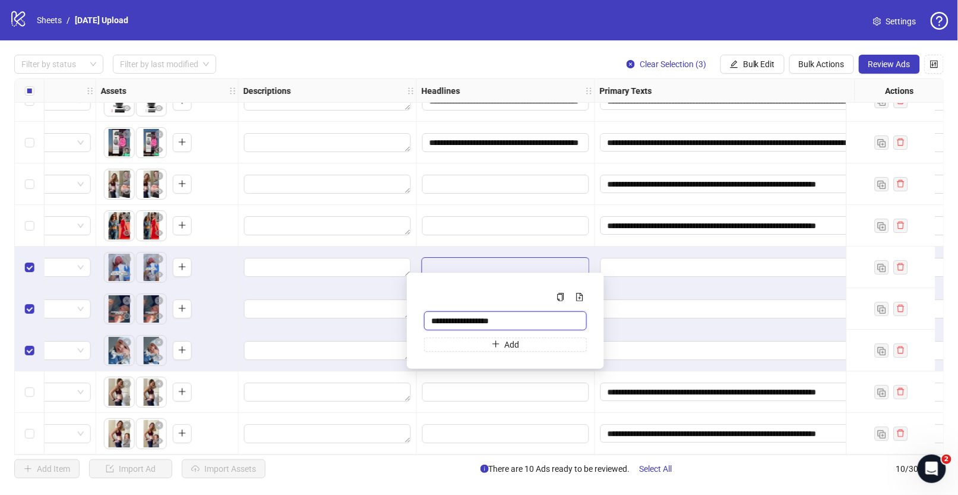
scroll to position [0, 0]
drag, startPoint x: 524, startPoint y: 320, endPoint x: 426, endPoint y: 317, distance: 98.0
click at [426, 317] on input "**********" at bounding box center [505, 320] width 163 height 19
paste input "**********"
drag, startPoint x: 458, startPoint y: 319, endPoint x: 428, endPoint y: 318, distance: 30.3
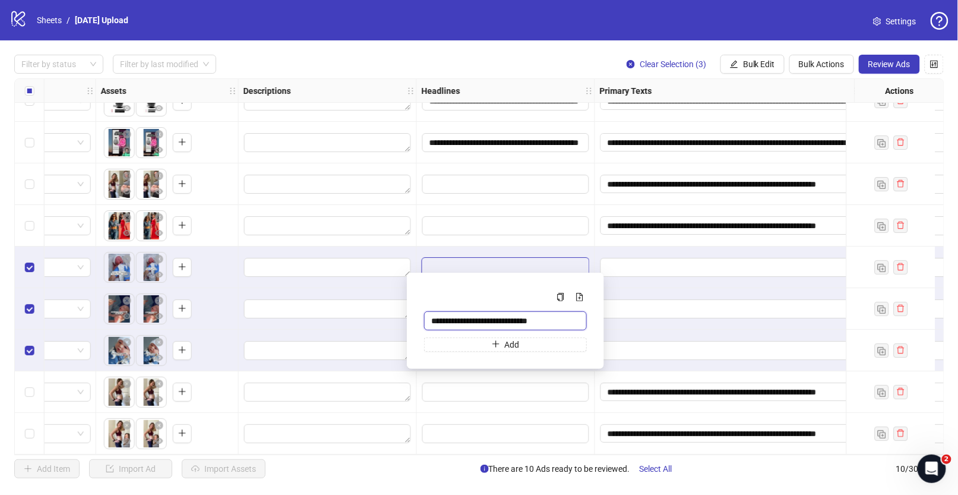
click at [429, 317] on input "**********" at bounding box center [505, 320] width 163 height 19
type input "**********"
click at [685, 289] on div at bounding box center [729, 309] width 268 height 42
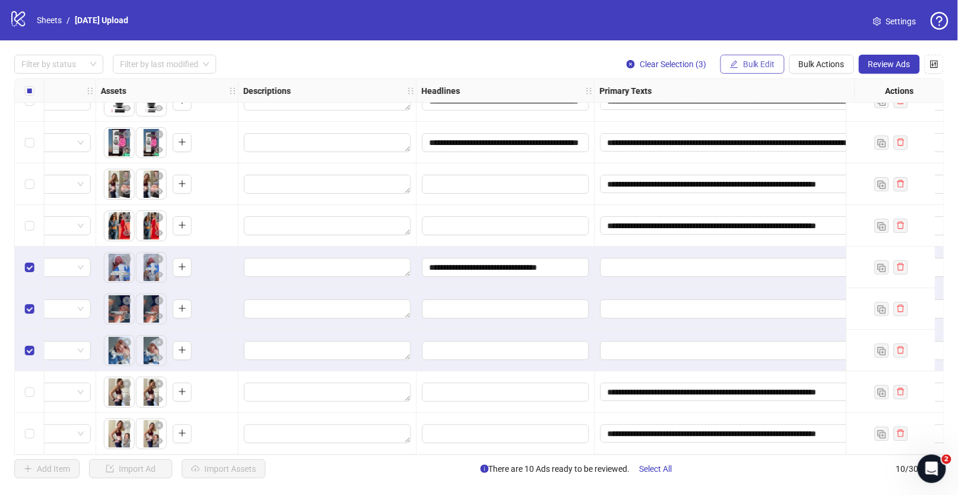
click at [765, 60] on span "Bulk Edit" at bounding box center [759, 63] width 32 height 9
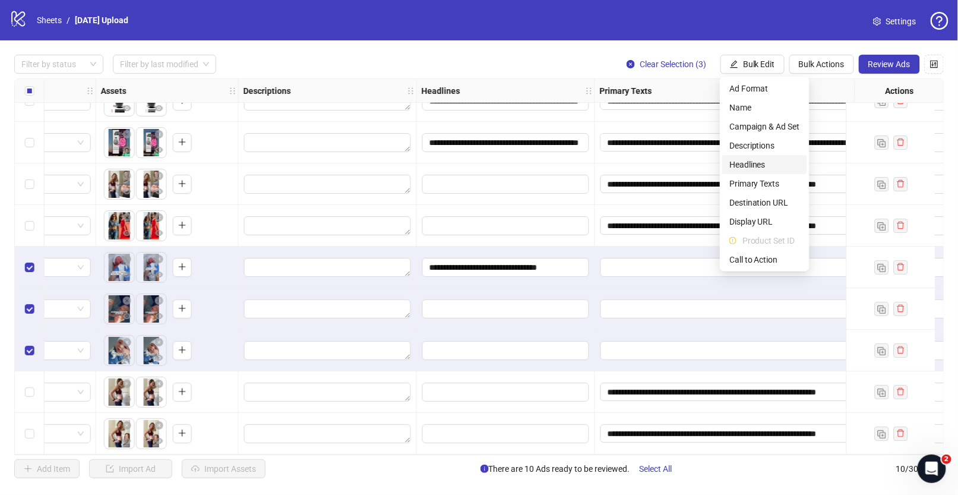
click at [752, 166] on span "Headlines" at bounding box center [764, 164] width 71 height 13
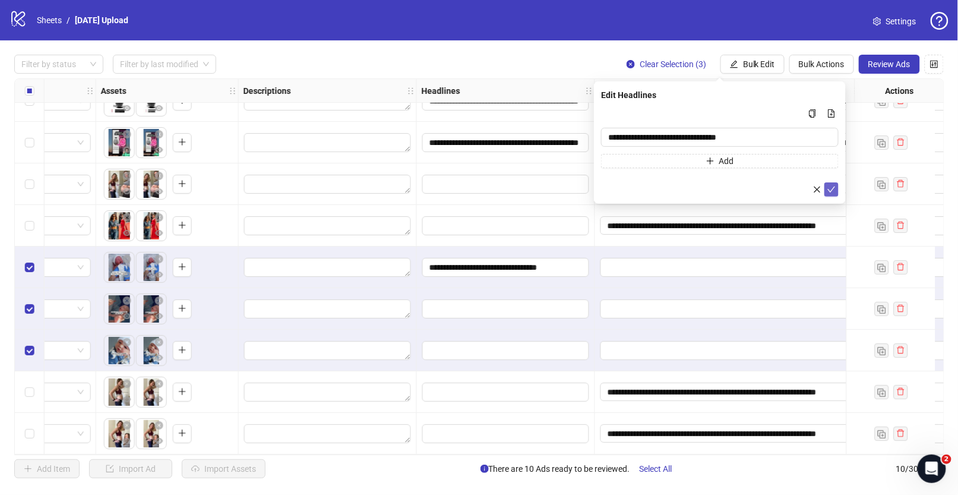
click at [828, 191] on icon "check" at bounding box center [831, 189] width 8 height 8
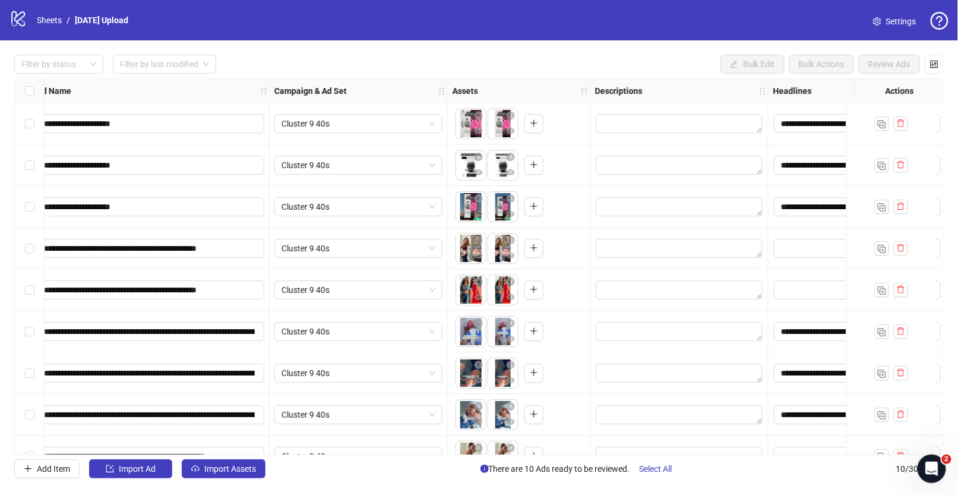
scroll to position [0, 112]
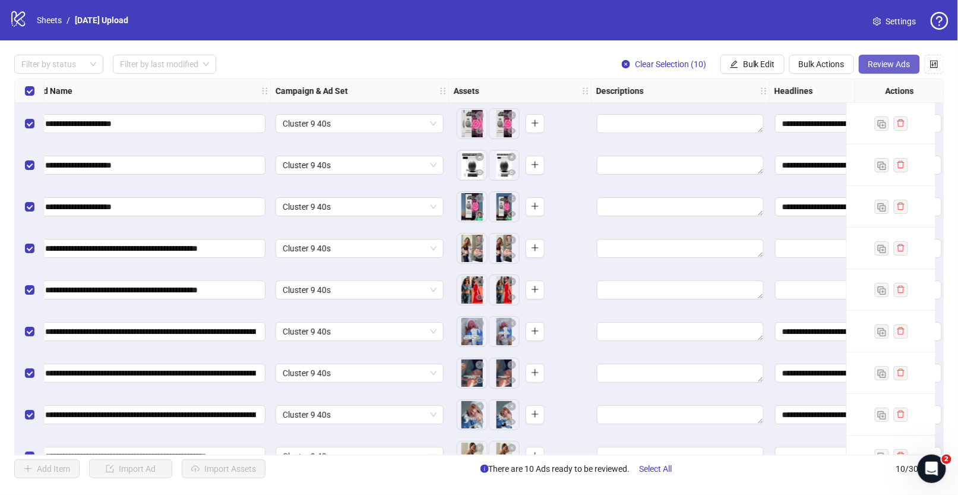
click at [898, 65] on span "Review Ads" at bounding box center [889, 63] width 42 height 9
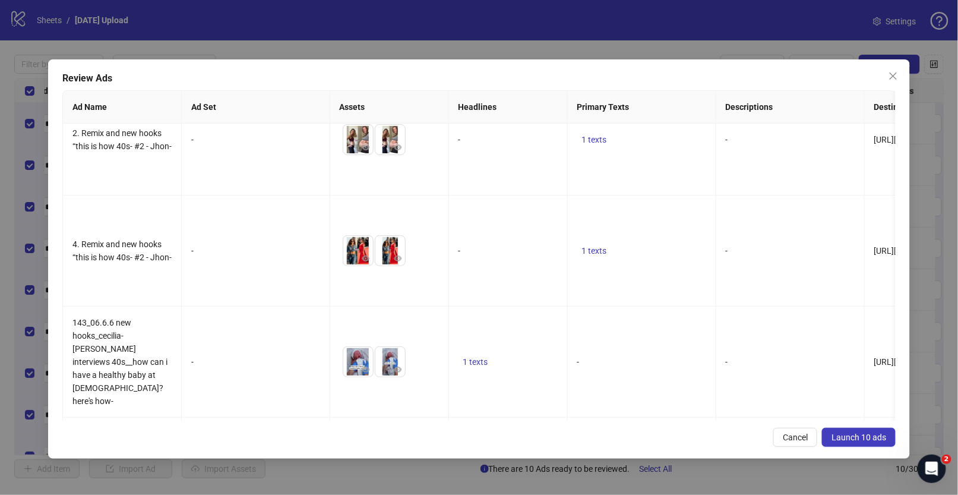
scroll to position [551, 0]
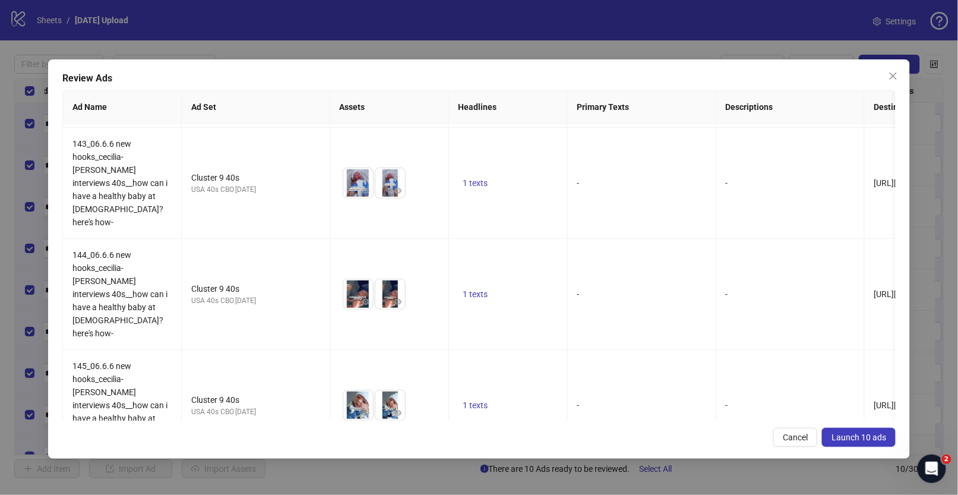
click at [877, 433] on span "Launch 10 ads" at bounding box center [858, 436] width 55 height 9
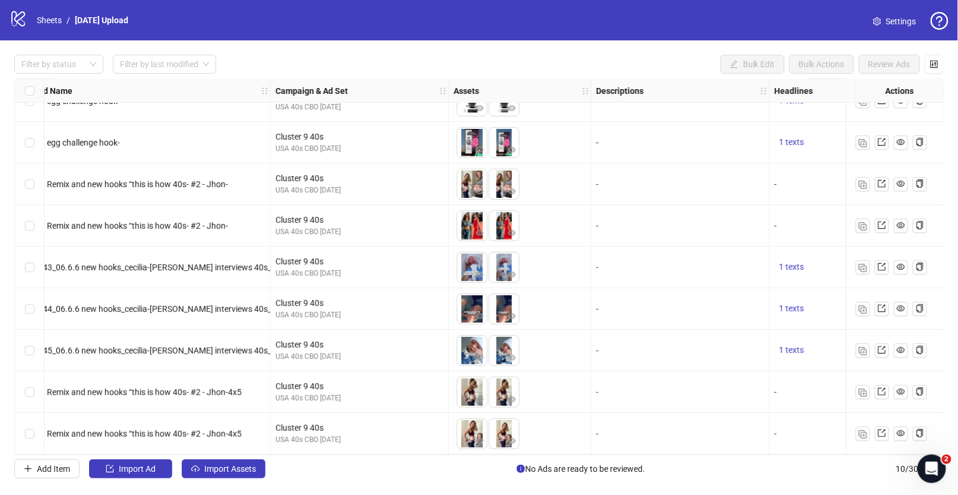
scroll to position [0, 112]
